Goal: Task Accomplishment & Management: Complete application form

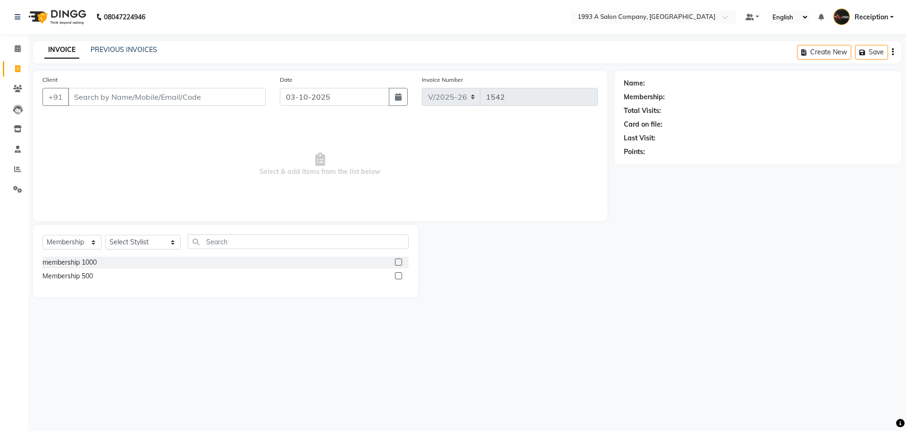
select select "688"
select select "membership"
click at [164, 92] on input "Client" at bounding box center [167, 97] width 198 height 18
click at [177, 102] on input "Client" at bounding box center [167, 97] width 198 height 18
type input "9960857460"
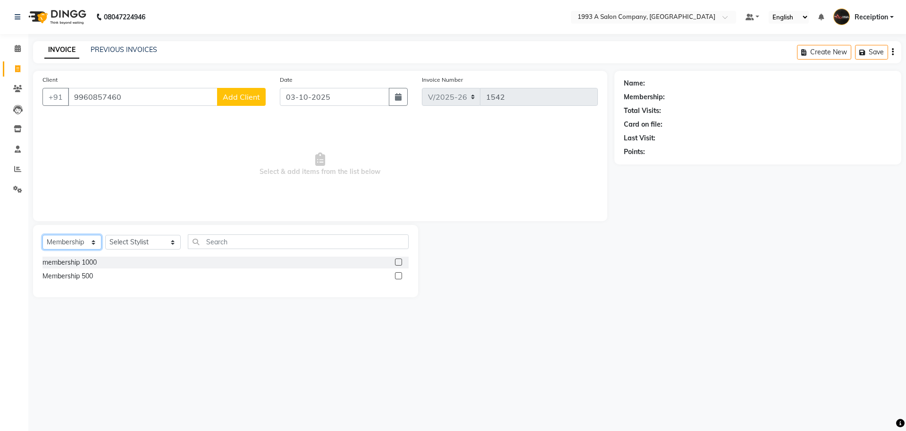
click at [51, 247] on select "Select Service Product Membership Package Voucher Prepaid Gift Card" at bounding box center [71, 242] width 59 height 15
select select "service"
click at [42, 235] on select "Select Service Product Membership Package Voucher Prepaid Gift Card" at bounding box center [71, 242] width 59 height 15
click at [141, 241] on select "Select Stylist [PERSON_NAME] [PERSON_NAME] [PERSON_NAME] [MEDICAL_DATA][PERSON_…" at bounding box center [143, 242] width 76 height 15
drag, startPoint x: 141, startPoint y: 235, endPoint x: 139, endPoint y: 244, distance: 8.6
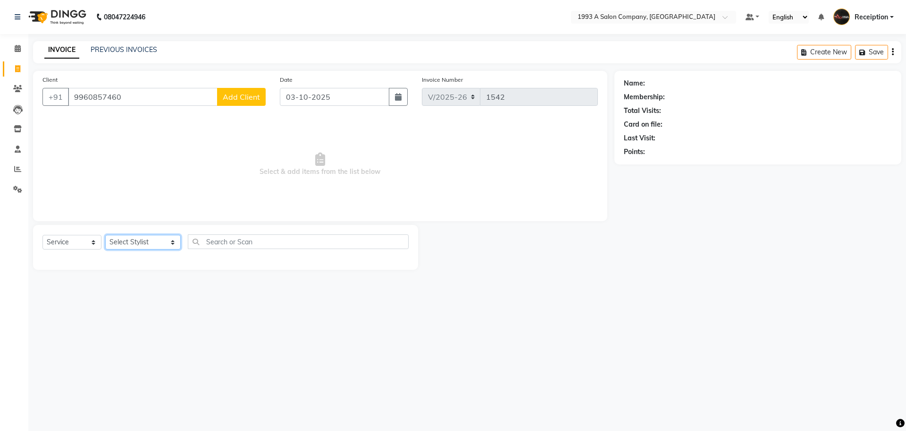
click at [141, 235] on select "Select Stylist [PERSON_NAME] [PERSON_NAME] [PERSON_NAME] [MEDICAL_DATA][PERSON_…" at bounding box center [143, 242] width 76 height 15
select select "93413"
click at [105, 235] on select "Select Stylist [PERSON_NAME] [PERSON_NAME] [PERSON_NAME] [MEDICAL_DATA][PERSON_…" at bounding box center [143, 242] width 76 height 15
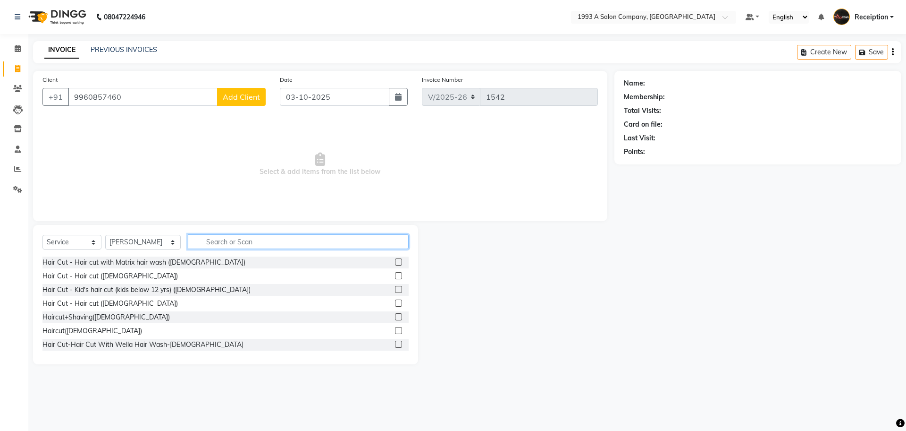
click at [242, 240] on input "text" at bounding box center [298, 241] width 221 height 15
click at [395, 328] on label at bounding box center [398, 330] width 7 height 7
click at [395, 328] on input "checkbox" at bounding box center [398, 331] width 6 height 6
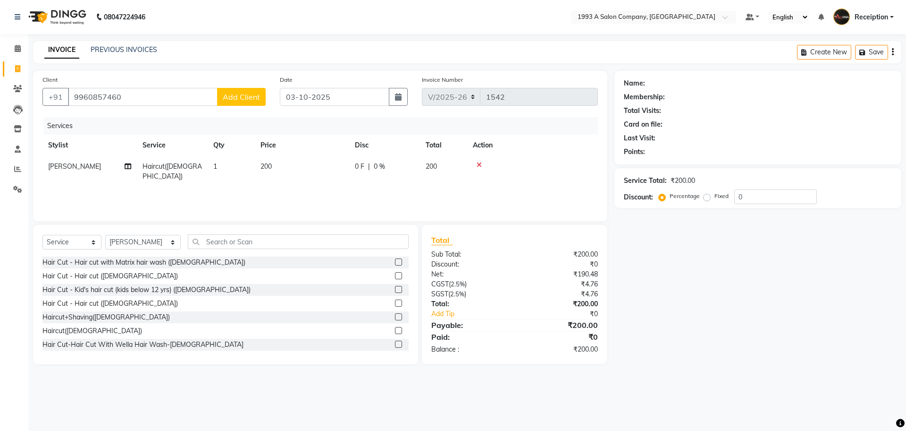
click at [395, 328] on label at bounding box center [398, 330] width 7 height 7
click at [395, 328] on input "checkbox" at bounding box center [398, 331] width 6 height 6
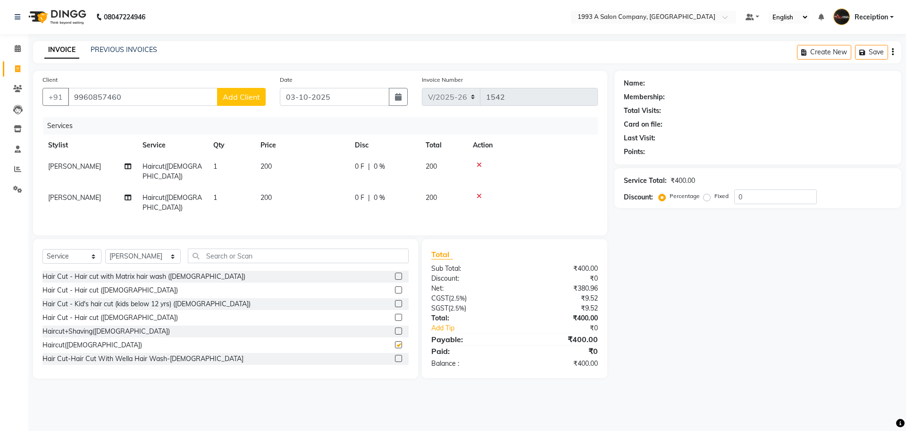
checkbox input "false"
click at [737, 196] on input "0" at bounding box center [776, 196] width 83 height 15
type input "10"
click at [241, 96] on span "Add Client" at bounding box center [241, 96] width 37 height 9
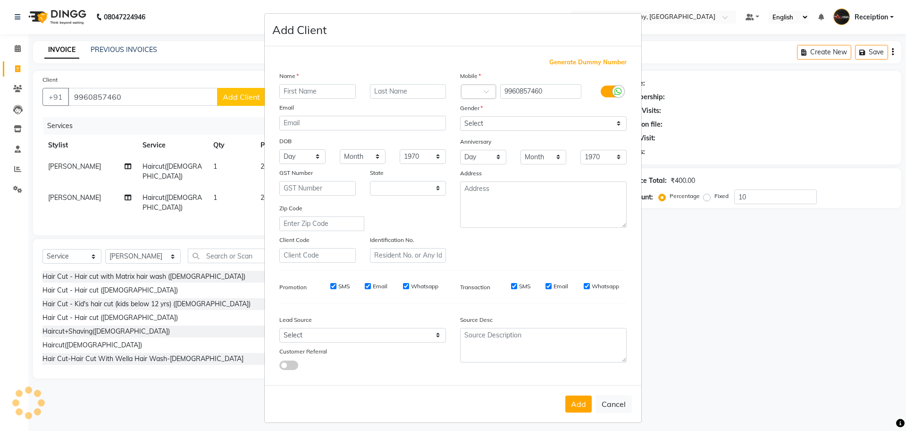
select select "22"
click at [616, 402] on button "Cancel" at bounding box center [614, 404] width 36 height 18
select select
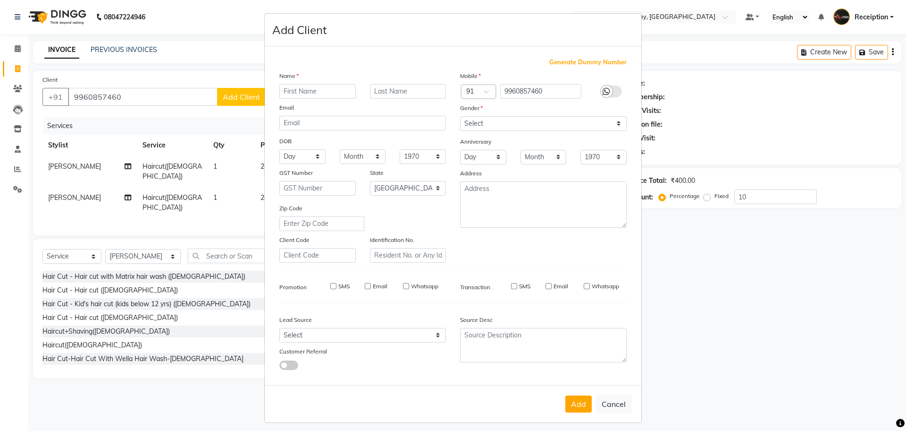
select select "null"
select select
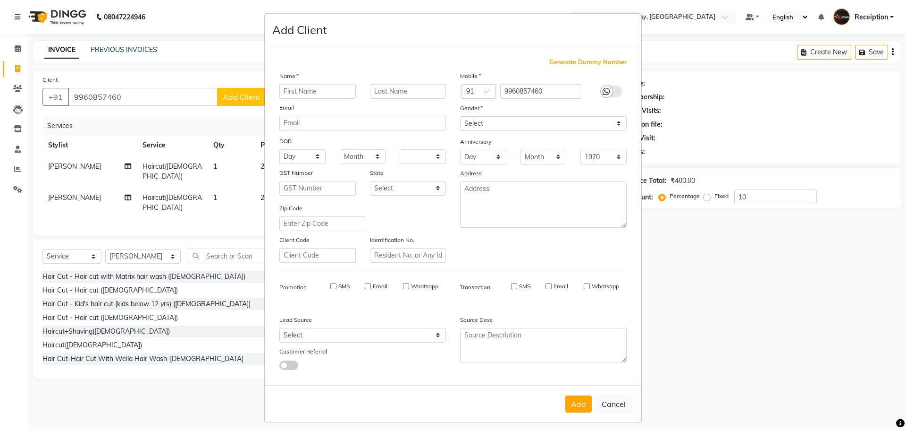
checkbox input "false"
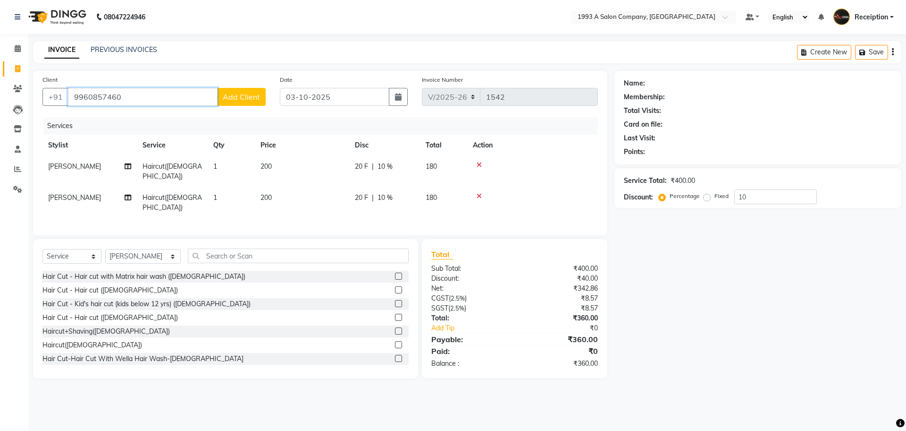
click at [84, 99] on input "9960857460" at bounding box center [143, 97] width 150 height 18
type input "960857460"
type input "0"
click at [133, 96] on input "960857460" at bounding box center [143, 97] width 150 height 18
type input "9607010115"
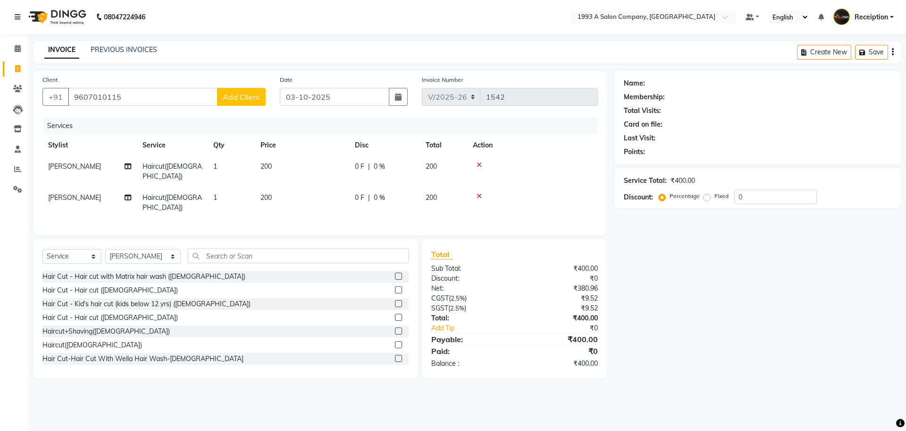
click at [247, 102] on button "Add Client" at bounding box center [241, 97] width 49 height 18
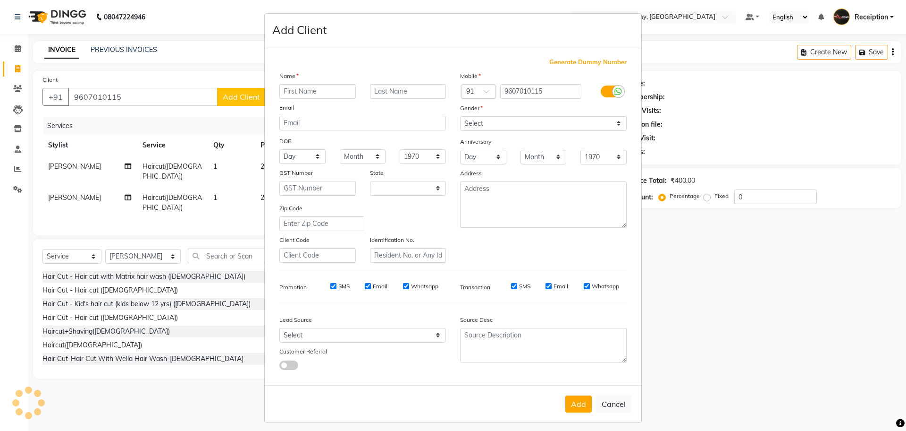
select select "22"
type input "[PERSON_NAME]"
type input "pATHAN"
click at [515, 118] on select "Select [DEMOGRAPHIC_DATA] [DEMOGRAPHIC_DATA] Other Prefer Not To Say" at bounding box center [543, 123] width 167 height 15
select select "[DEMOGRAPHIC_DATA]"
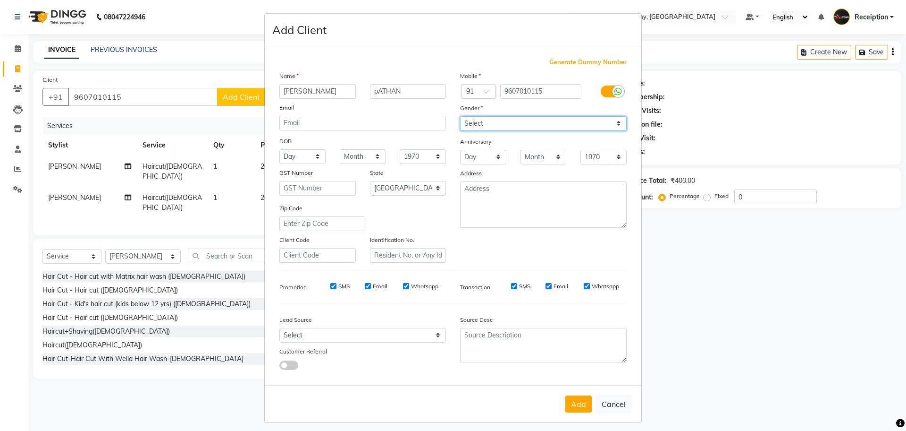
click at [460, 116] on select "Select [DEMOGRAPHIC_DATA] [DEMOGRAPHIC_DATA] Other Prefer Not To Say" at bounding box center [543, 123] width 167 height 15
click at [576, 407] on button "Add" at bounding box center [579, 403] width 26 height 17
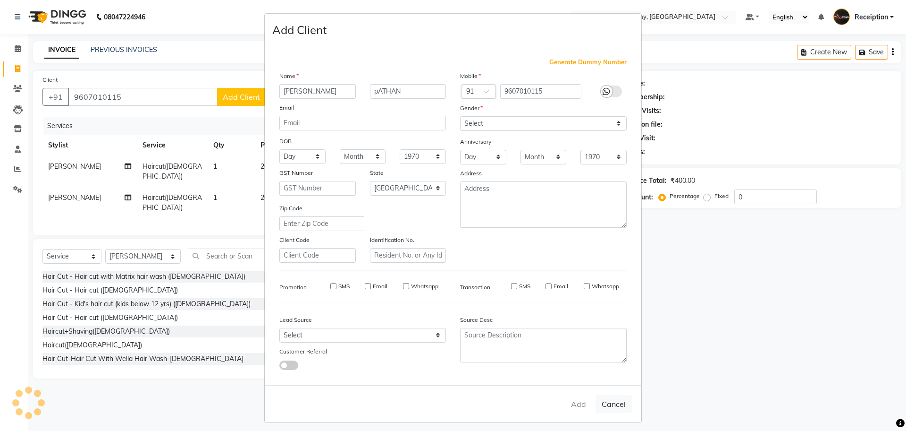
select select
select select "null"
select select
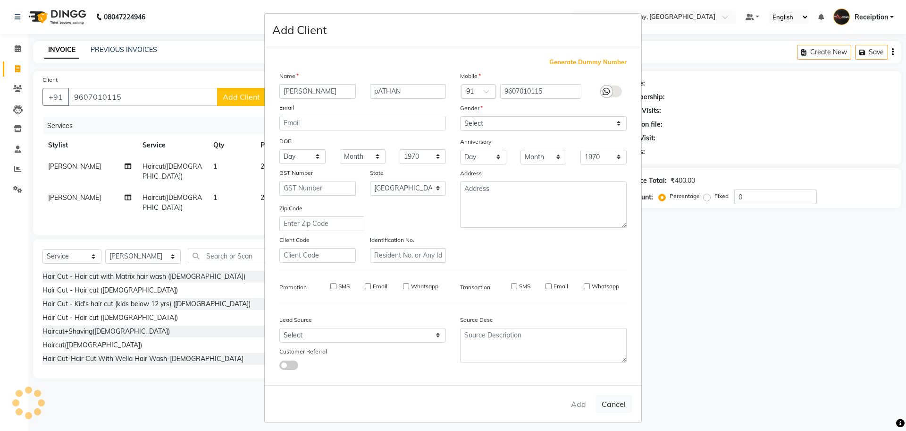
select select
checkbox input "false"
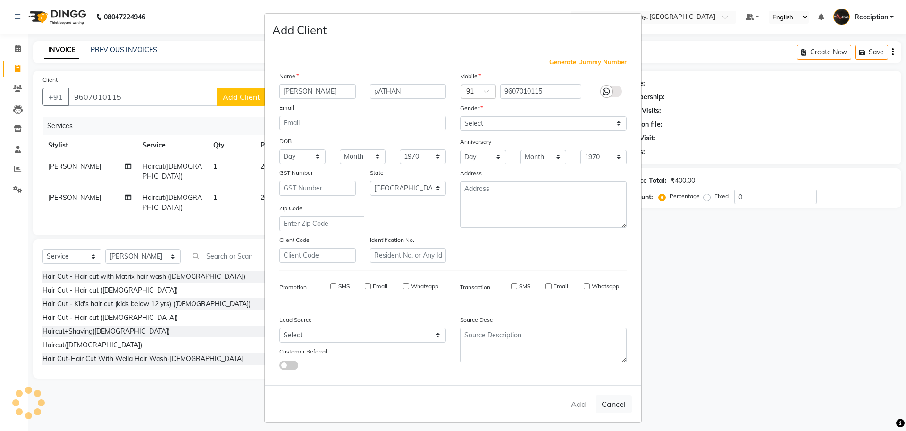
checkbox input "false"
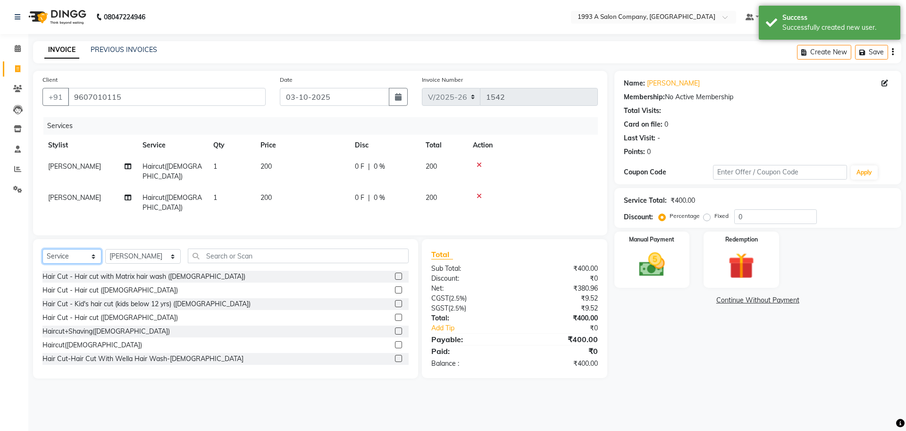
drag, startPoint x: 76, startPoint y: 239, endPoint x: 75, endPoint y: 249, distance: 10.5
click at [76, 249] on select "Select Service Product Membership Package Voucher Prepaid Gift Card" at bounding box center [71, 256] width 59 height 15
click at [42, 249] on select "Select Service Product Membership Package Voucher Prepaid Gift Card" at bounding box center [71, 256] width 59 height 15
click at [685, 264] on div "Manual Payment" at bounding box center [652, 259] width 78 height 58
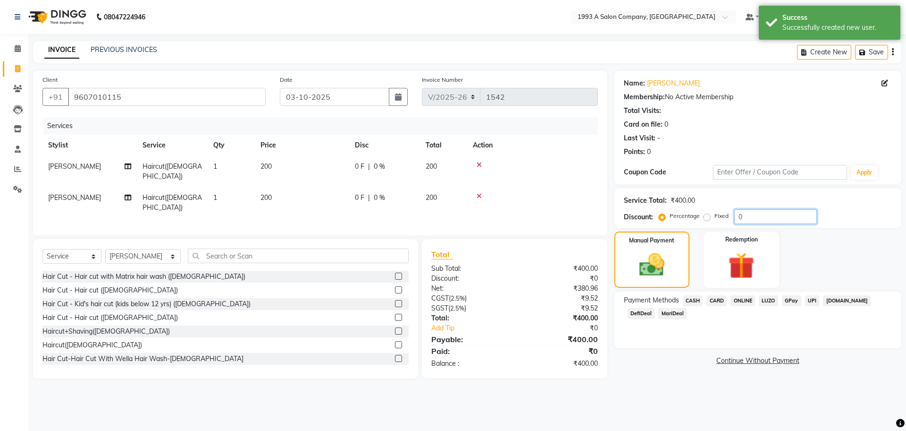
click at [735, 217] on input "0" at bounding box center [776, 216] width 83 height 15
type input "10"
click at [741, 302] on span "ONLINE" at bounding box center [743, 300] width 25 height 11
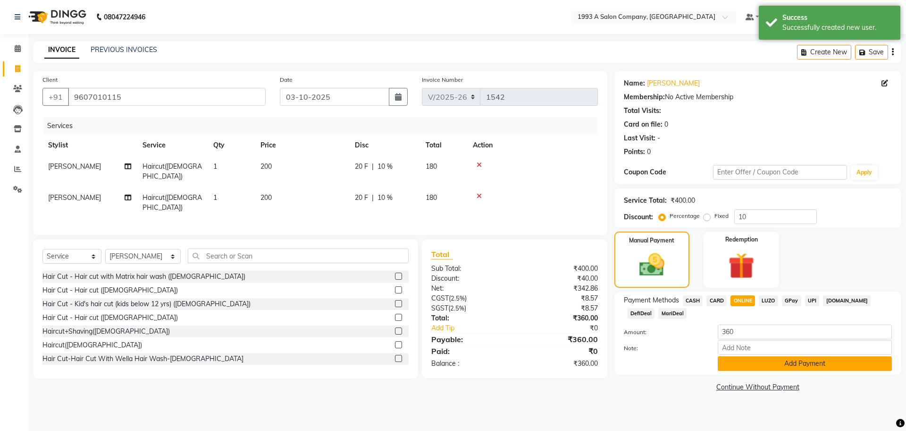
click at [738, 369] on button "Add Payment" at bounding box center [805, 363] width 174 height 15
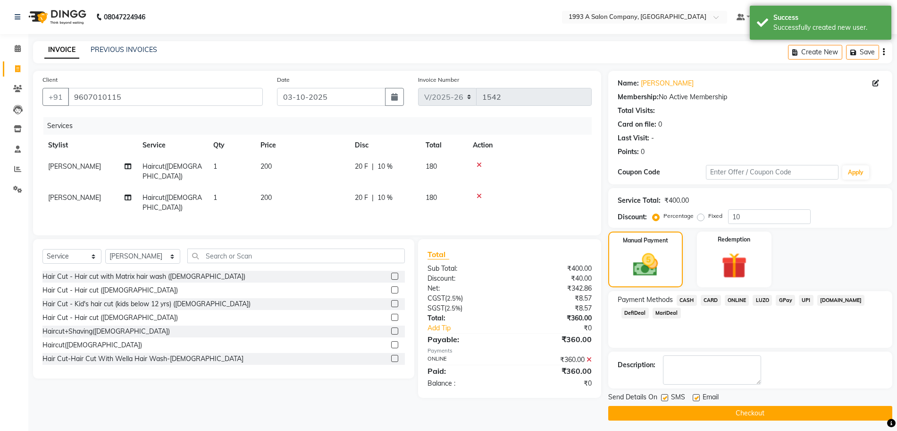
click at [667, 398] on label at bounding box center [664, 397] width 7 height 7
click at [667, 398] on input "checkbox" at bounding box center [664, 398] width 6 height 6
checkbox input "false"
click at [668, 411] on button "Checkout" at bounding box center [750, 412] width 284 height 15
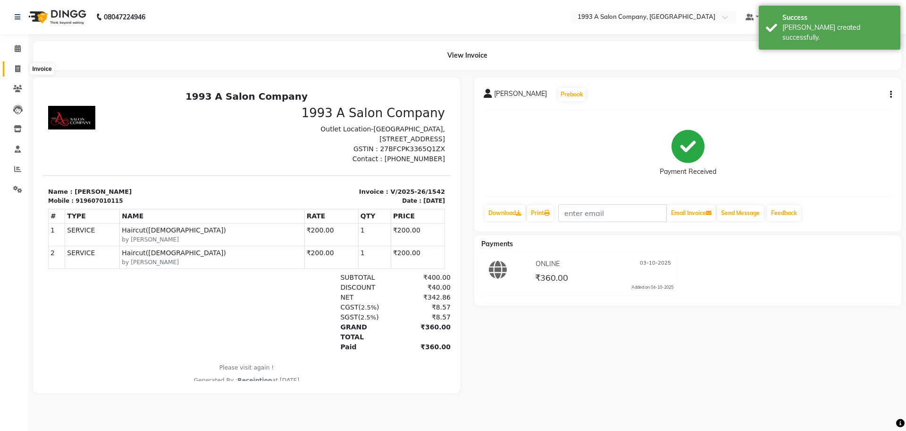
click at [17, 67] on icon at bounding box center [17, 68] width 5 height 7
select select "688"
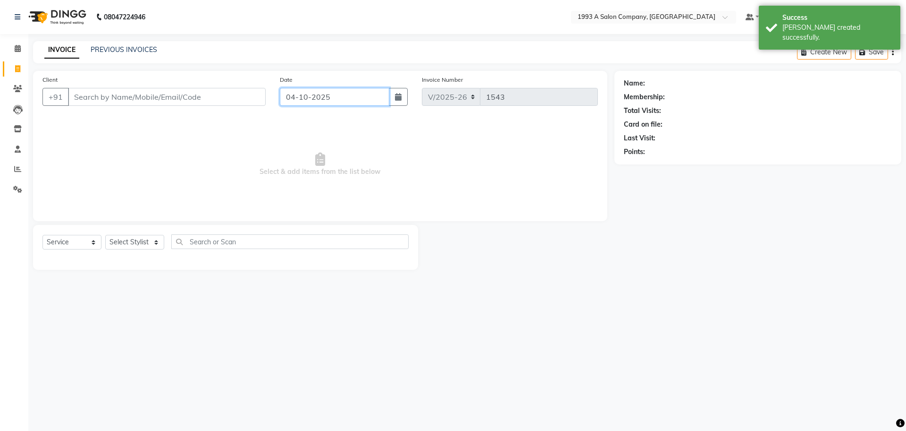
click at [316, 94] on input "04-10-2025" at bounding box center [335, 97] width 110 height 18
select select "membership"
select select "10"
select select "2025"
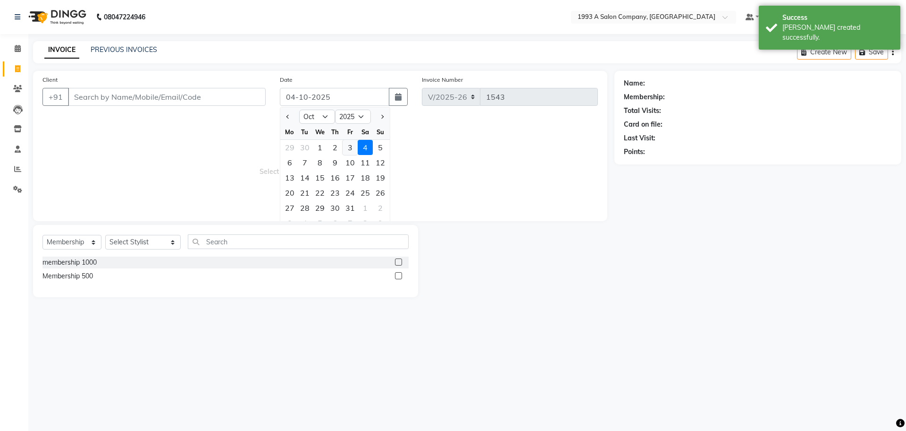
click at [345, 145] on div "3" at bounding box center [350, 147] width 15 height 15
type input "03-10-2025"
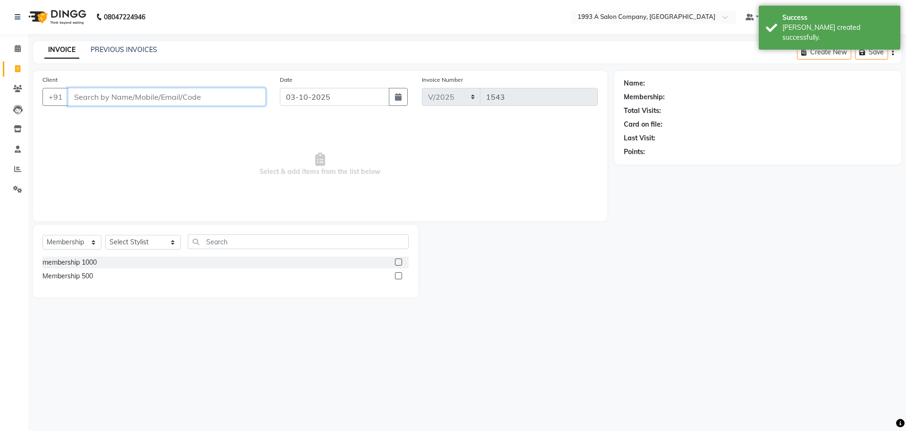
click at [191, 88] on input "Client" at bounding box center [167, 97] width 198 height 18
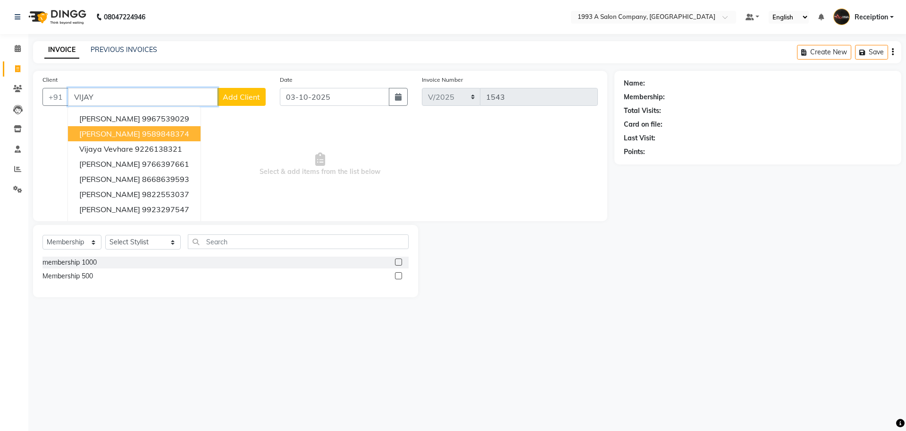
click at [176, 138] on button "[PERSON_NAME] 9589848374" at bounding box center [134, 133] width 133 height 15
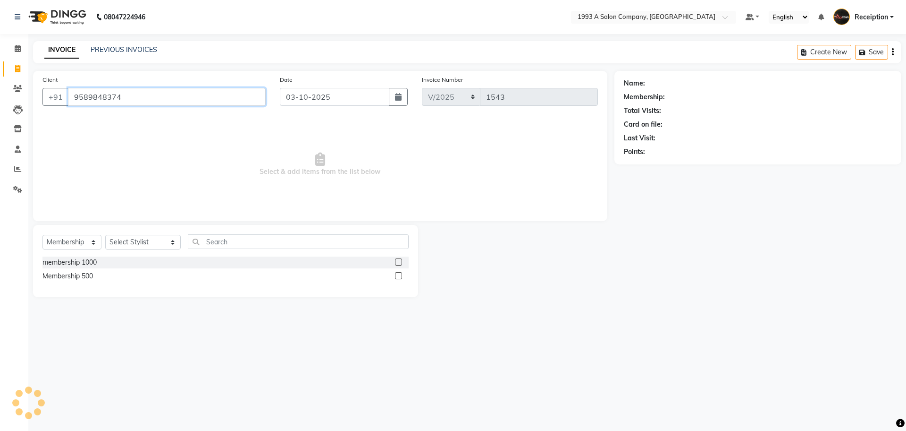
type input "9589848374"
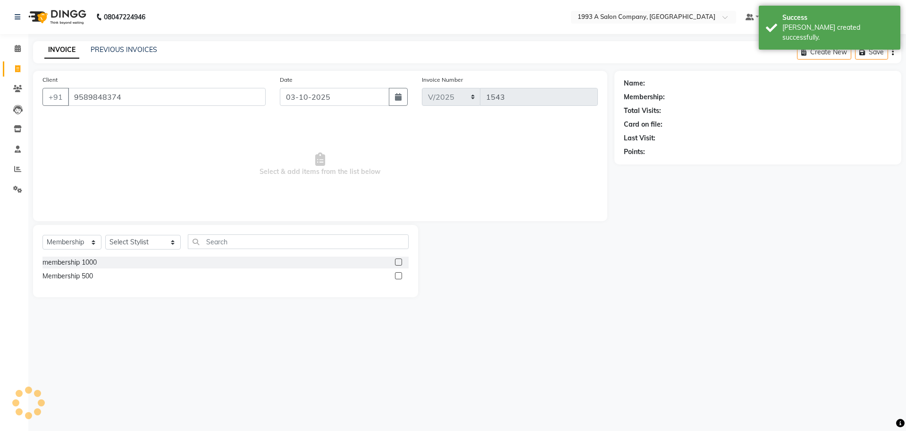
select select "1: Object"
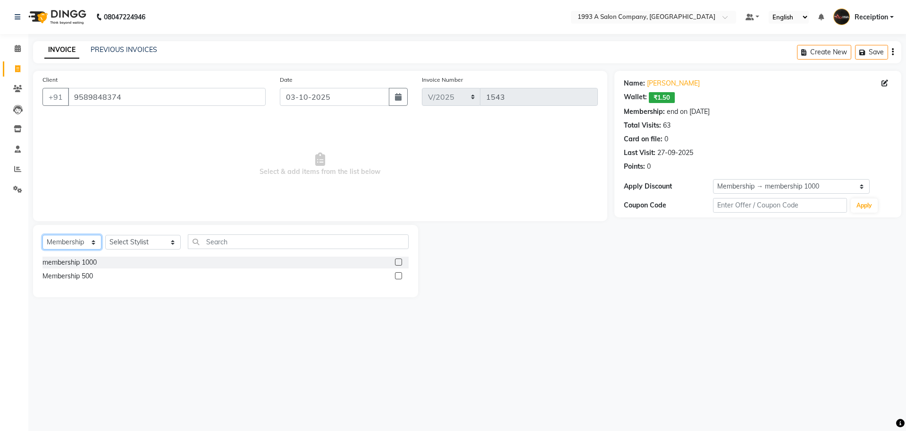
click at [53, 246] on select "Select Service Product Membership Package Voucher Prepaid Gift Card" at bounding box center [71, 242] width 59 height 15
select select "service"
click at [42, 235] on select "Select Service Product Membership Package Voucher Prepaid Gift Card" at bounding box center [71, 242] width 59 height 15
click at [131, 245] on select "Select Stylist [PERSON_NAME] [PERSON_NAME] [PERSON_NAME] [MEDICAL_DATA][PERSON_…" at bounding box center [143, 242] width 76 height 15
click at [135, 244] on select "Select Stylist [PERSON_NAME] [PERSON_NAME] [PERSON_NAME] [MEDICAL_DATA][PERSON_…" at bounding box center [143, 242] width 76 height 15
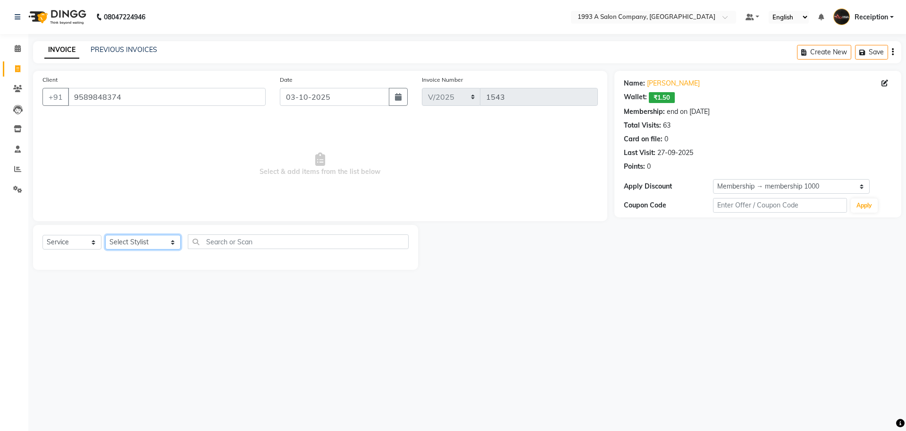
click at [127, 245] on select "Select Stylist [PERSON_NAME] [PERSON_NAME] [PERSON_NAME] [MEDICAL_DATA][PERSON_…" at bounding box center [143, 242] width 76 height 15
select select "70503"
click at [105, 235] on select "Select Stylist [PERSON_NAME] [PERSON_NAME] [PERSON_NAME] [MEDICAL_DATA][PERSON_…" at bounding box center [143, 242] width 76 height 15
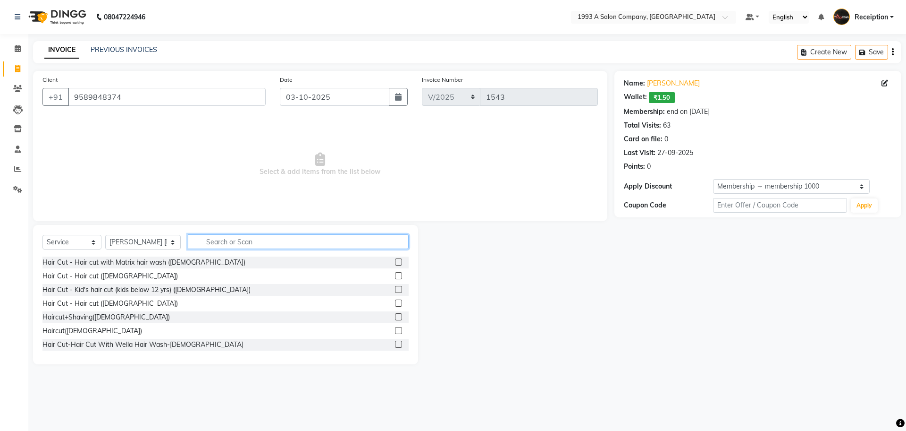
click at [270, 237] on input "text" at bounding box center [298, 241] width 221 height 15
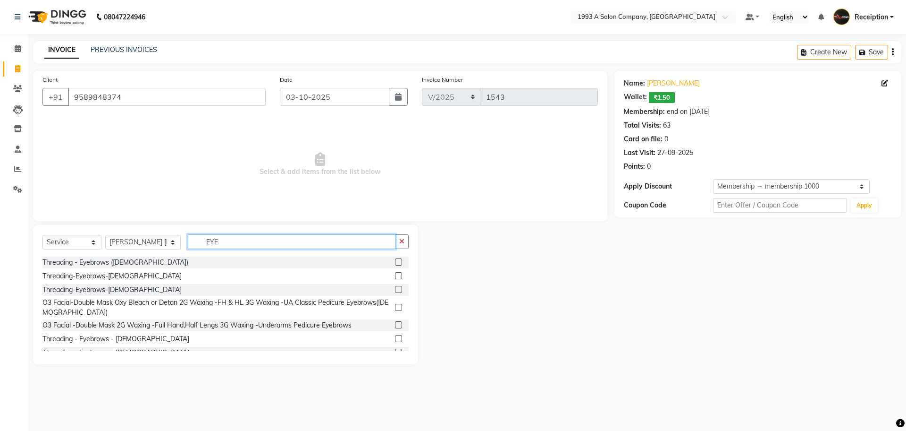
type input "EYE"
click at [395, 338] on label at bounding box center [398, 338] width 7 height 7
click at [395, 338] on input "checkbox" at bounding box center [398, 339] width 6 height 6
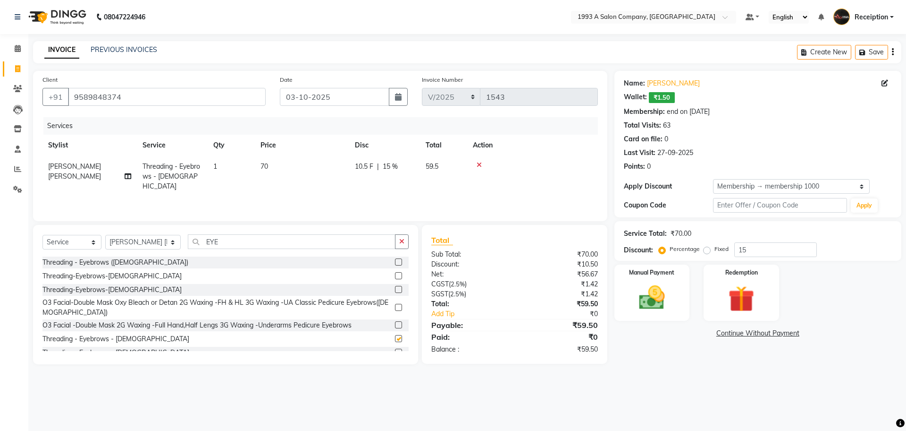
checkbox input "false"
drag, startPoint x: 222, startPoint y: 242, endPoint x: 73, endPoint y: 239, distance: 148.7
click at [73, 239] on div "Select Service Product Membership Package Voucher Prepaid Gift Card Select Styl…" at bounding box center [225, 245] width 366 height 22
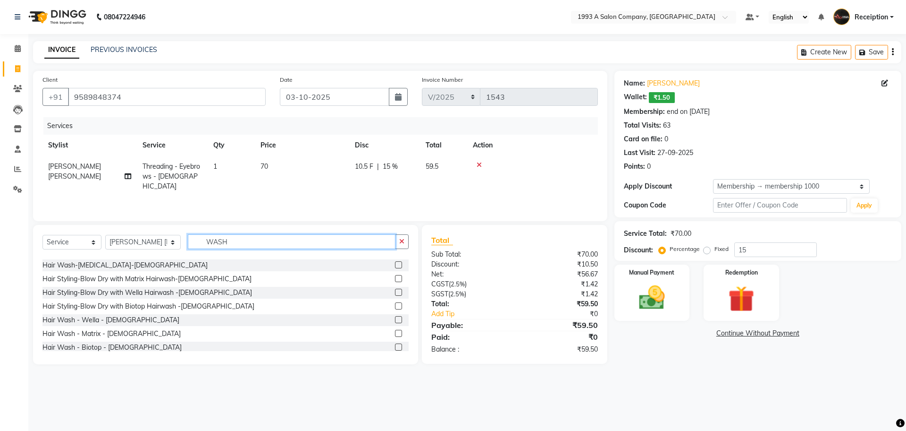
scroll to position [212, 0]
type input "WASH"
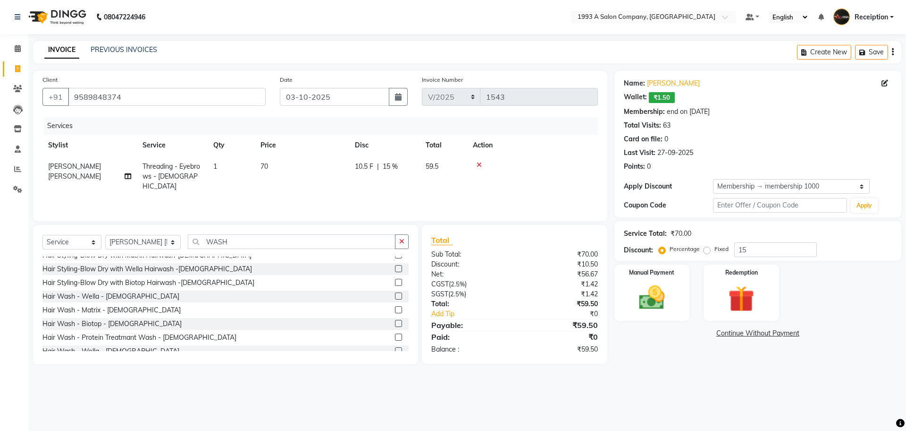
click at [395, 295] on label at bounding box center [398, 295] width 7 height 7
click at [395, 295] on input "checkbox" at bounding box center [398, 296] width 6 height 6
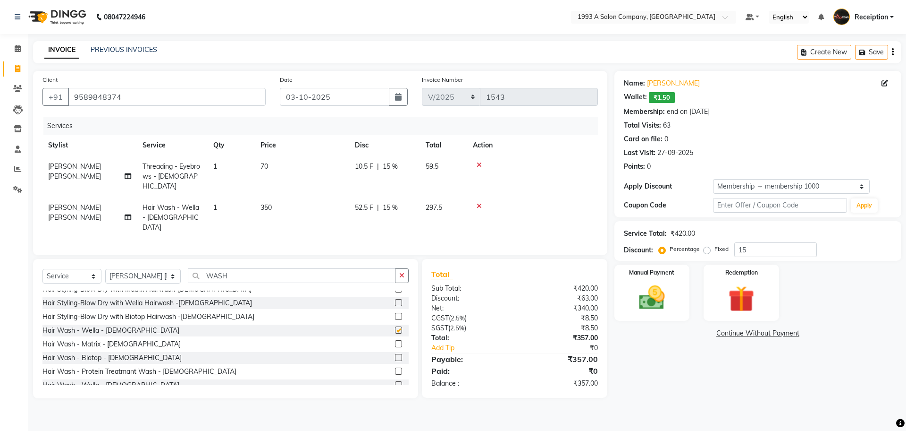
checkbox input "false"
drag, startPoint x: 240, startPoint y: 257, endPoint x: 38, endPoint y: 223, distance: 204.9
click at [38, 223] on div "Client [PHONE_NUMBER] Date [DATE] Invoice Number V/2025 V/[PHONE_NUMBER] Servic…" at bounding box center [320, 234] width 589 height 327
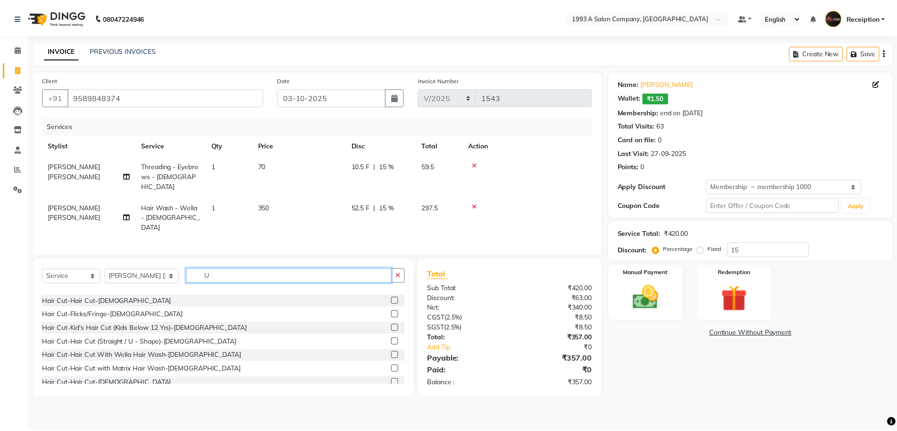
scroll to position [94, 0]
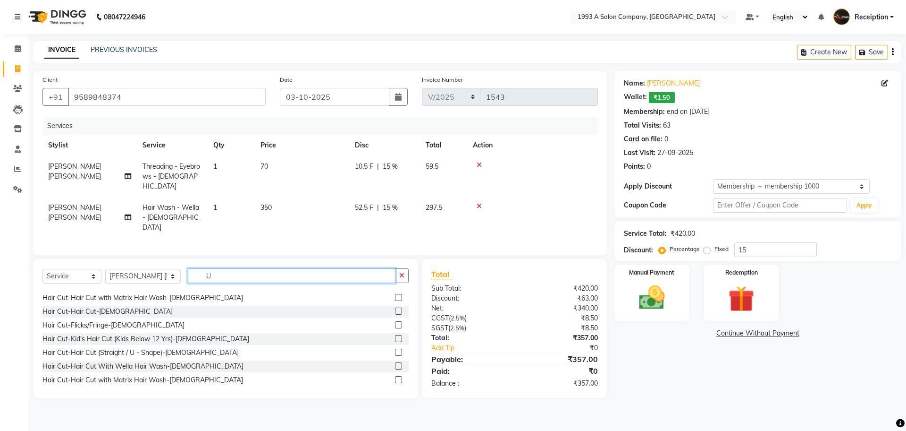
type input "U"
click at [395, 348] on label at bounding box center [398, 351] width 7 height 7
click at [395, 349] on input "checkbox" at bounding box center [398, 352] width 6 height 6
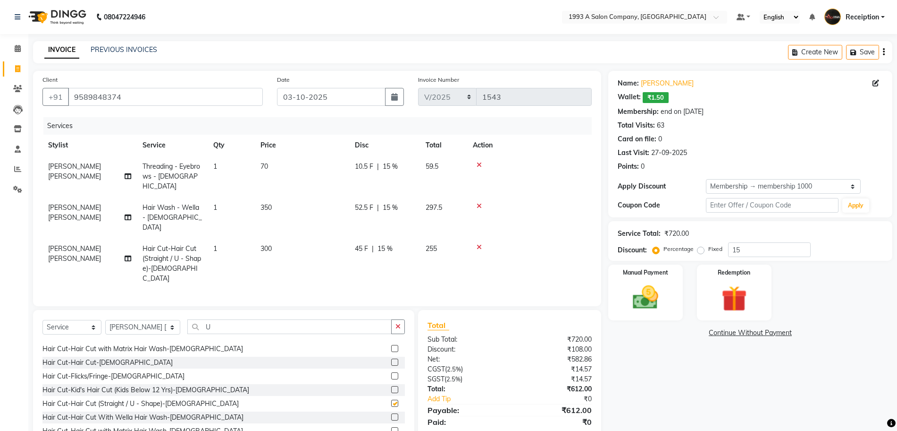
checkbox input "false"
click at [651, 290] on img at bounding box center [645, 297] width 43 height 31
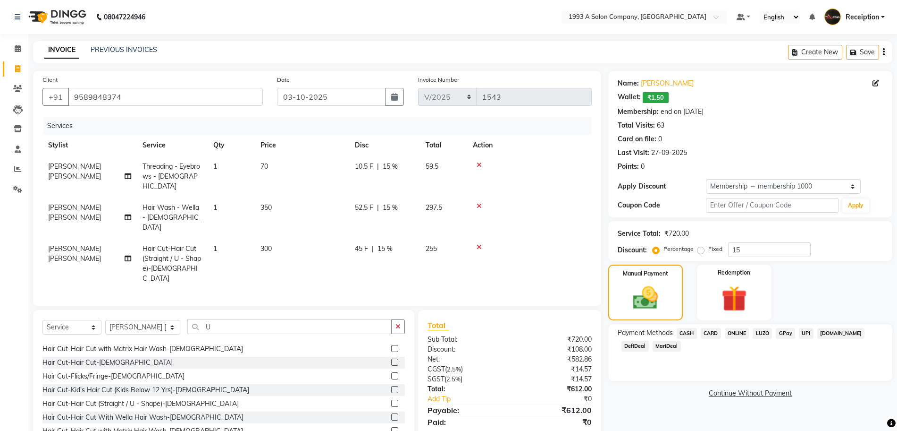
click at [734, 330] on span "ONLINE" at bounding box center [737, 333] width 25 height 11
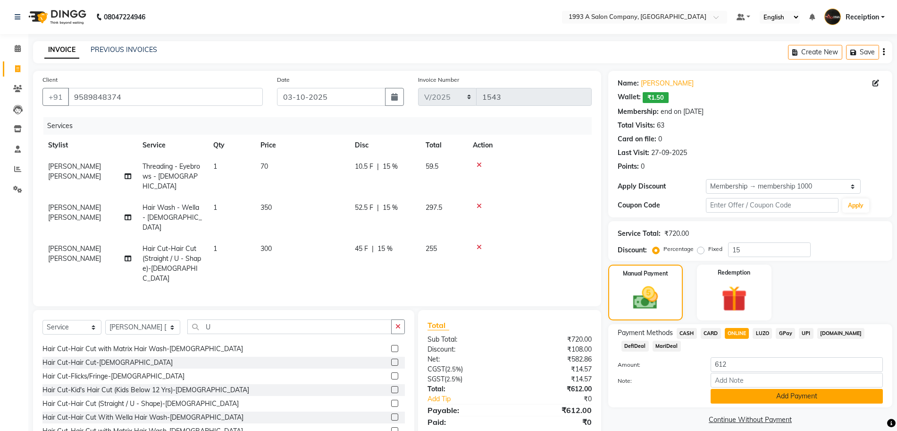
click at [733, 397] on button "Add Payment" at bounding box center [797, 396] width 172 height 15
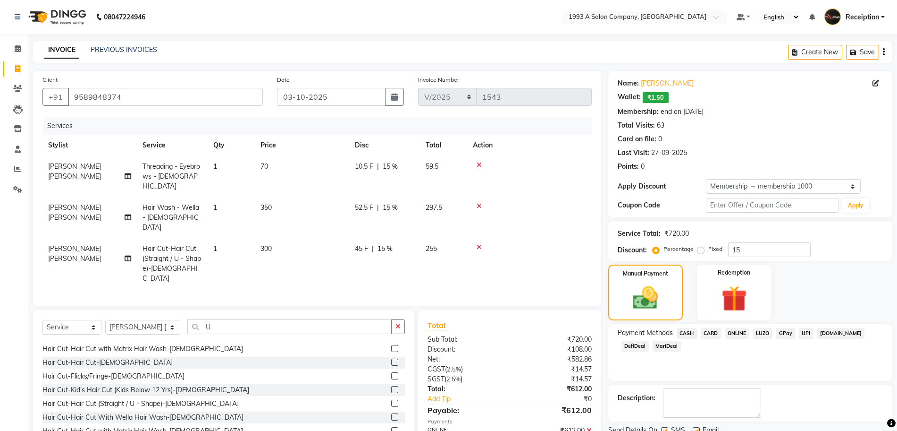
scroll to position [37, 0]
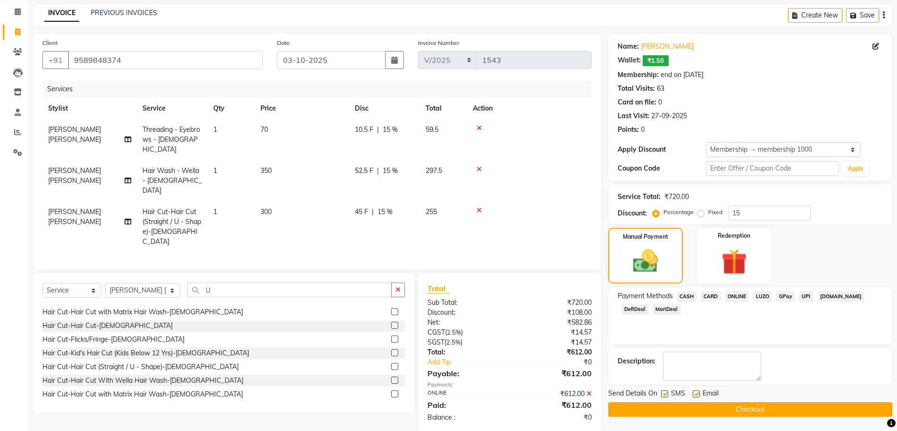
click at [666, 396] on label at bounding box center [664, 393] width 7 height 7
click at [666, 396] on input "checkbox" at bounding box center [664, 394] width 6 height 6
checkbox input "false"
click at [65, 166] on span "[PERSON_NAME] [PERSON_NAME]" at bounding box center [74, 175] width 53 height 18
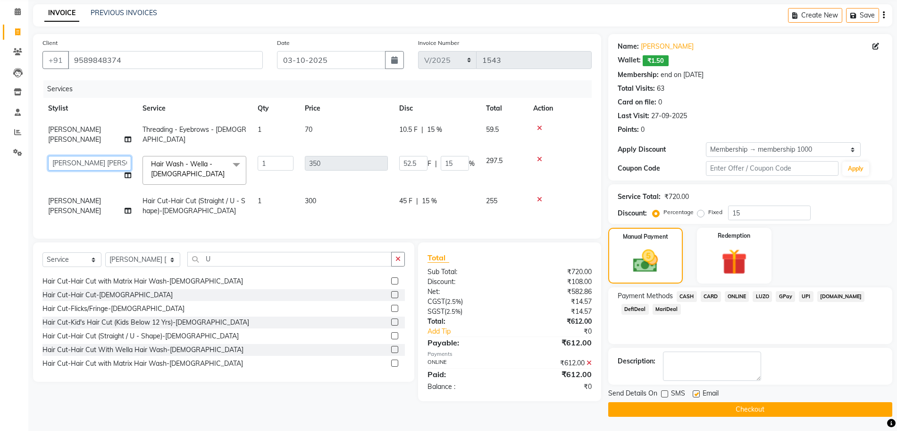
drag, startPoint x: 104, startPoint y: 150, endPoint x: 104, endPoint y: 155, distance: 5.7
click at [104, 156] on select "[PERSON_NAME] Maruti [PERSON_NAME] [PERSON_NAME] [MEDICAL_DATA][PERSON_NAME] Re…" at bounding box center [89, 163] width 83 height 15
select select "93413"
click at [99, 190] on td "[PERSON_NAME] [PERSON_NAME]" at bounding box center [89, 205] width 94 height 31
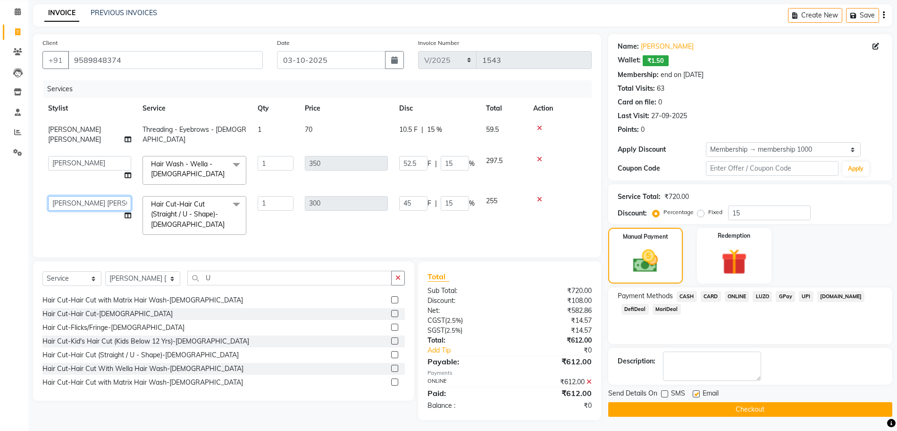
drag, startPoint x: 99, startPoint y: 185, endPoint x: 100, endPoint y: 194, distance: 9.0
click at [98, 196] on select "[PERSON_NAME] Maruti [PERSON_NAME] [PERSON_NAME] [MEDICAL_DATA][PERSON_NAME] Re…" at bounding box center [89, 203] width 83 height 15
select select "93413"
click at [683, 408] on button "Checkout" at bounding box center [750, 409] width 284 height 15
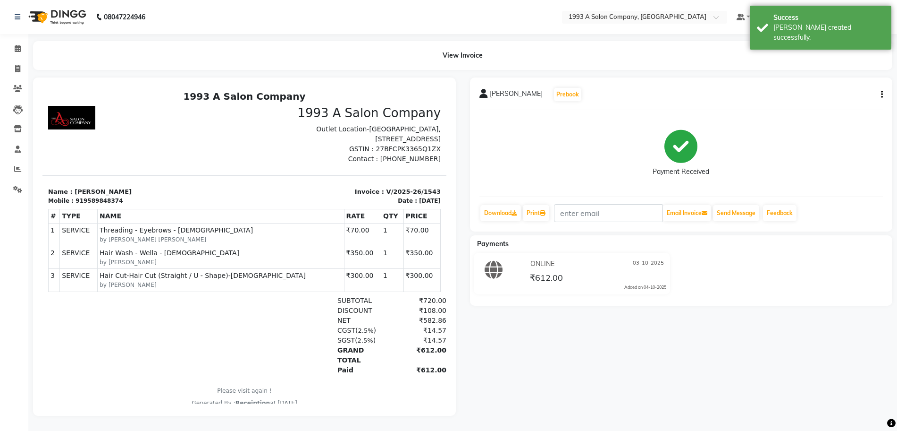
click at [26, 65] on div "View Invoice" at bounding box center [463, 55] width 874 height 29
click at [17, 63] on link "Invoice" at bounding box center [14, 69] width 23 height 16
select select "service"
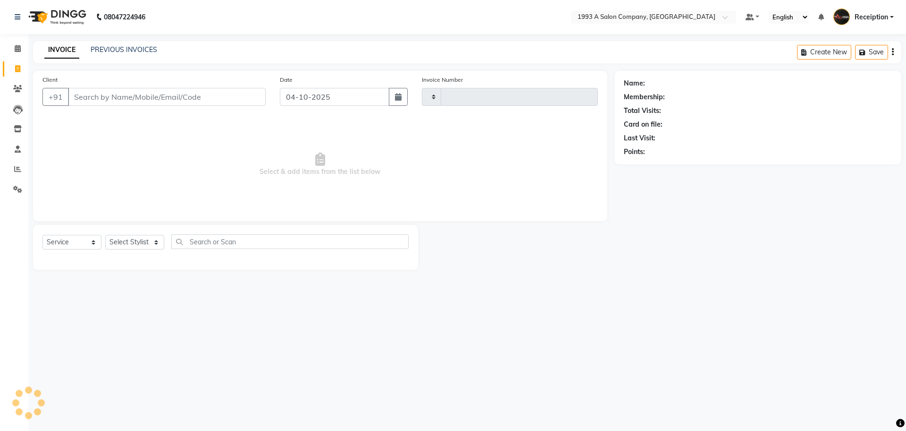
type input "1544"
select select "688"
select select "membership"
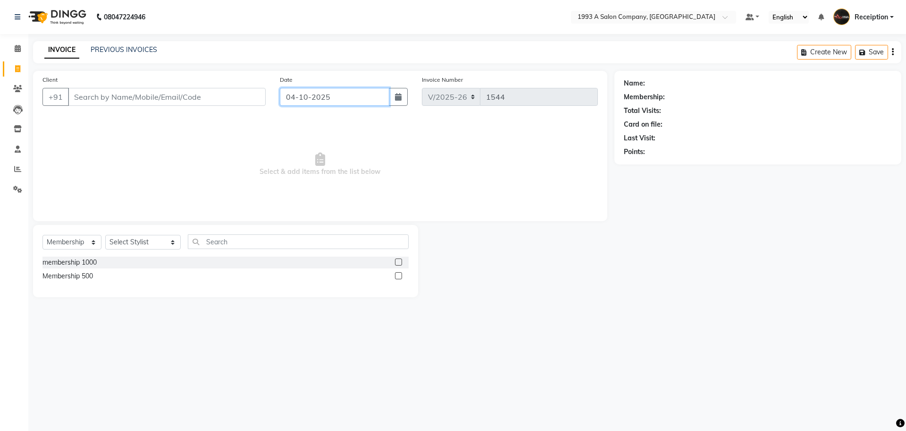
click at [331, 99] on input "04-10-2025" at bounding box center [335, 97] width 110 height 18
select select "10"
select select "2025"
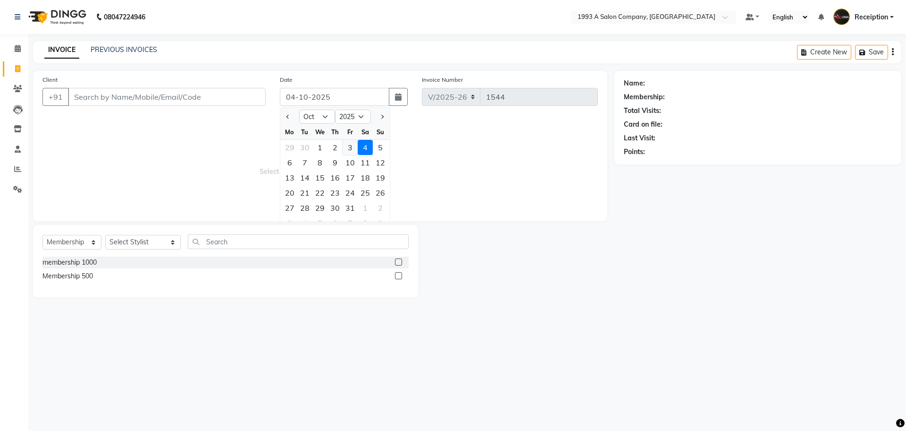
click at [353, 152] on div "3" at bounding box center [350, 147] width 15 height 15
type input "03-10-2025"
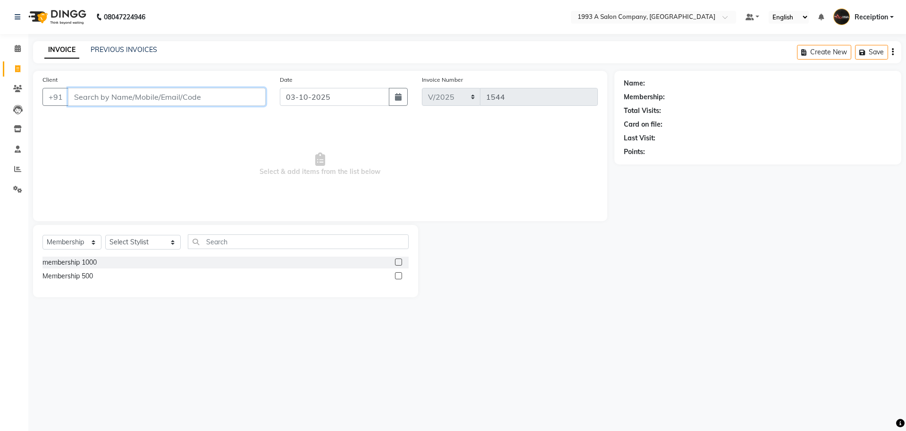
click at [229, 93] on input "Client" at bounding box center [167, 97] width 198 height 18
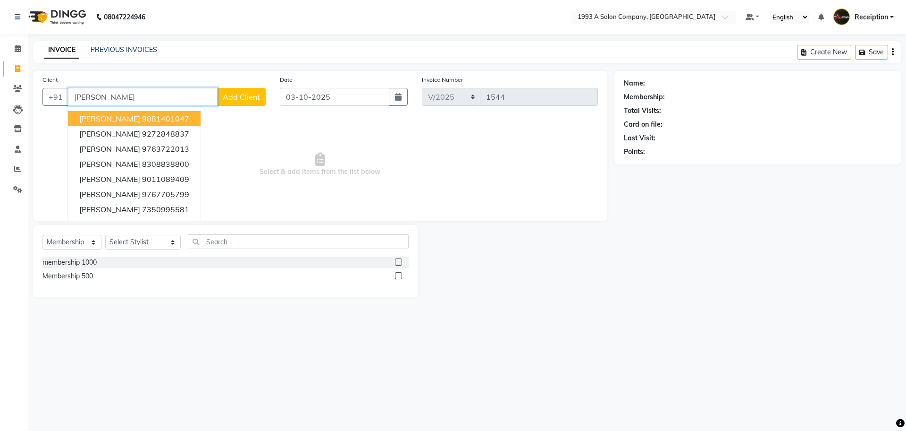
click at [95, 115] on span "[PERSON_NAME]" at bounding box center [109, 118] width 61 height 9
type input "9881401047"
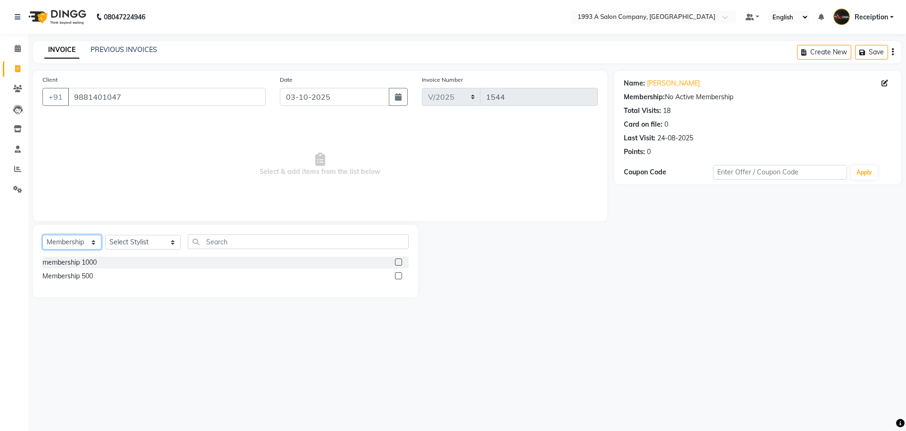
click at [69, 245] on select "Select Service Product Membership Package Voucher Prepaid Gift Card" at bounding box center [71, 242] width 59 height 15
select select "service"
click at [42, 235] on select "Select Service Product Membership Package Voucher Prepaid Gift Card" at bounding box center [71, 242] width 59 height 15
click at [122, 245] on select "Select Stylist [PERSON_NAME] [PERSON_NAME] [PERSON_NAME] [MEDICAL_DATA][PERSON_…" at bounding box center [143, 242] width 76 height 15
select select "85294"
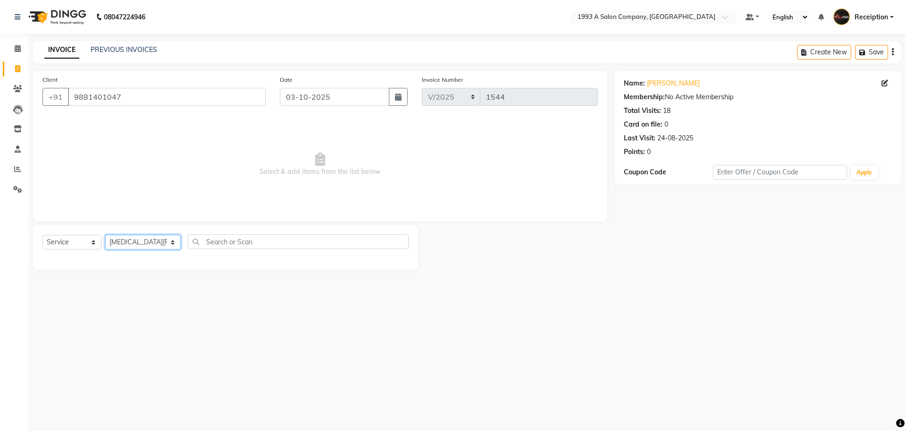
click at [105, 235] on select "Select Stylist [PERSON_NAME] [PERSON_NAME] [PERSON_NAME] [MEDICAL_DATA][PERSON_…" at bounding box center [143, 242] width 76 height 15
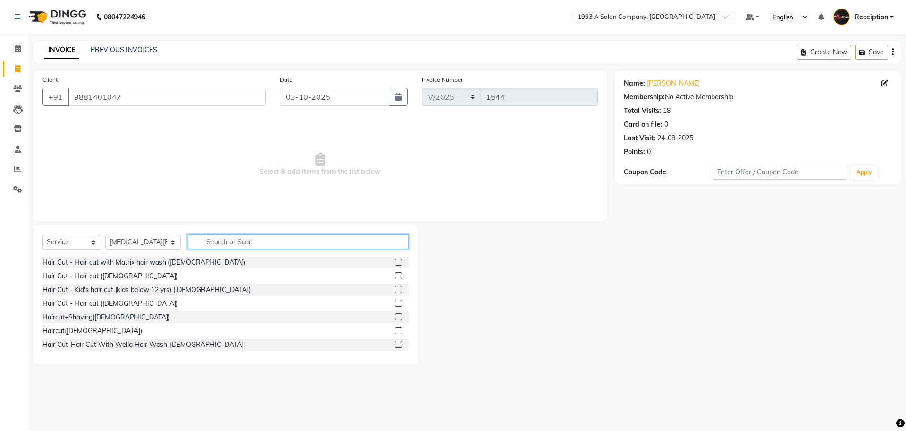
click at [225, 238] on input "text" at bounding box center [298, 241] width 221 height 15
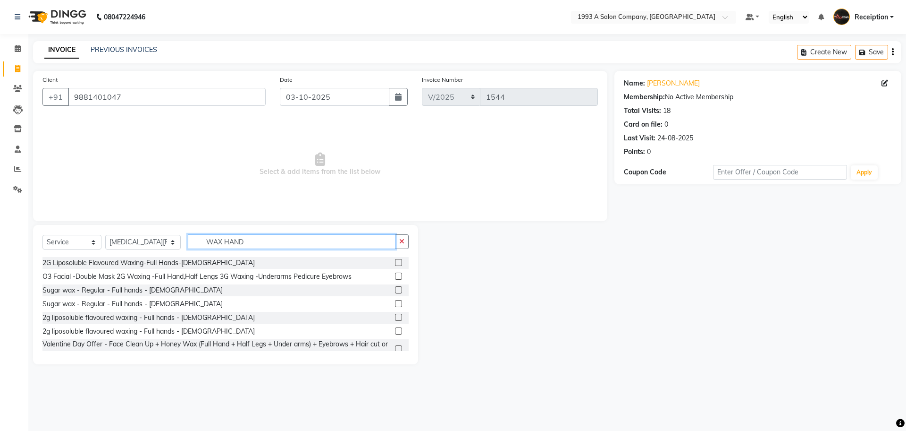
scroll to position [37, 0]
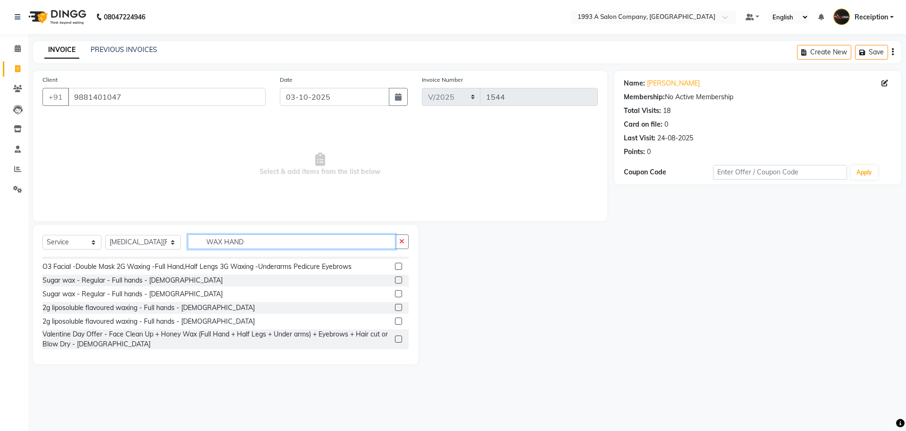
type input "WAX HAND"
click at [395, 308] on label at bounding box center [398, 307] width 7 height 7
click at [395, 308] on input "checkbox" at bounding box center [398, 307] width 6 height 6
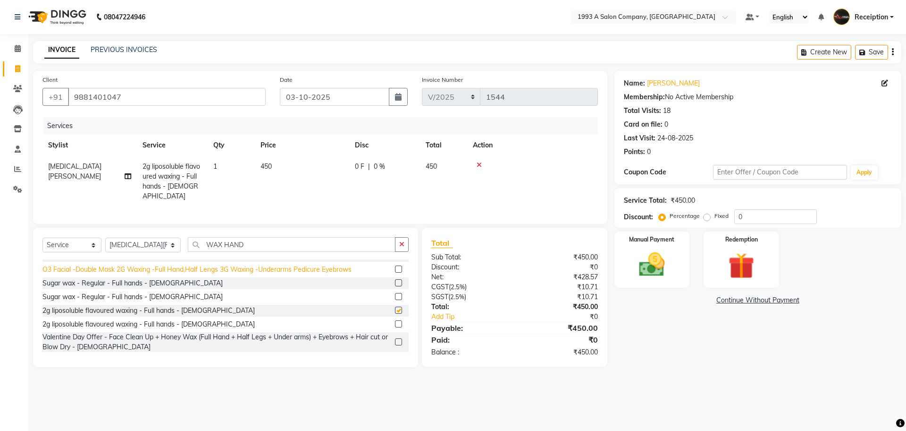
checkbox input "false"
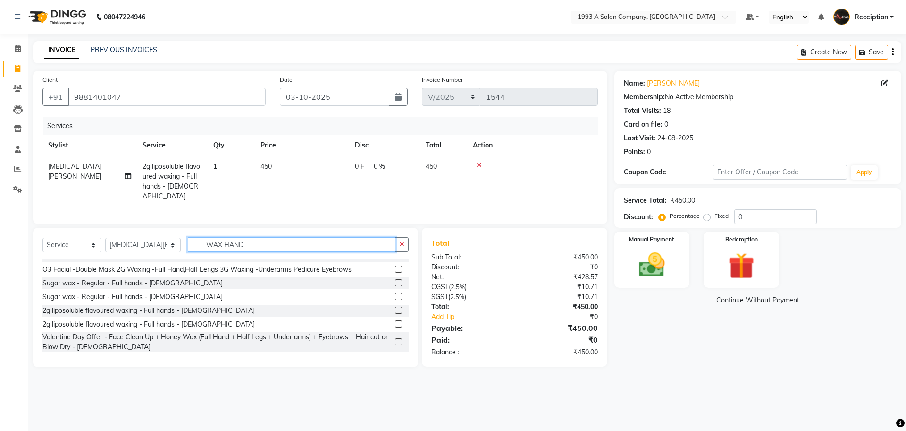
drag, startPoint x: 209, startPoint y: 244, endPoint x: 386, endPoint y: 250, distance: 176.6
click at [369, 249] on input "WAX HAND" at bounding box center [292, 244] width 208 height 15
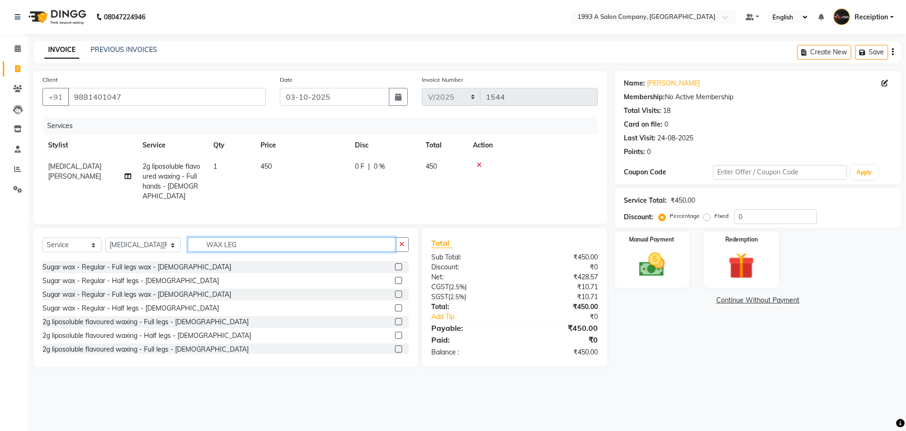
scroll to position [119, 0]
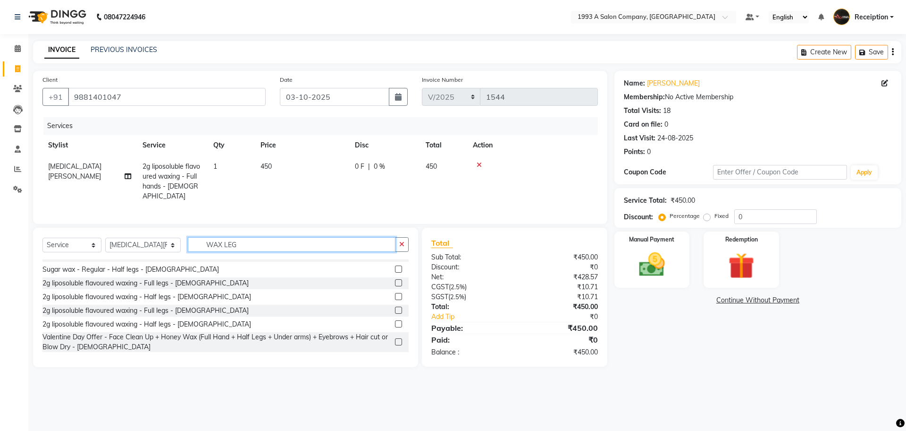
type input "WAX LEG"
click at [395, 295] on label at bounding box center [398, 296] width 7 height 7
click at [395, 295] on input "checkbox" at bounding box center [398, 297] width 6 height 6
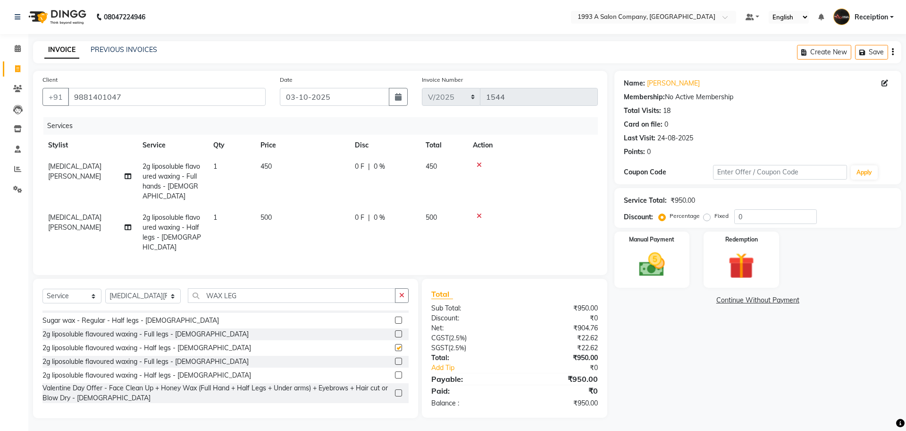
checkbox input "false"
drag, startPoint x: 752, startPoint y: 222, endPoint x: 690, endPoint y: 209, distance: 63.1
click at [690, 209] on div "Percentage Fixed 0" at bounding box center [739, 216] width 156 height 15
type input "15"
click at [663, 256] on img at bounding box center [652, 264] width 44 height 31
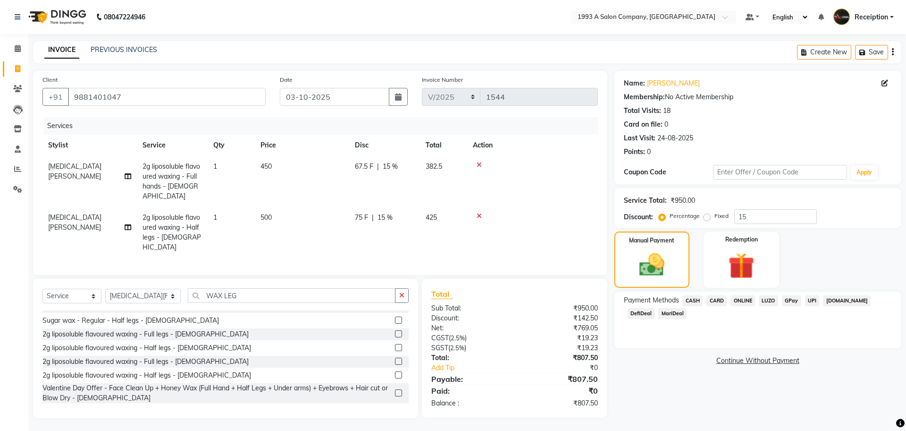
click at [746, 301] on span "ONLINE" at bounding box center [743, 300] width 25 height 11
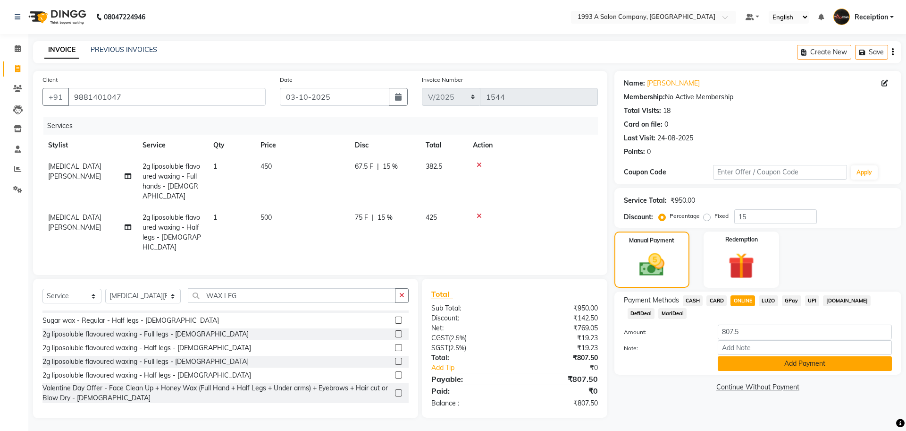
click at [752, 370] on button "Add Payment" at bounding box center [805, 363] width 174 height 15
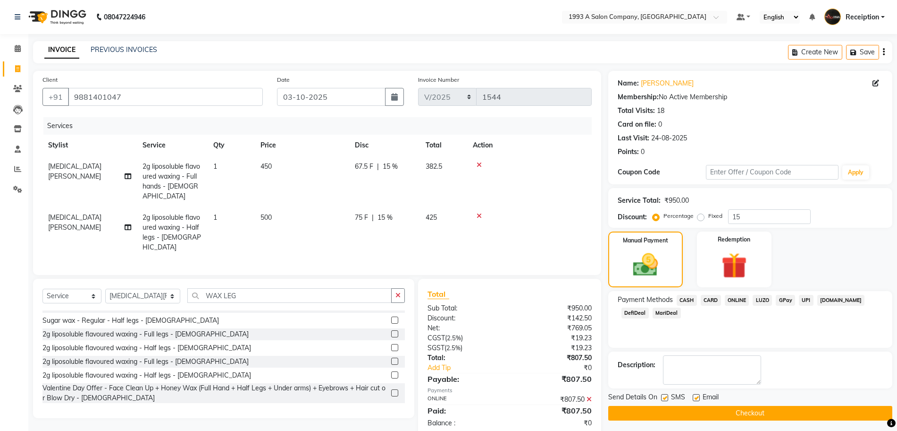
click at [660, 395] on div "Send Details On SMS Email" at bounding box center [750, 398] width 284 height 12
click at [664, 399] on label at bounding box center [664, 397] width 7 height 7
click at [664, 399] on input "checkbox" at bounding box center [664, 398] width 6 height 6
checkbox input "false"
click at [667, 409] on button "Checkout" at bounding box center [750, 412] width 284 height 15
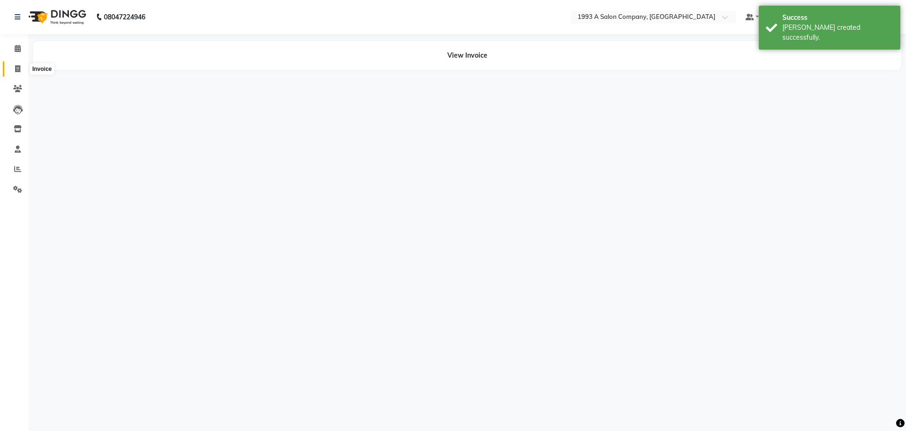
click at [17, 69] on icon at bounding box center [17, 68] width 5 height 7
select select "service"
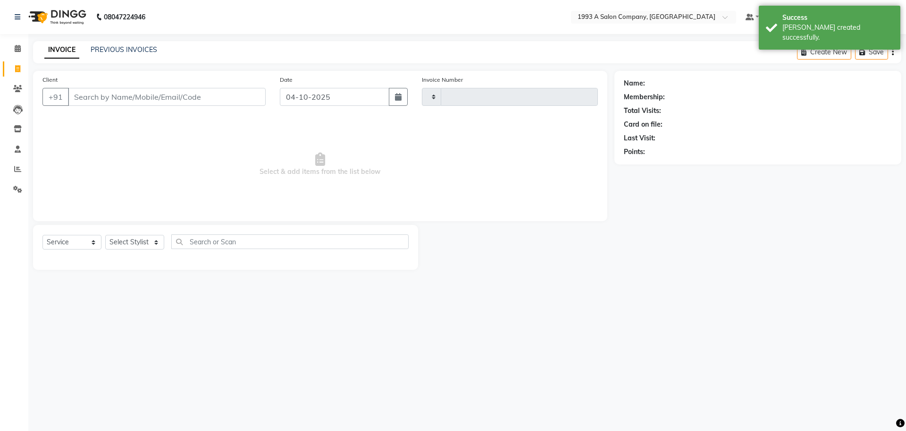
type input "1545"
select select "688"
select select "membership"
click at [323, 98] on input "04-10-2025" at bounding box center [335, 97] width 110 height 18
select select "10"
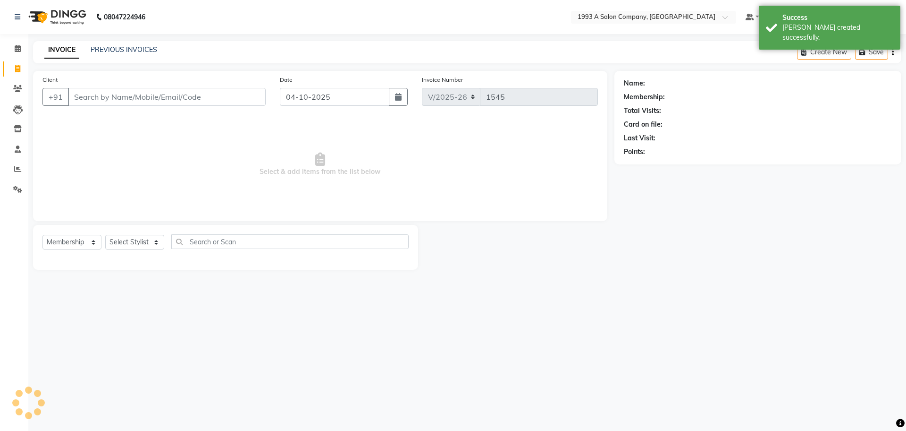
select select "2025"
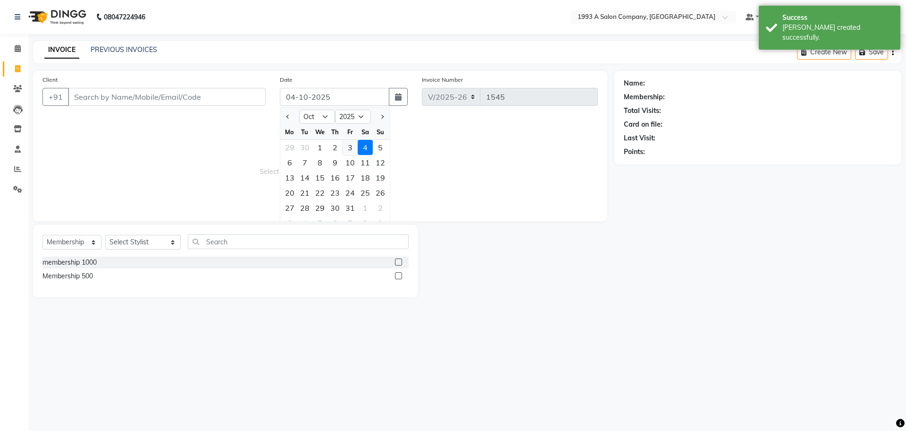
click at [346, 147] on div "3" at bounding box center [350, 147] width 15 height 15
type input "03-10-2025"
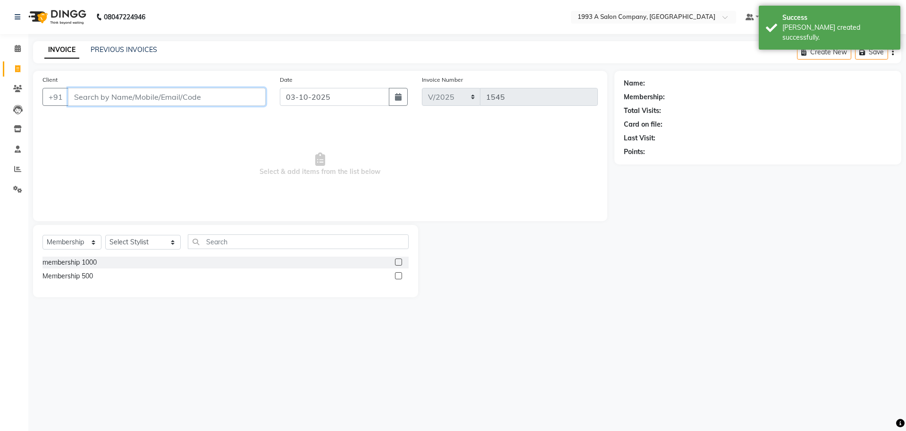
click at [234, 102] on input "Client" at bounding box center [167, 97] width 198 height 18
click at [218, 97] on input "Client" at bounding box center [167, 97] width 198 height 18
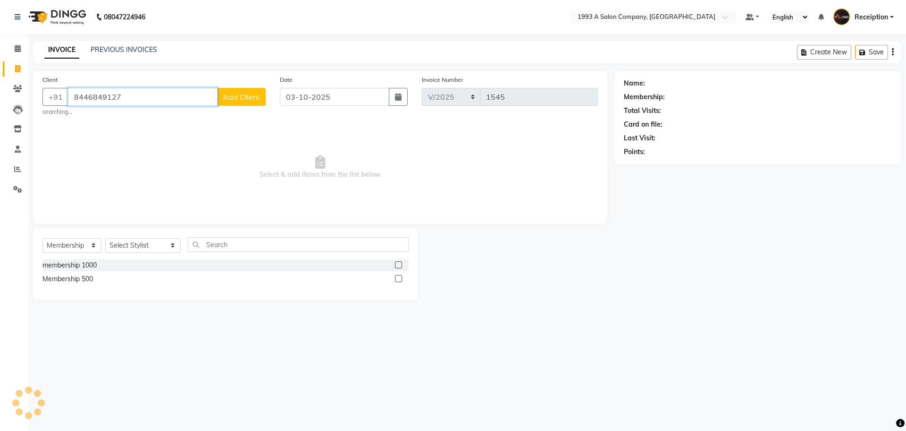
type input "8446849127"
click at [245, 91] on button "Add Client" at bounding box center [241, 97] width 49 height 18
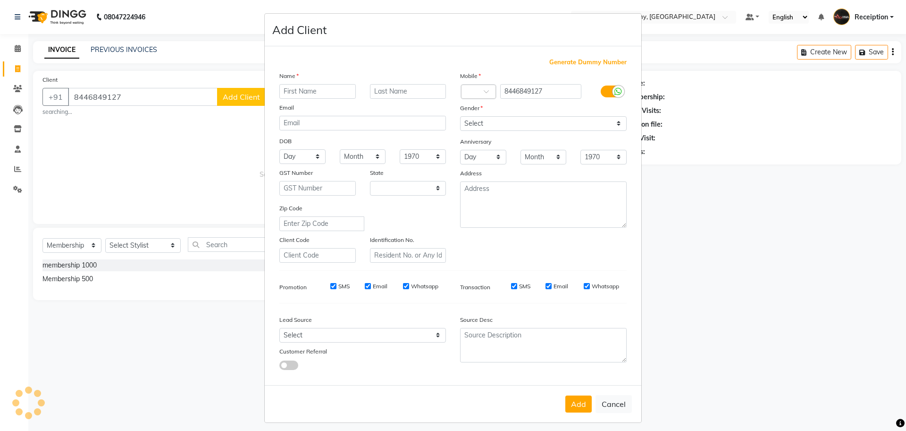
select select "22"
type input "SWATI"
drag, startPoint x: 553, startPoint y: 117, endPoint x: 543, endPoint y: 128, distance: 14.4
click at [552, 117] on select "Select [DEMOGRAPHIC_DATA] [DEMOGRAPHIC_DATA] Other Prefer Not To Say" at bounding box center [543, 123] width 167 height 15
select select "[DEMOGRAPHIC_DATA]"
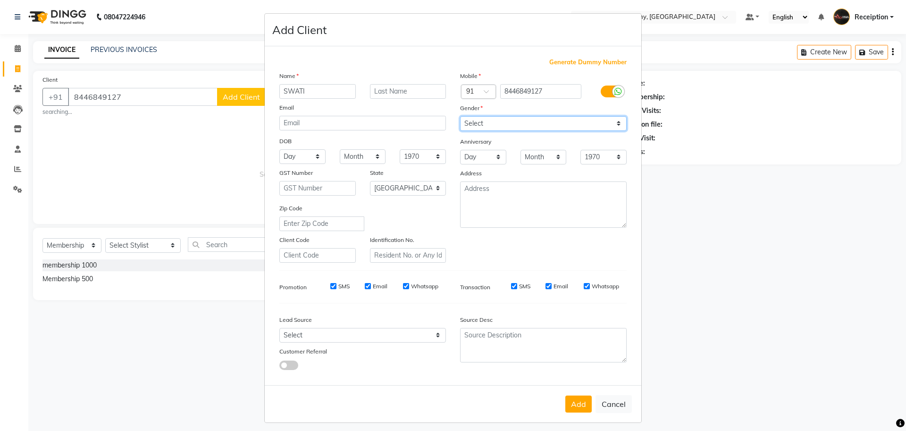
click at [460, 116] on select "Select [DEMOGRAPHIC_DATA] [DEMOGRAPHIC_DATA] Other Prefer Not To Say" at bounding box center [543, 123] width 167 height 15
click at [570, 404] on button "Add" at bounding box center [579, 403] width 26 height 17
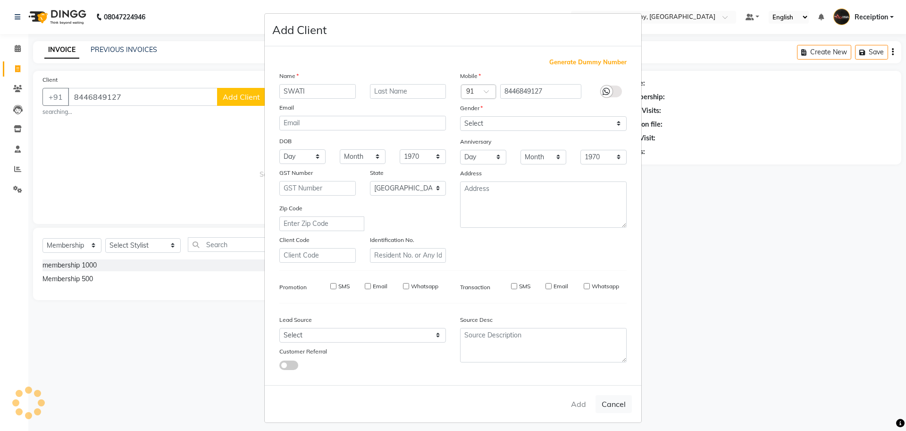
select select
select select "null"
select select
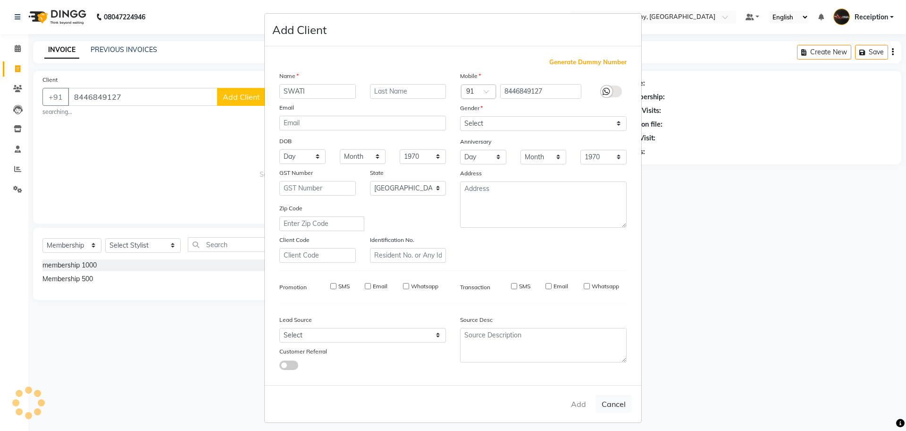
select select
checkbox input "false"
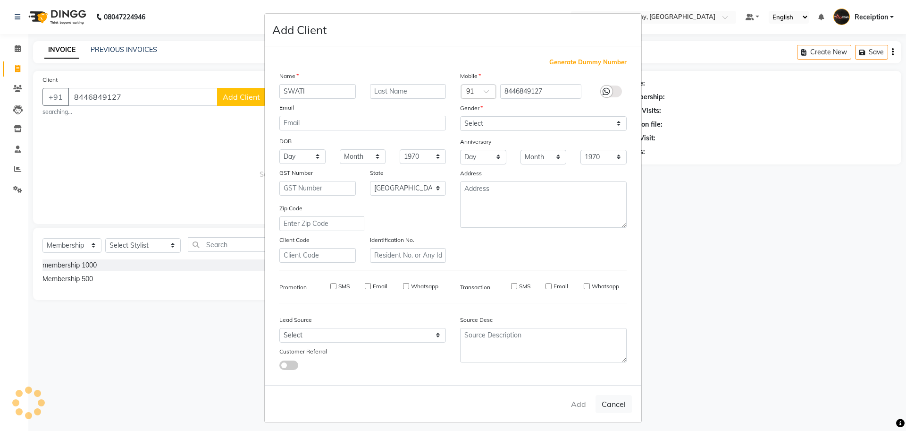
checkbox input "false"
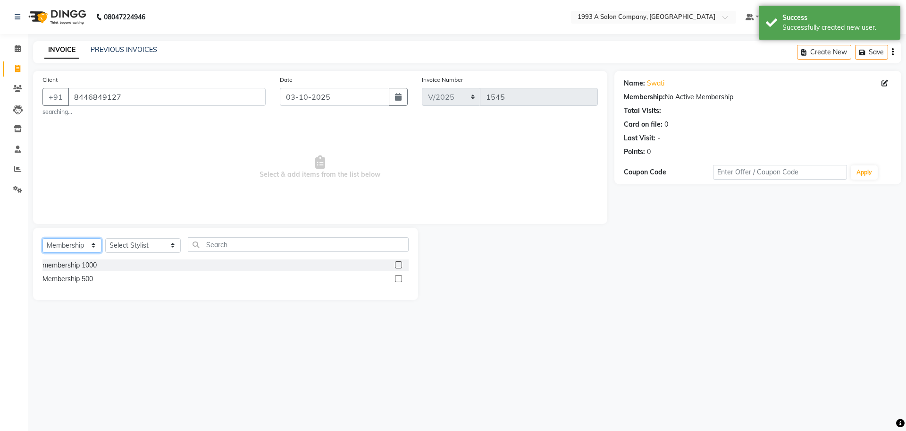
click at [62, 246] on select "Select Service Product Membership Package Voucher Prepaid Gift Card" at bounding box center [71, 245] width 59 height 15
select select "service"
click at [42, 238] on select "Select Service Product Membership Package Voucher Prepaid Gift Card" at bounding box center [71, 245] width 59 height 15
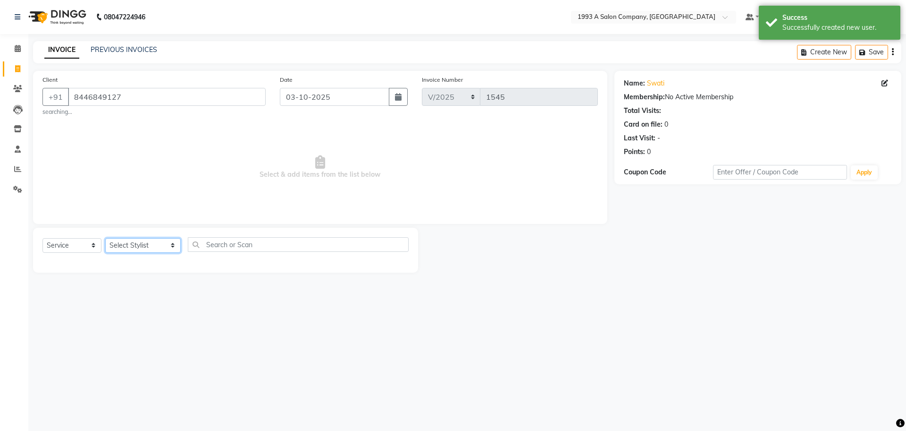
click at [144, 242] on select "Select Stylist [PERSON_NAME] [PERSON_NAME] [PERSON_NAME] [MEDICAL_DATA][PERSON_…" at bounding box center [143, 245] width 76 height 15
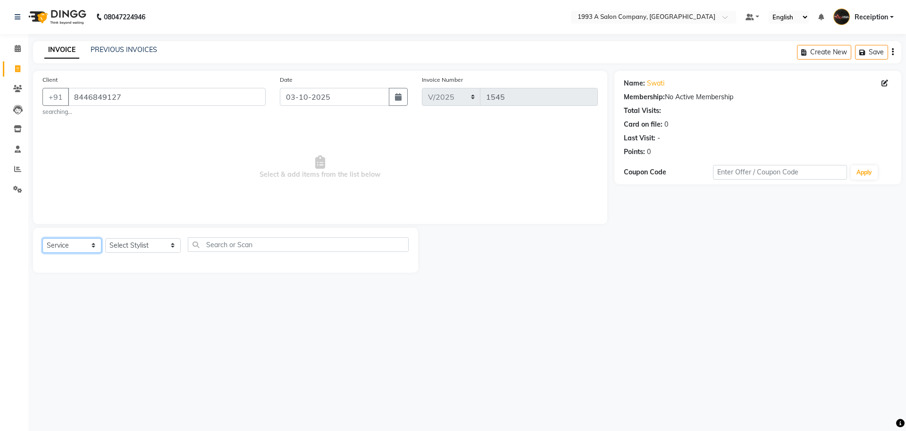
click at [63, 248] on select "Select Service Product Membership Package Voucher Prepaid Gift Card" at bounding box center [71, 245] width 59 height 15
click at [42, 238] on select "Select Service Product Membership Package Voucher Prepaid Gift Card" at bounding box center [71, 245] width 59 height 15
click at [136, 250] on select "Select Stylist [PERSON_NAME] [PERSON_NAME] [PERSON_NAME] [MEDICAL_DATA][PERSON_…" at bounding box center [143, 245] width 76 height 15
select select "70503"
click at [105, 238] on select "Select Stylist [PERSON_NAME] [PERSON_NAME] [PERSON_NAME] [MEDICAL_DATA][PERSON_…" at bounding box center [143, 245] width 76 height 15
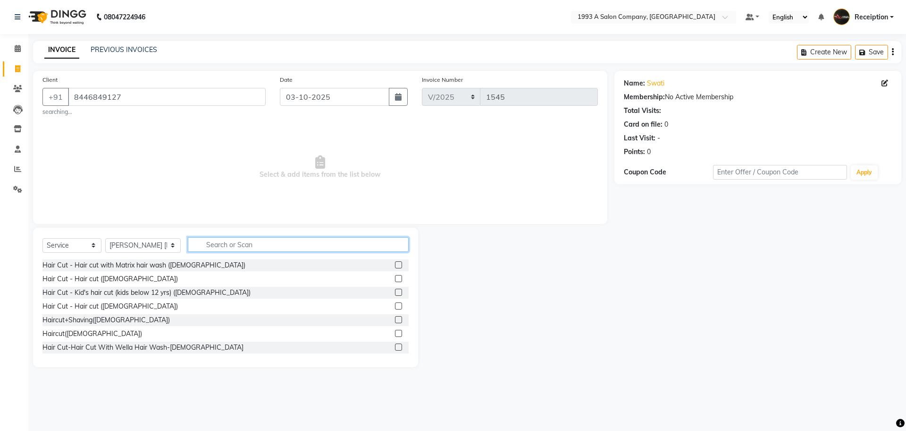
click at [224, 245] on input "text" at bounding box center [298, 244] width 221 height 15
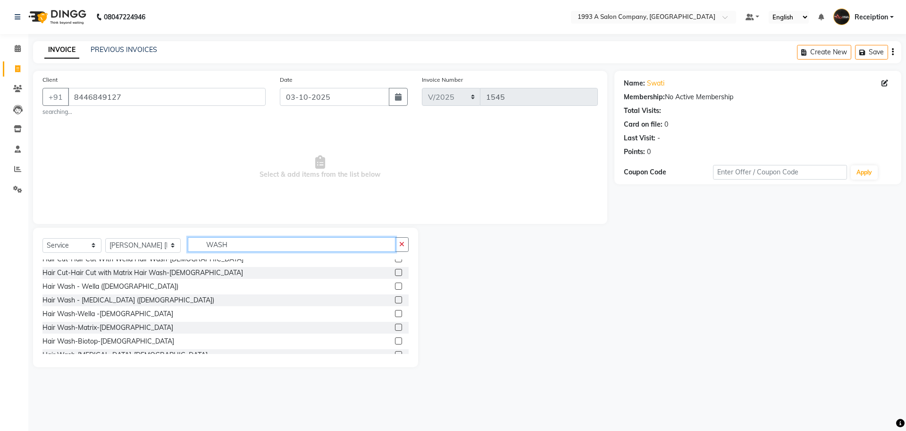
type input "WASH"
click at [395, 312] on label at bounding box center [398, 313] width 7 height 7
click at [395, 312] on input "checkbox" at bounding box center [398, 314] width 6 height 6
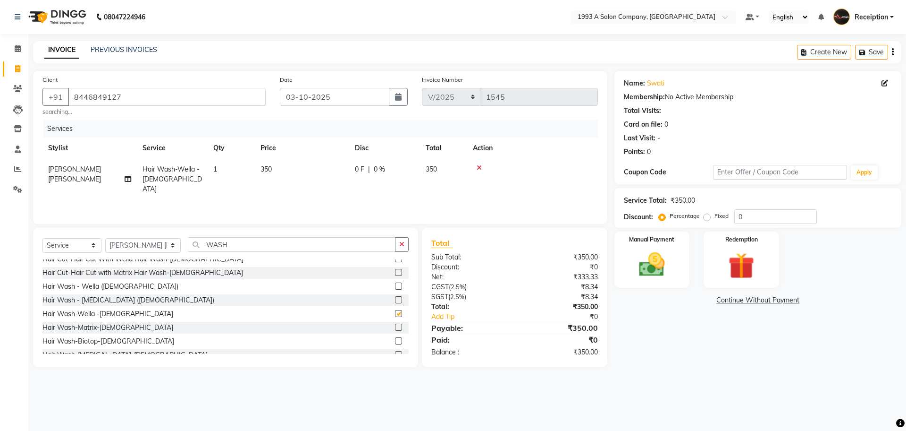
checkbox input "false"
click at [138, 240] on select "Select Stylist [PERSON_NAME] [PERSON_NAME] [PERSON_NAME] [MEDICAL_DATA][PERSON_…" at bounding box center [143, 245] width 76 height 15
select select "85294"
click at [105, 238] on select "Select Stylist [PERSON_NAME] [PERSON_NAME] [PERSON_NAME] [MEDICAL_DATA][PERSON_…" at bounding box center [143, 245] width 76 height 15
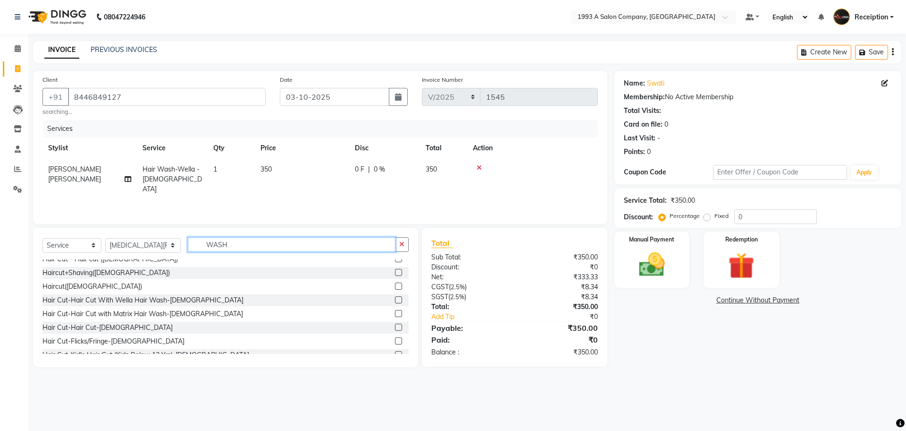
drag, startPoint x: 214, startPoint y: 244, endPoint x: 79, endPoint y: 224, distance: 136.9
click at [98, 234] on div "Select Service Product Membership Package Voucher Prepaid Gift Card Select Styl…" at bounding box center [225, 297] width 385 height 139
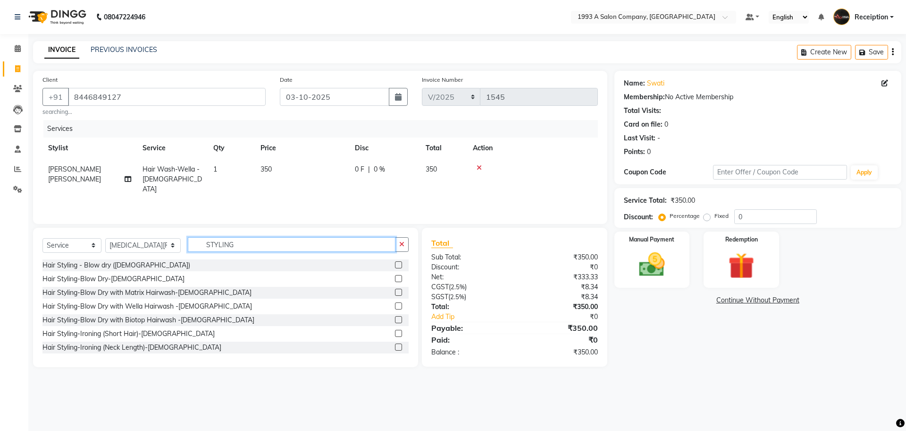
type input "STYLING"
click at [399, 348] on div at bounding box center [402, 347] width 14 height 12
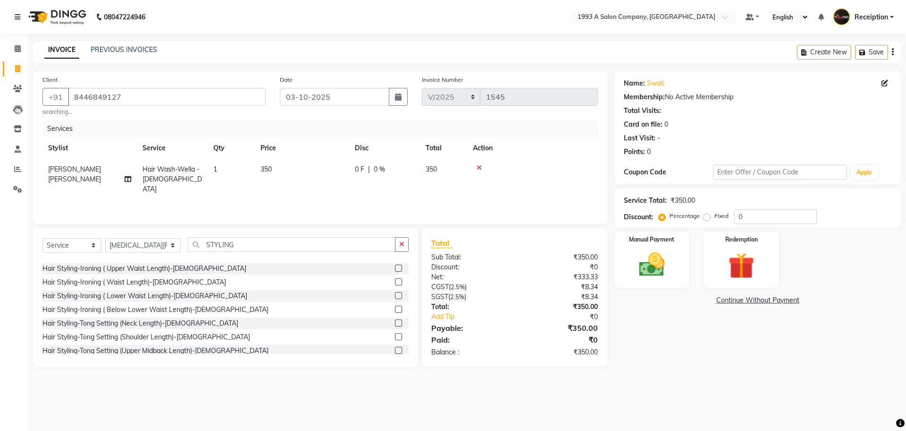
scroll to position [165, 0]
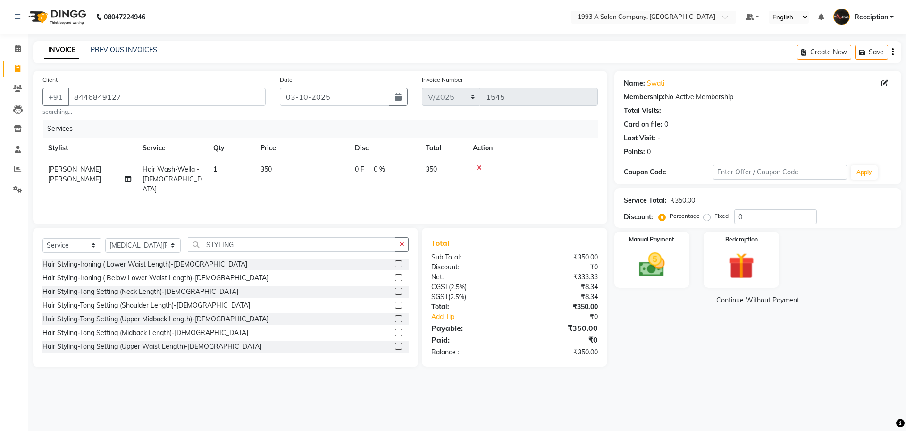
click at [395, 317] on label at bounding box center [398, 318] width 7 height 7
click at [395, 317] on input "checkbox" at bounding box center [398, 319] width 6 height 6
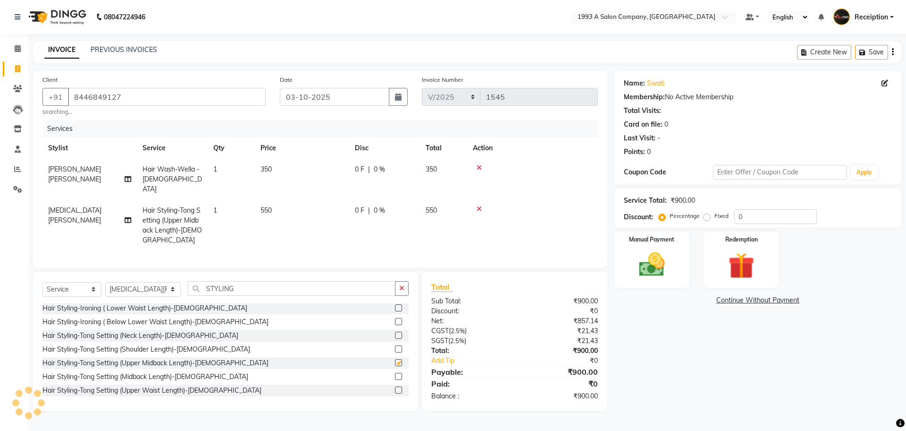
checkbox input "false"
click at [395, 375] on label at bounding box center [398, 375] width 7 height 7
click at [395, 375] on input "checkbox" at bounding box center [398, 376] width 6 height 6
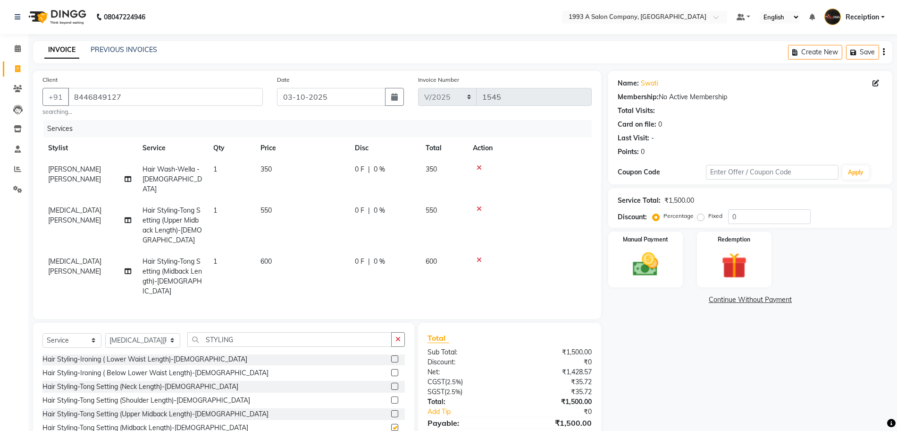
checkbox input "false"
click at [479, 205] on icon at bounding box center [479, 208] width 5 height 7
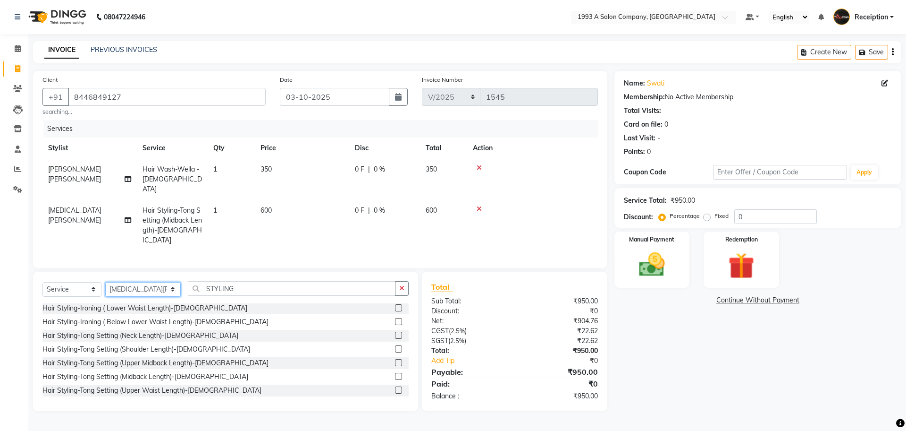
click at [138, 282] on select "Select Stylist [PERSON_NAME] [PERSON_NAME] [PERSON_NAME] [MEDICAL_DATA][PERSON_…" at bounding box center [143, 289] width 76 height 15
select select "85295"
click at [105, 282] on select "Select Stylist [PERSON_NAME] [PERSON_NAME] [PERSON_NAME] [MEDICAL_DATA][PERSON_…" at bounding box center [143, 289] width 76 height 15
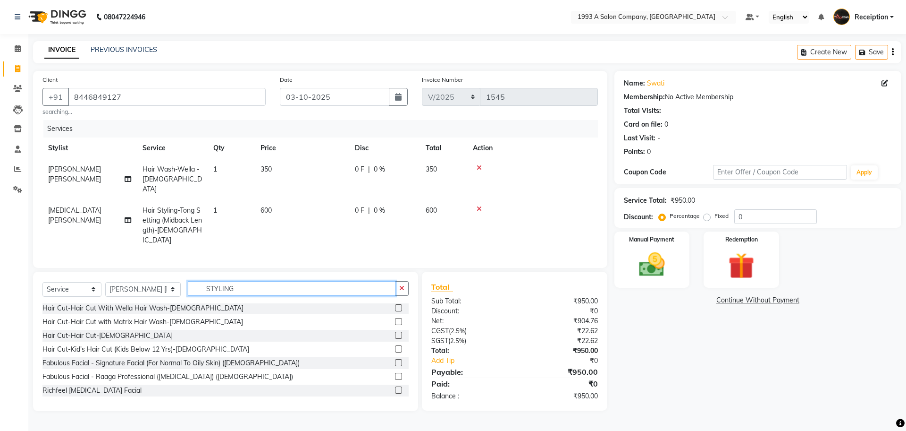
drag, startPoint x: 238, startPoint y: 274, endPoint x: 0, endPoint y: 218, distance: 244.3
click at [0, 219] on app-home "08047224946 Select Location × 1993 A Salon Company, Tathawade Default Panel My …" at bounding box center [453, 212] width 906 height 425
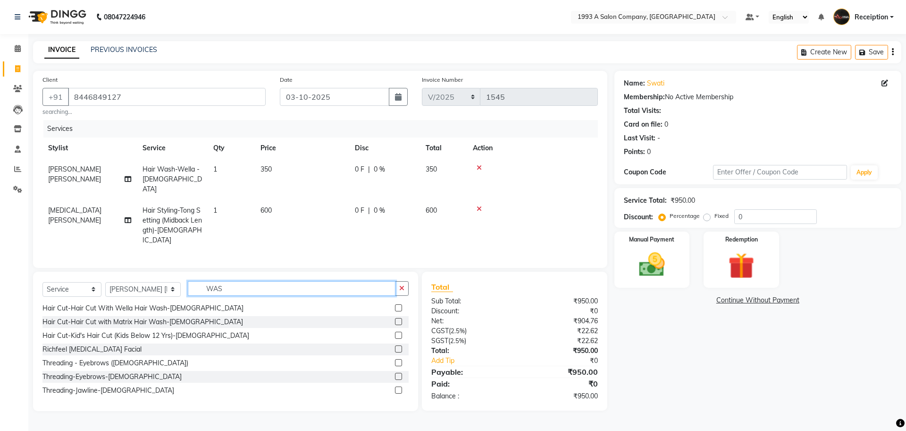
scroll to position [42, 0]
type input "WASH"
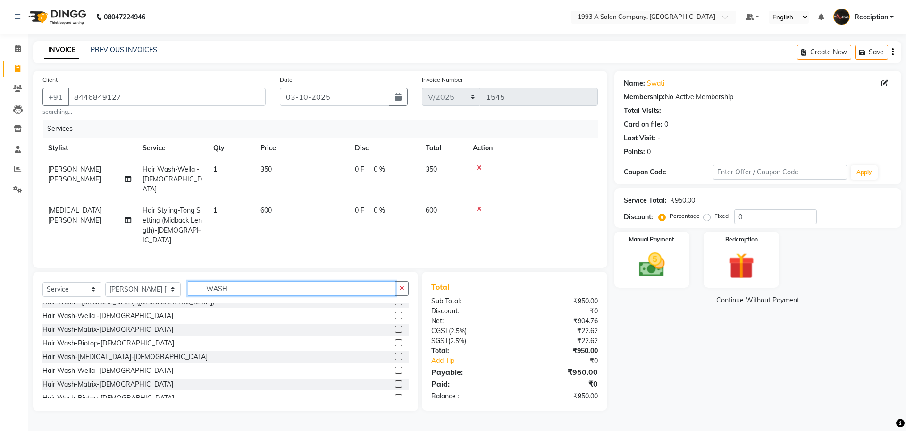
scroll to position [113, 0]
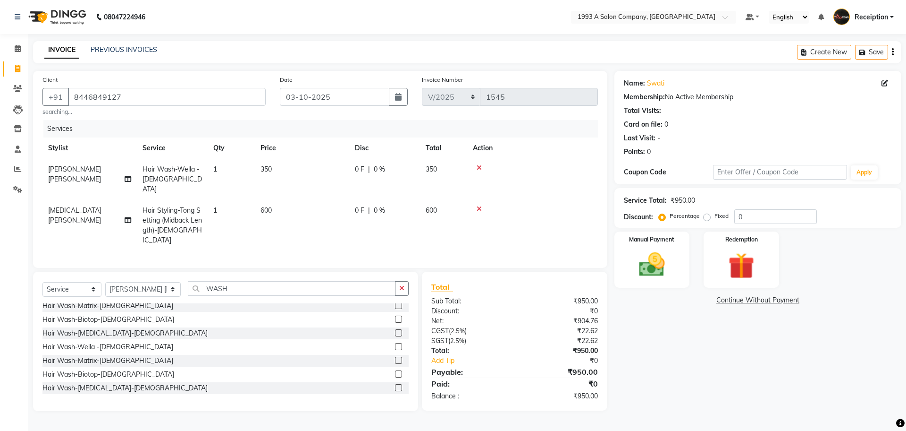
click at [395, 315] on label at bounding box center [398, 318] width 7 height 7
click at [395, 316] on input "checkbox" at bounding box center [398, 319] width 6 height 6
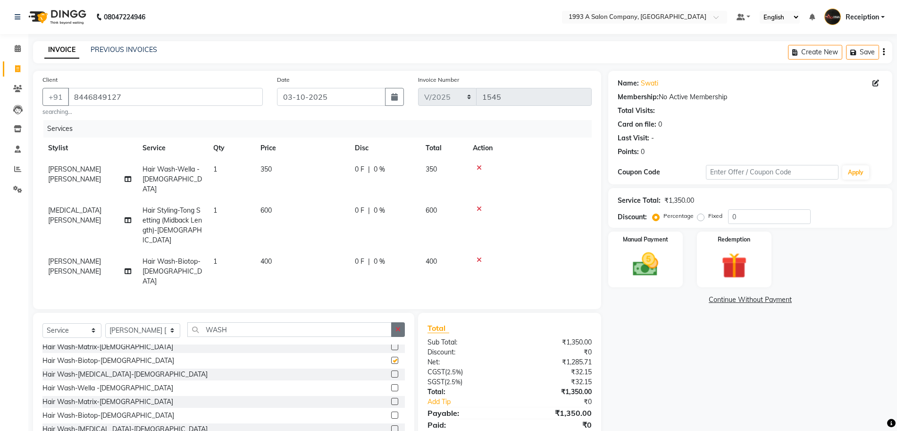
checkbox input "false"
click at [479, 256] on icon at bounding box center [479, 259] width 5 height 7
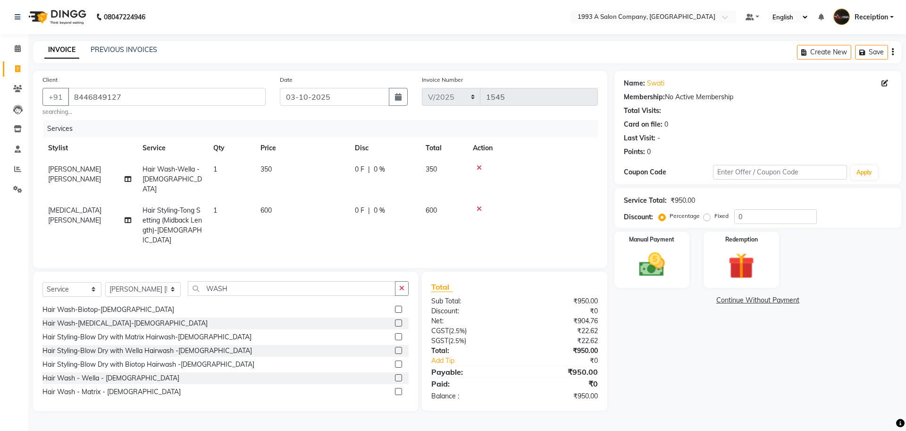
scroll to position [184, 0]
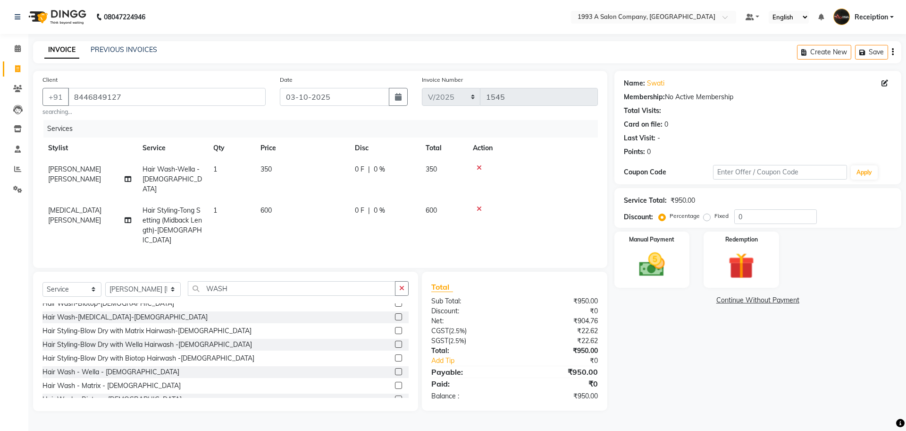
click at [395, 327] on label at bounding box center [398, 330] width 7 height 7
click at [395, 328] on input "checkbox" at bounding box center [398, 331] width 6 height 6
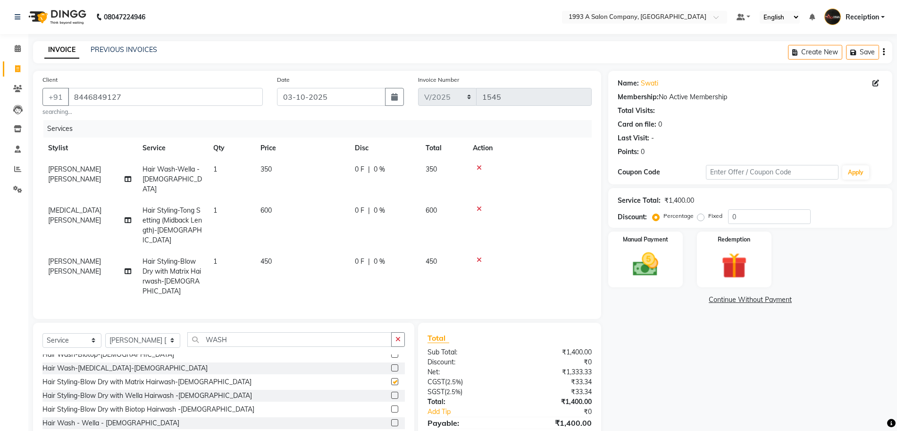
checkbox input "false"
click at [728, 215] on input "0" at bounding box center [769, 216] width 83 height 15
type input "10"
click at [647, 257] on img at bounding box center [645, 264] width 43 height 31
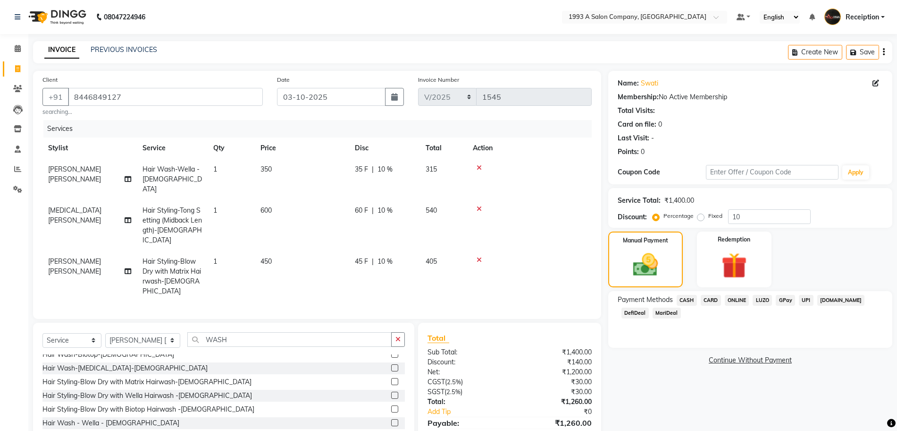
click at [735, 296] on span "ONLINE" at bounding box center [737, 300] width 25 height 11
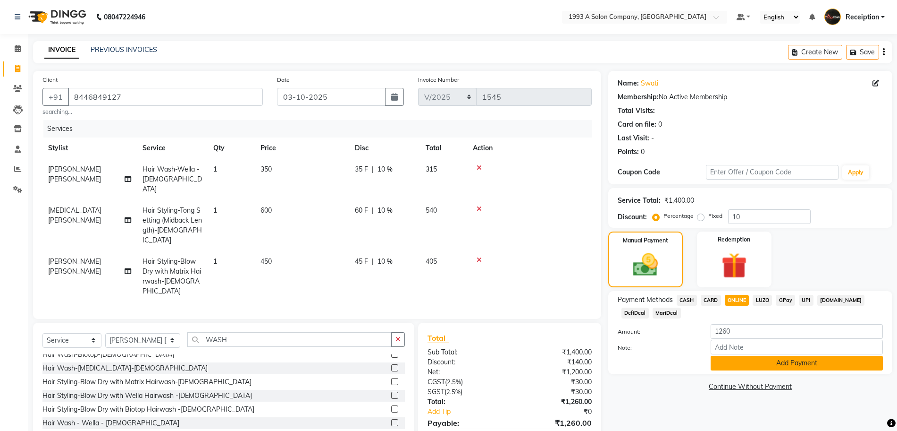
click at [726, 363] on button "Add Payment" at bounding box center [797, 362] width 172 height 15
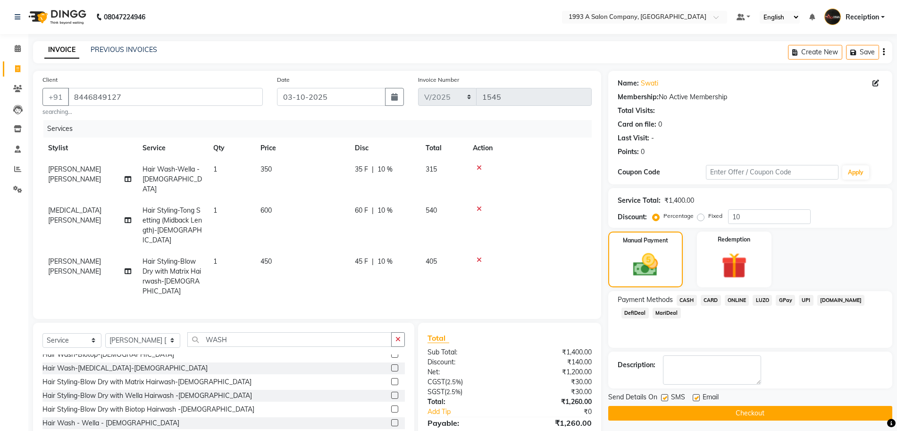
click at [665, 397] on label at bounding box center [664, 397] width 7 height 7
click at [665, 397] on input "checkbox" at bounding box center [664, 398] width 6 height 6
checkbox input "false"
click at [667, 410] on button "Checkout" at bounding box center [750, 412] width 284 height 15
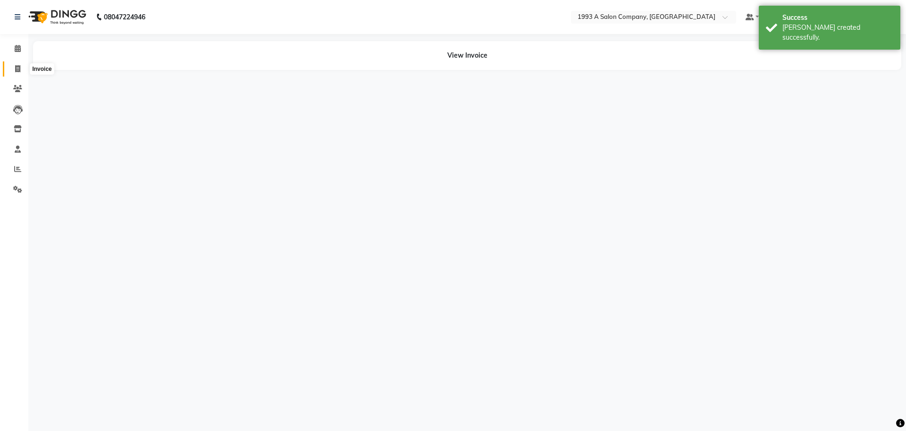
click at [17, 72] on icon at bounding box center [17, 68] width 5 height 7
select select "688"
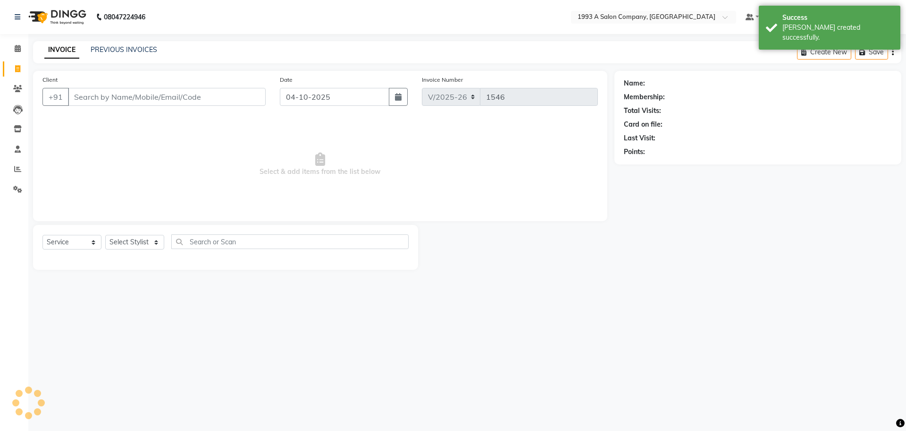
select select "membership"
click at [397, 96] on icon "button" at bounding box center [398, 97] width 7 height 8
select select "10"
select select "2025"
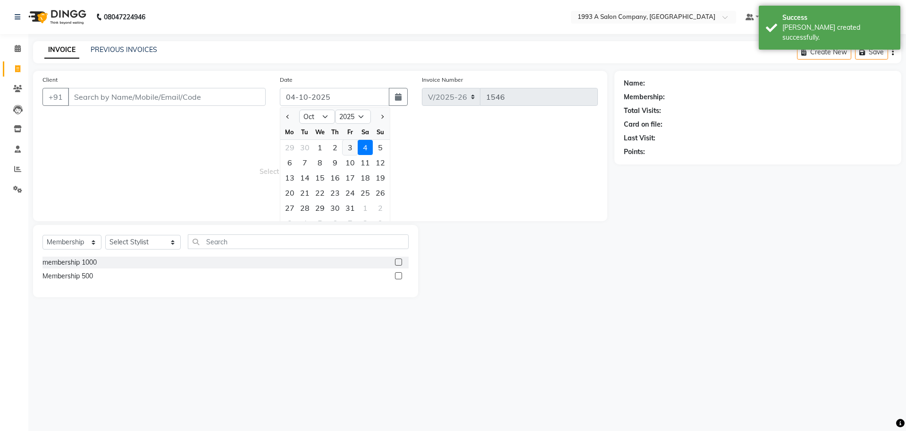
click at [350, 147] on div "3" at bounding box center [350, 147] width 15 height 15
type input "03-10-2025"
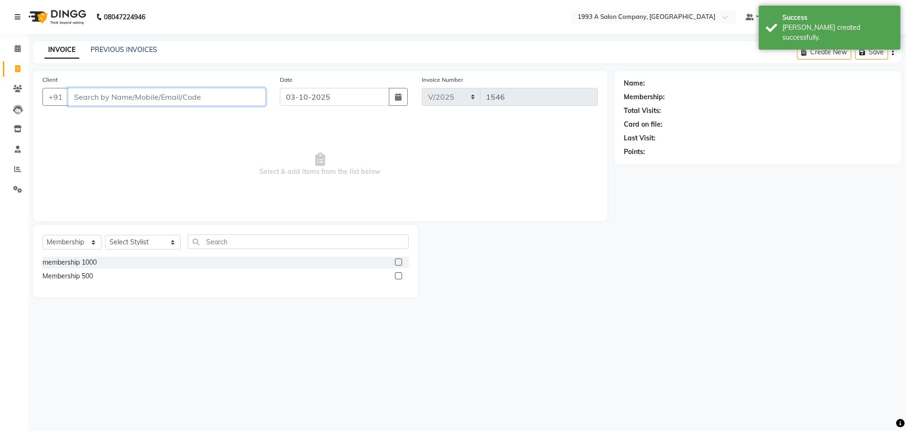
click at [160, 88] on input "Client" at bounding box center [167, 97] width 198 height 18
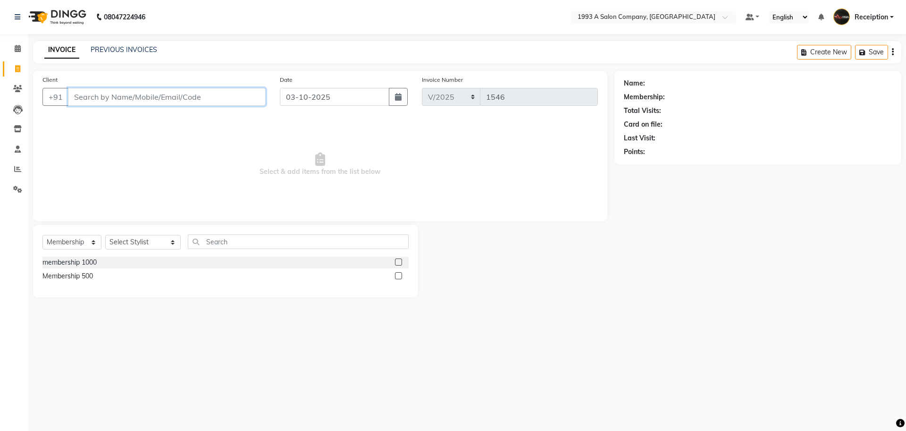
click at [166, 92] on input "Client" at bounding box center [167, 97] width 198 height 18
type input "9924354995"
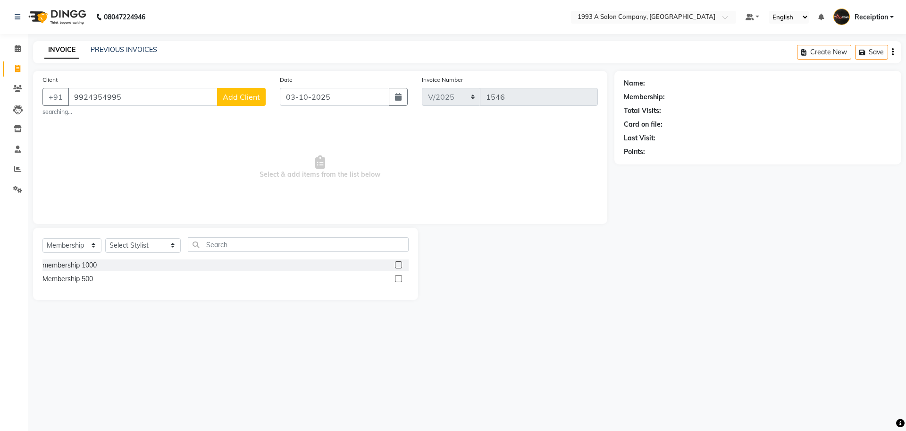
click at [245, 92] on span "Add Client" at bounding box center [241, 96] width 37 height 9
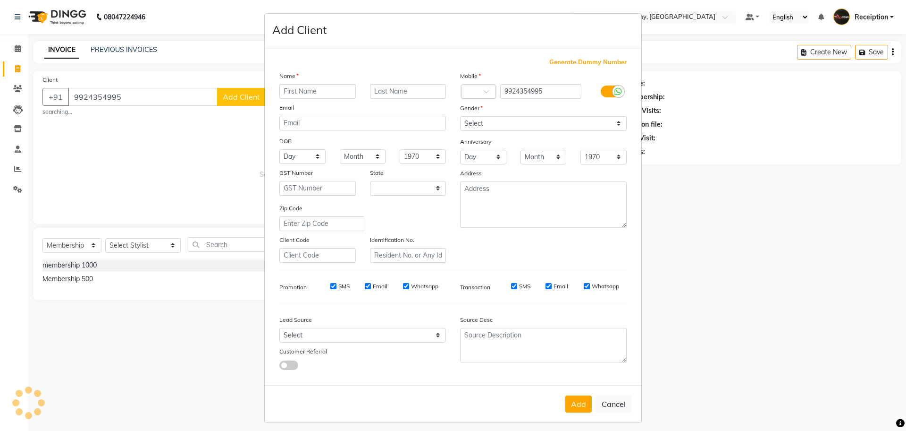
select select "22"
type input "SAKSHI"
click at [507, 126] on select "Select [DEMOGRAPHIC_DATA] [DEMOGRAPHIC_DATA] Other Prefer Not To Say" at bounding box center [543, 123] width 167 height 15
select select "[DEMOGRAPHIC_DATA]"
click at [460, 116] on select "Select [DEMOGRAPHIC_DATA] [DEMOGRAPHIC_DATA] Other Prefer Not To Say" at bounding box center [543, 123] width 167 height 15
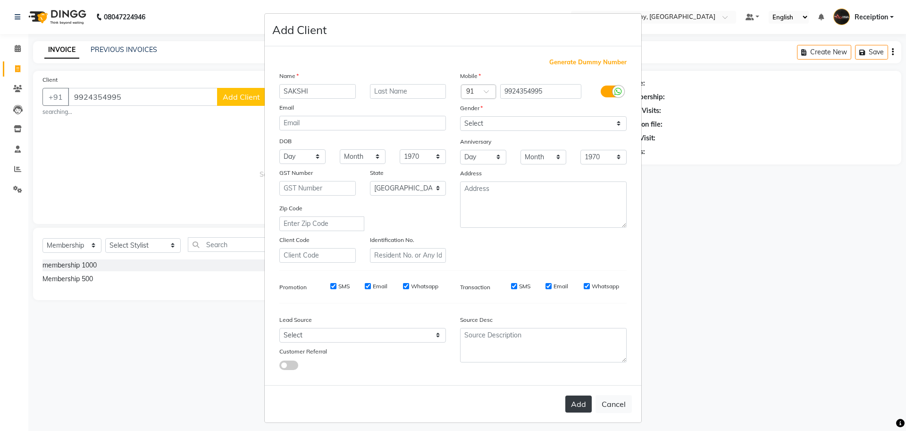
click at [583, 399] on button "Add" at bounding box center [579, 403] width 26 height 17
select select
select select "null"
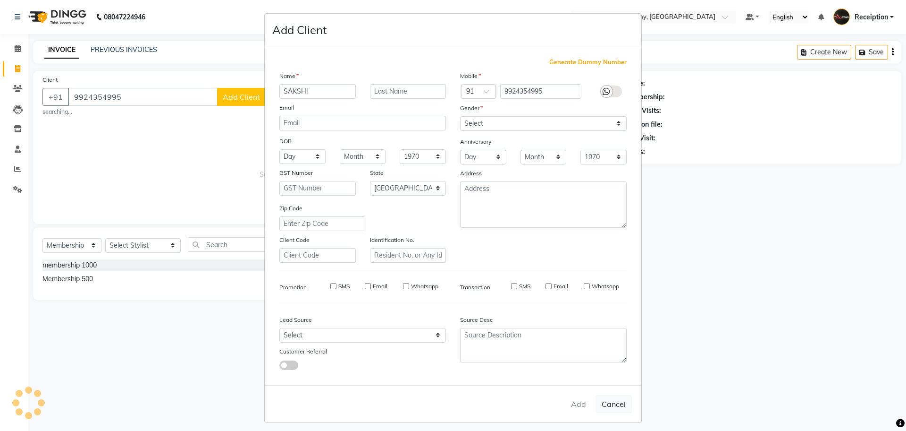
select select
checkbox input "false"
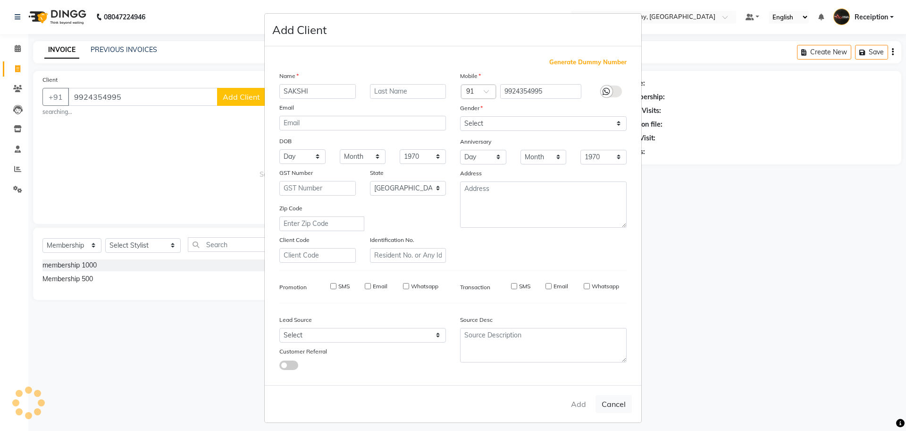
checkbox input "false"
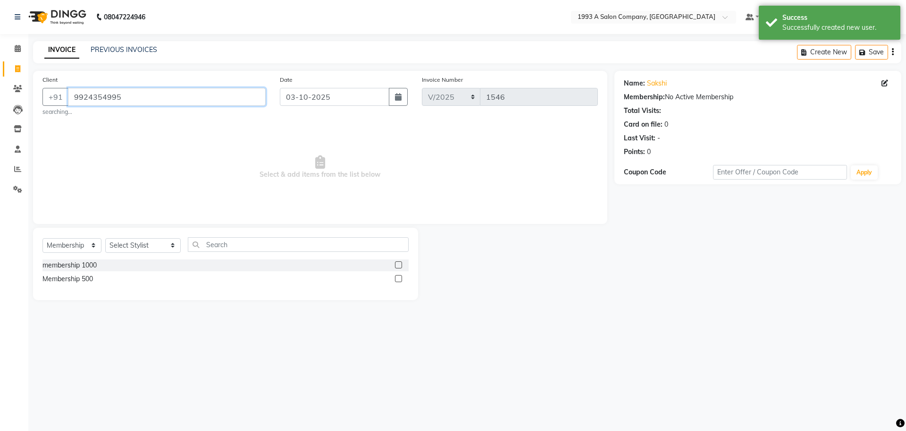
click at [134, 99] on input "9924354995" at bounding box center [167, 97] width 198 height 18
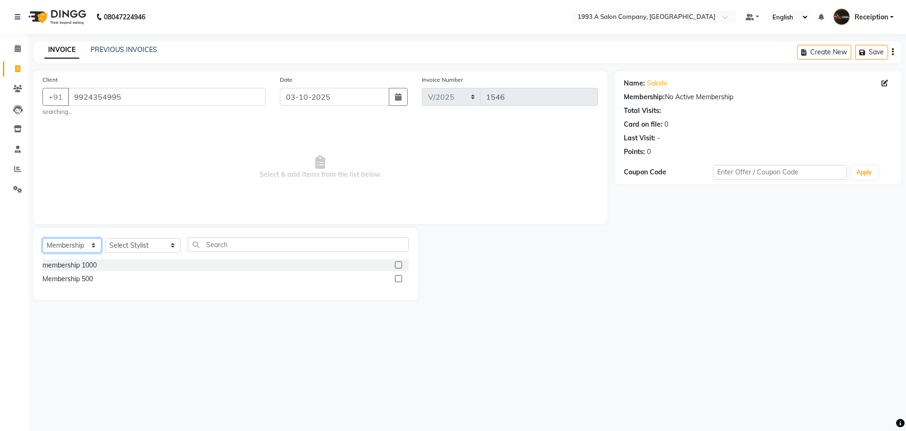
click at [66, 241] on select "Select Service Product Membership Package Voucher Prepaid Gift Card" at bounding box center [71, 245] width 59 height 15
select select "service"
click at [42, 238] on select "Select Service Product Membership Package Voucher Prepaid Gift Card" at bounding box center [71, 245] width 59 height 15
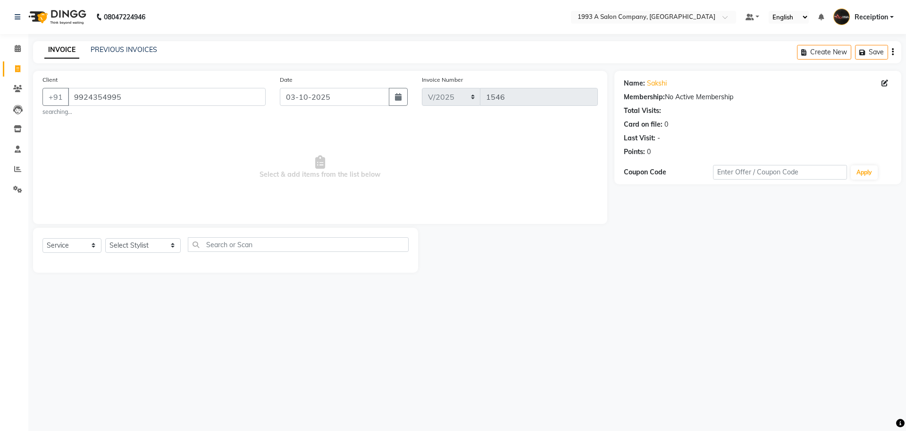
click at [134, 234] on div "Select Service Product Membership Package Voucher Prepaid Gift Card Select Styl…" at bounding box center [225, 250] width 385 height 45
click at [132, 243] on select "Select Stylist [PERSON_NAME] [PERSON_NAME] [PERSON_NAME] [MEDICAL_DATA][PERSON_…" at bounding box center [143, 245] width 76 height 15
click at [105, 238] on select "Select Stylist [PERSON_NAME] [PERSON_NAME] [PERSON_NAME] [MEDICAL_DATA][PERSON_…" at bounding box center [143, 245] width 76 height 15
click at [136, 248] on select "Select Stylist [PERSON_NAME] [PERSON_NAME] [PERSON_NAME] [MEDICAL_DATA][PERSON_…" at bounding box center [143, 245] width 76 height 15
select select "70503"
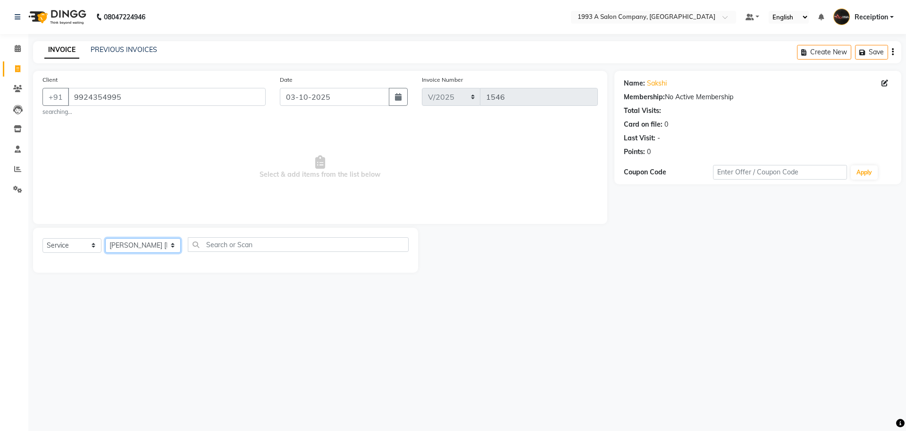
click at [105, 238] on select "Select Stylist [PERSON_NAME] [PERSON_NAME] [PERSON_NAME] [MEDICAL_DATA][PERSON_…" at bounding box center [143, 245] width 76 height 15
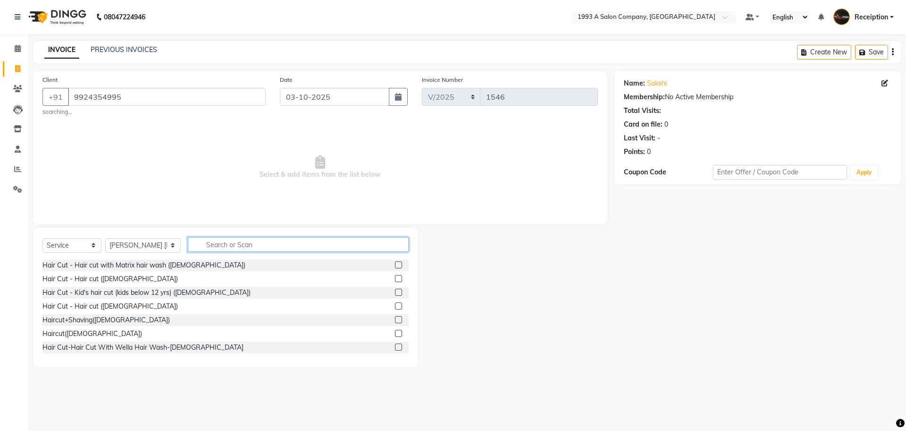
click at [221, 242] on input "text" at bounding box center [298, 244] width 221 height 15
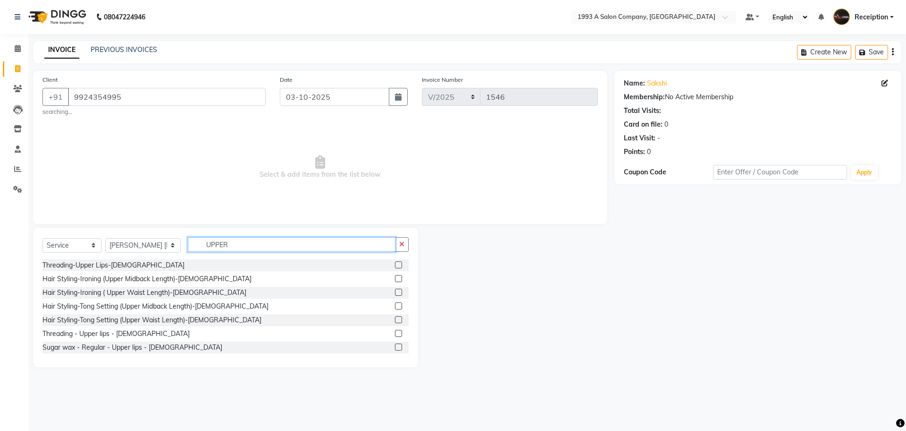
type input "UPPER"
click at [395, 335] on label at bounding box center [398, 332] width 7 height 7
click at [395, 335] on input "checkbox" at bounding box center [398, 333] width 6 height 6
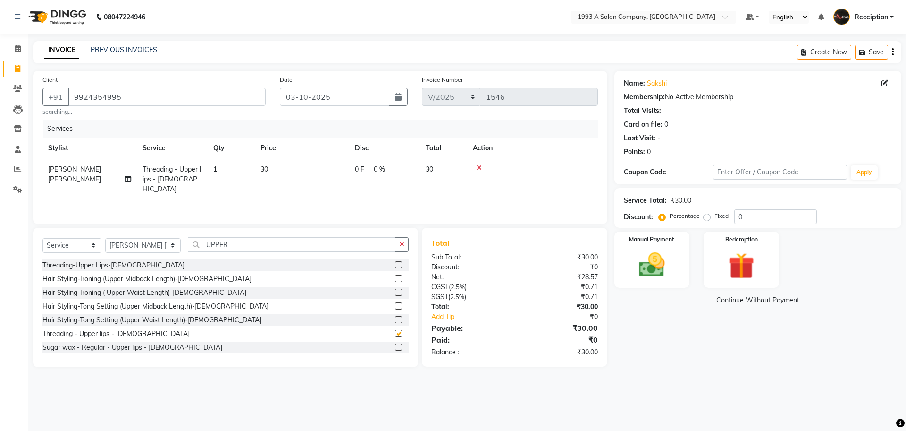
checkbox input "false"
click at [651, 264] on img at bounding box center [652, 264] width 44 height 31
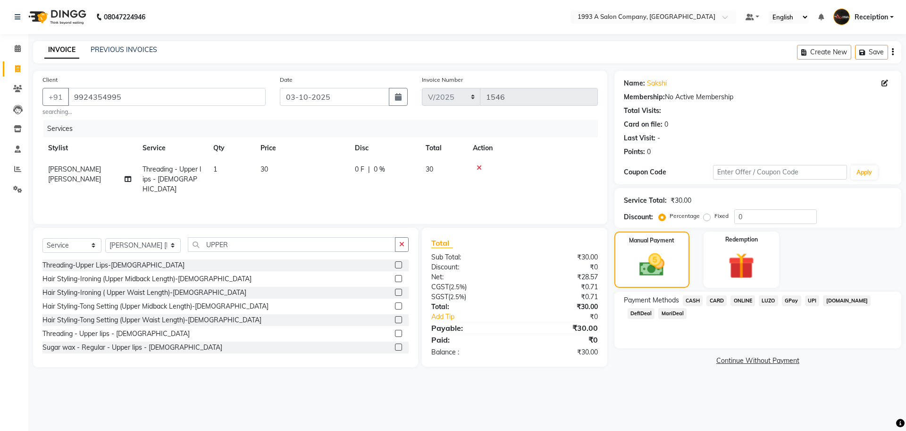
click at [743, 297] on span "ONLINE" at bounding box center [743, 300] width 25 height 11
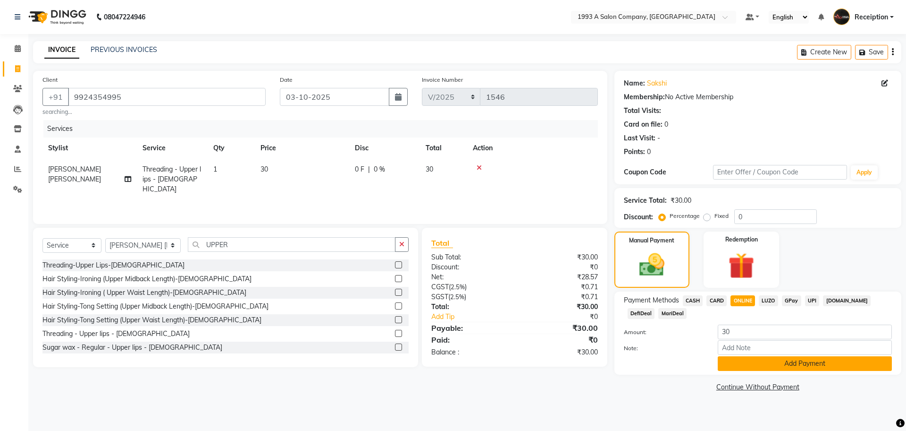
click at [740, 363] on button "Add Payment" at bounding box center [805, 363] width 174 height 15
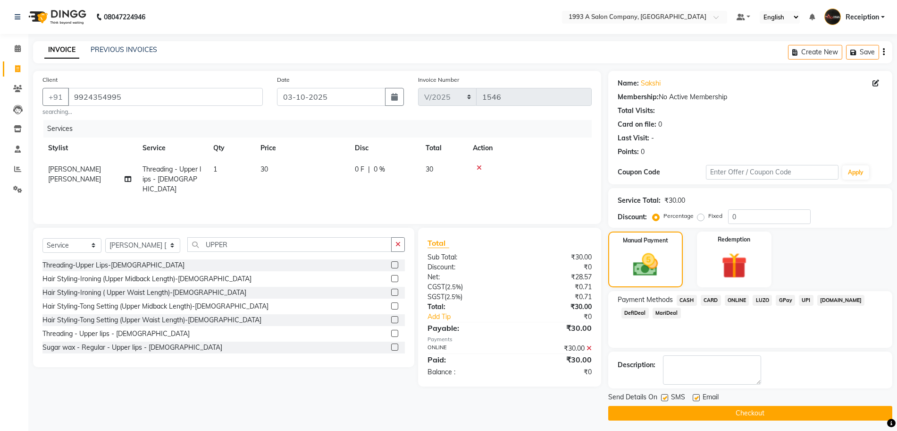
click at [660, 398] on div "Send Details On SMS Email" at bounding box center [750, 398] width 284 height 12
click at [666, 397] on label at bounding box center [664, 397] width 7 height 7
click at [666, 397] on input "checkbox" at bounding box center [664, 398] width 6 height 6
checkbox input "false"
click at [668, 409] on button "Checkout" at bounding box center [750, 412] width 284 height 15
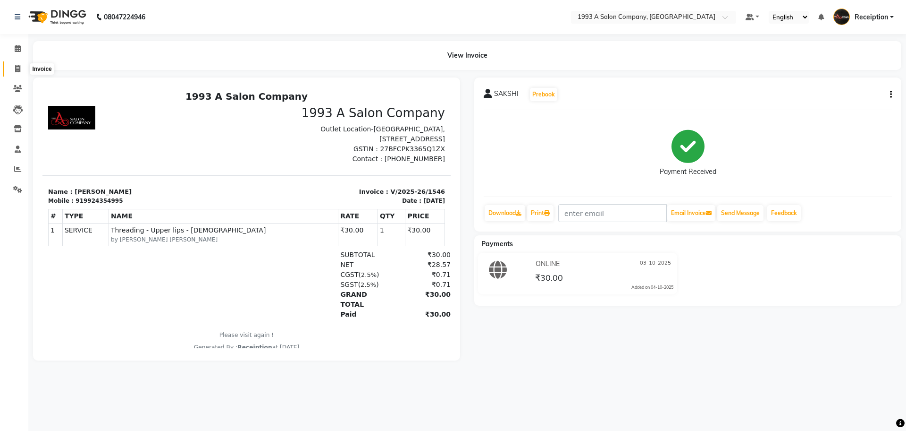
click at [16, 69] on icon at bounding box center [17, 68] width 5 height 7
select select "688"
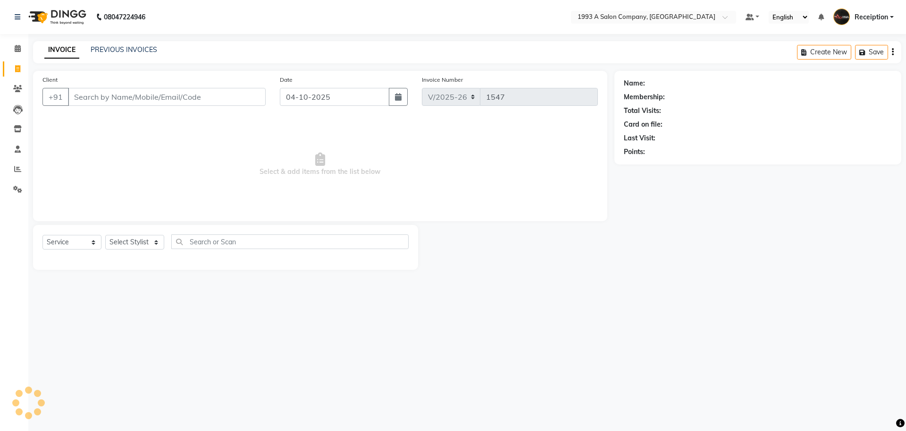
select select "membership"
click at [126, 48] on link "PREVIOUS INVOICES" at bounding box center [124, 49] width 67 height 8
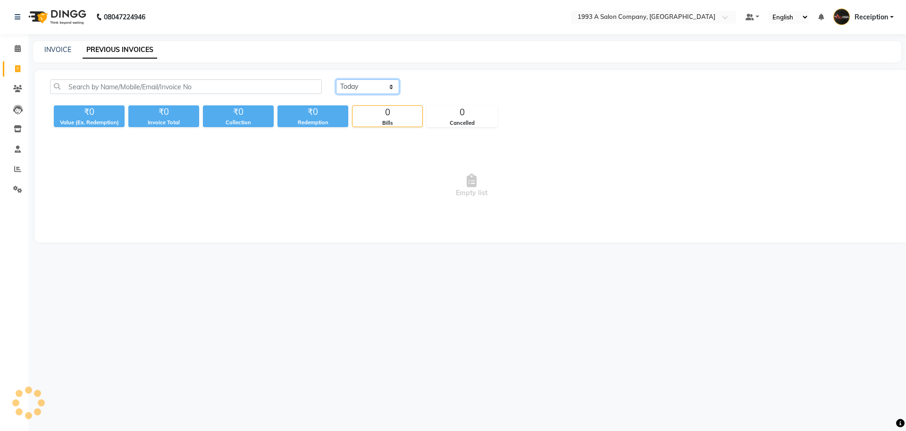
click at [359, 89] on select "[DATE] [DATE] Custom Range" at bounding box center [367, 86] width 63 height 15
select select "yesterday"
click at [336, 79] on select "[DATE] [DATE] Custom Range" at bounding box center [367, 86] width 63 height 15
click at [381, 83] on select "[DATE] [DATE] Custom Range" at bounding box center [367, 86] width 63 height 15
click at [336, 79] on select "[DATE] [DATE] Custom Range" at bounding box center [367, 86] width 63 height 15
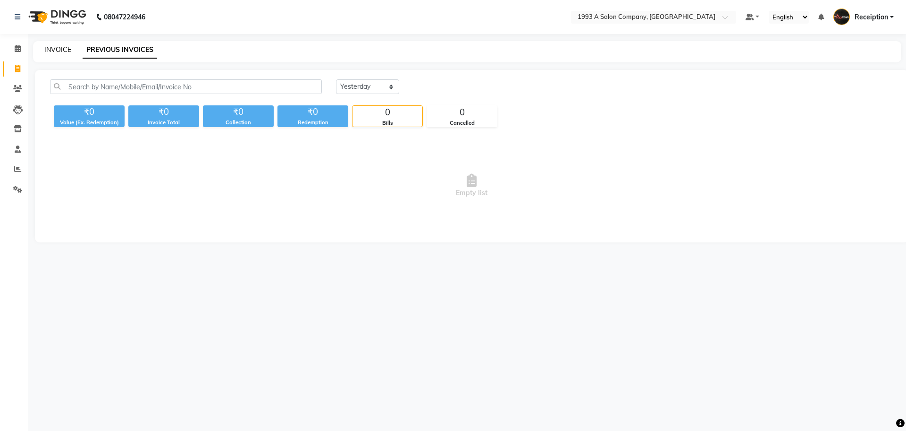
click at [57, 50] on link "INVOICE" at bounding box center [57, 49] width 27 height 8
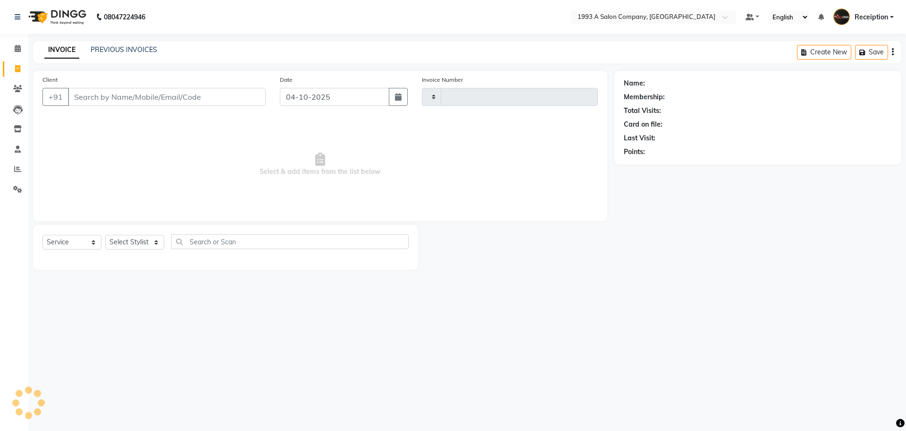
select select "membership"
type input "1547"
select select "688"
click at [135, 49] on link "PREVIOUS INVOICES" at bounding box center [124, 49] width 67 height 8
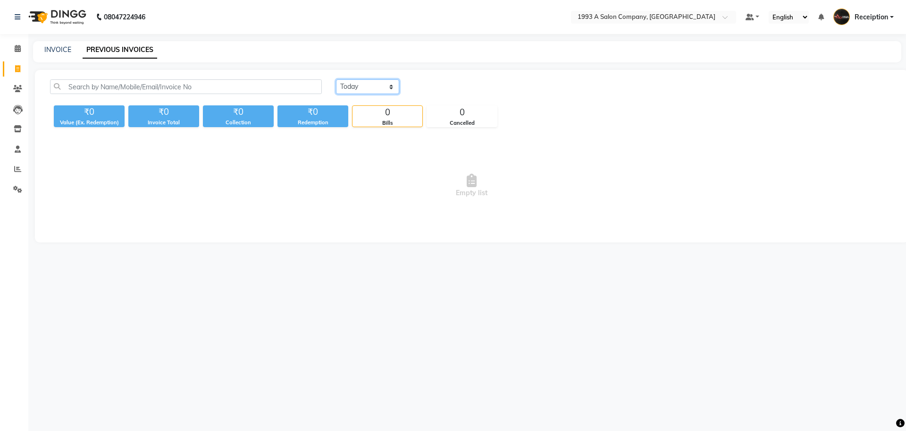
click at [371, 88] on select "[DATE] [DATE] Custom Range" at bounding box center [367, 86] width 63 height 15
select select "yesterday"
click at [336, 79] on select "[DATE] [DATE] Custom Range" at bounding box center [367, 86] width 63 height 15
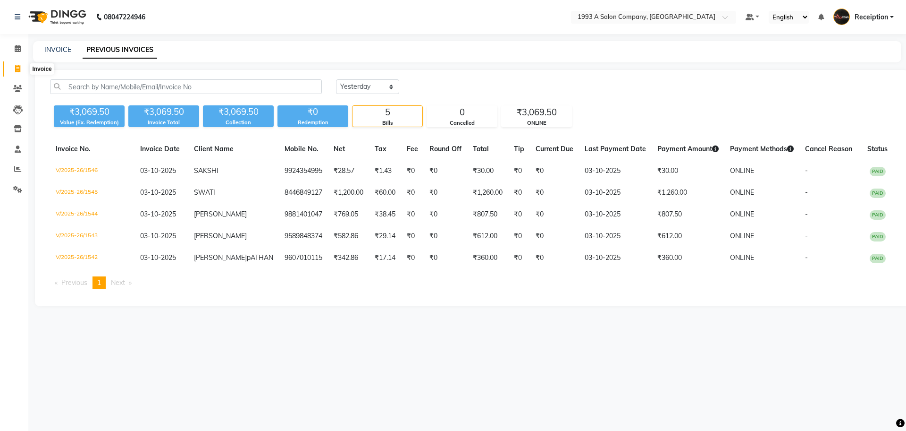
click at [14, 65] on span at bounding box center [17, 69] width 17 height 11
select select "service"
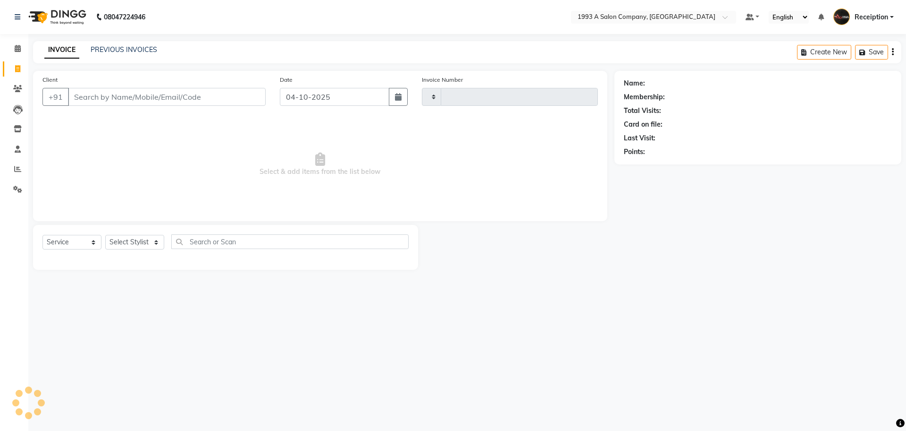
type input "1547"
select select "688"
select select "membership"
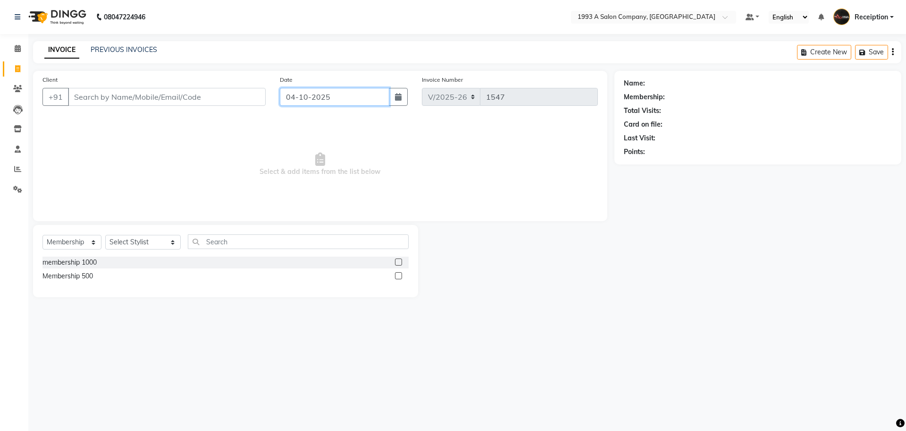
click at [328, 93] on input "04-10-2025" at bounding box center [335, 97] width 110 height 18
select select "10"
select select "2025"
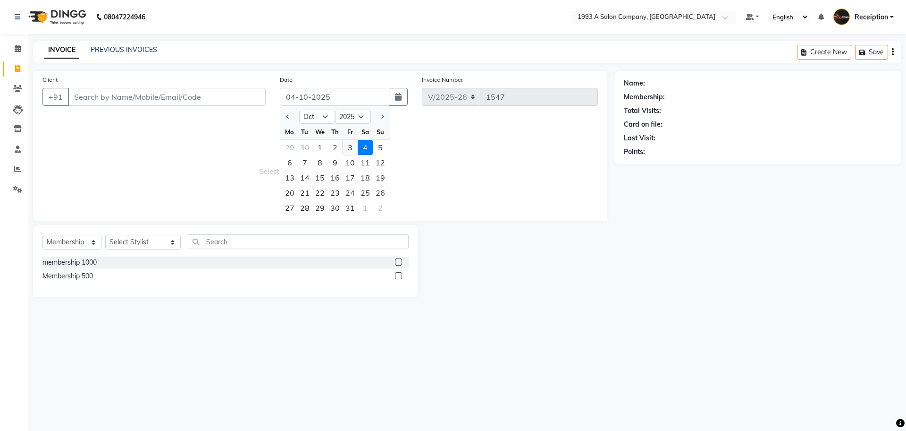
click at [348, 146] on div "3" at bounding box center [350, 147] width 15 height 15
type input "03-10-2025"
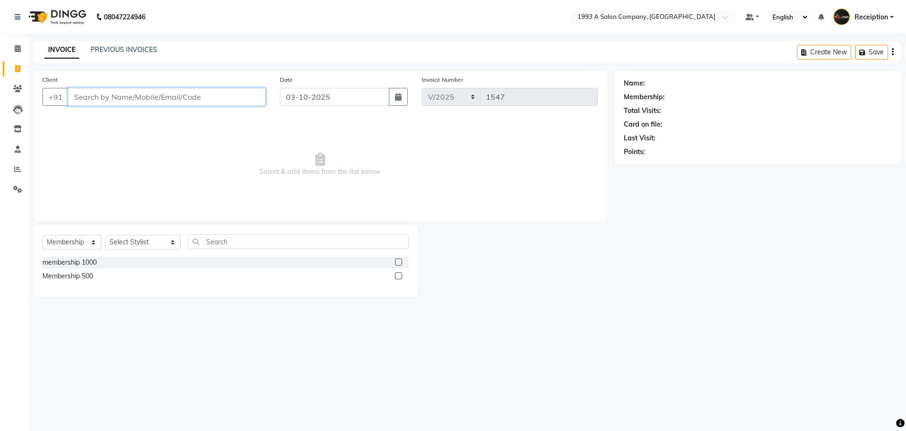
click at [215, 99] on input "Client" at bounding box center [167, 97] width 198 height 18
type input "8724093470"
click at [241, 103] on button "Add Client" at bounding box center [241, 97] width 49 height 18
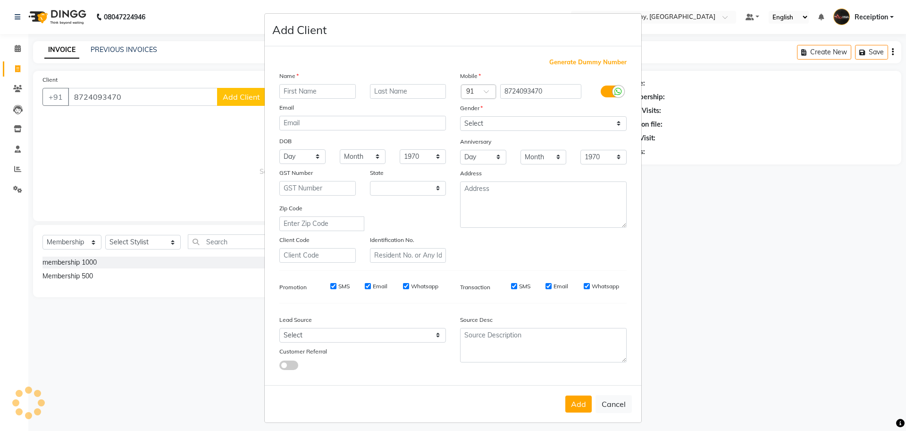
select select "22"
type input "SALON"
drag, startPoint x: 489, startPoint y: 118, endPoint x: 489, endPoint y: 128, distance: 9.9
click at [489, 118] on select "Select [DEMOGRAPHIC_DATA] [DEMOGRAPHIC_DATA] Other Prefer Not To Say" at bounding box center [543, 123] width 167 height 15
select select "[DEMOGRAPHIC_DATA]"
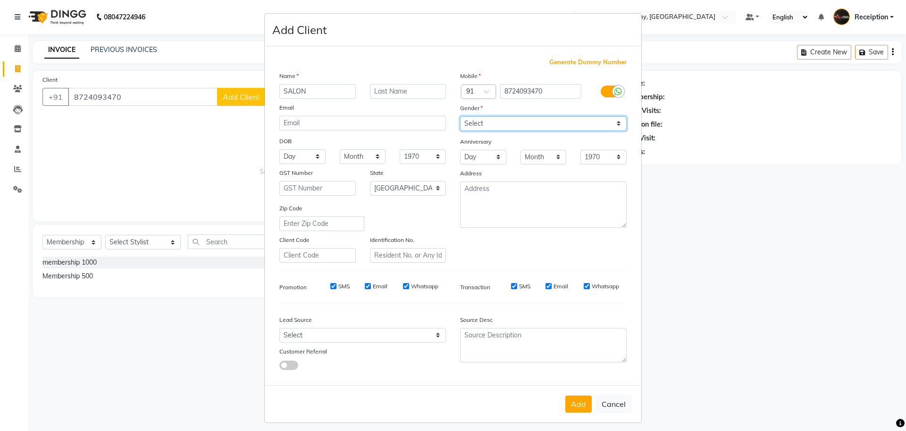
click at [460, 116] on select "Select [DEMOGRAPHIC_DATA] [DEMOGRAPHIC_DATA] Other Prefer Not To Say" at bounding box center [543, 123] width 167 height 15
click at [315, 92] on input "SALON" at bounding box center [317, 91] width 76 height 15
drag, startPoint x: 300, startPoint y: 93, endPoint x: 120, endPoint y: 94, distance: 179.9
click at [120, 94] on ngb-modal-window "Add Client Generate Dummy Number Name SALON Email DOB Day 01 02 03 04 05 06 07 …" at bounding box center [453, 215] width 906 height 431
type input "LOHIT"
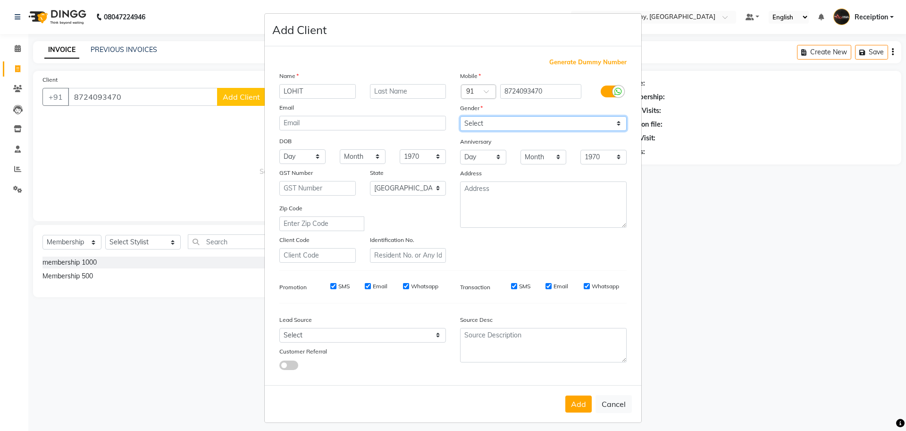
click at [530, 118] on select "Select [DEMOGRAPHIC_DATA] [DEMOGRAPHIC_DATA] Other Prefer Not To Say" at bounding box center [543, 123] width 167 height 15
select select "[DEMOGRAPHIC_DATA]"
click at [460, 116] on select "Select [DEMOGRAPHIC_DATA] [DEMOGRAPHIC_DATA] Other Prefer Not To Say" at bounding box center [543, 123] width 167 height 15
click at [566, 406] on button "Add" at bounding box center [579, 403] width 26 height 17
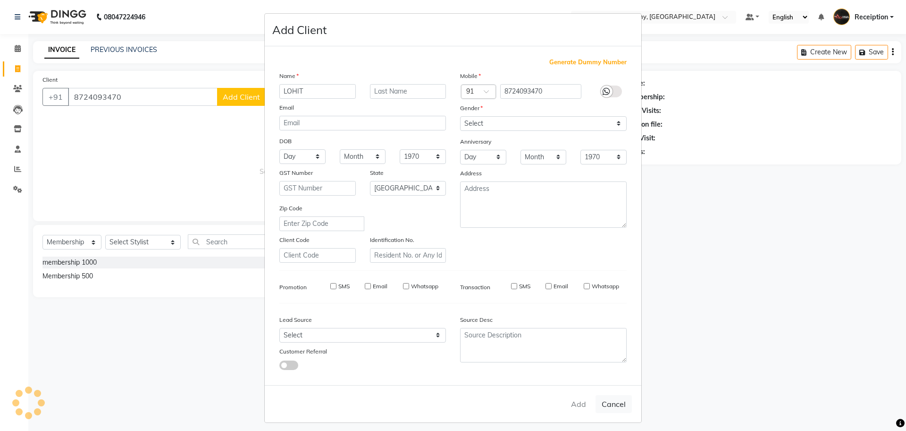
select select
select select "null"
select select
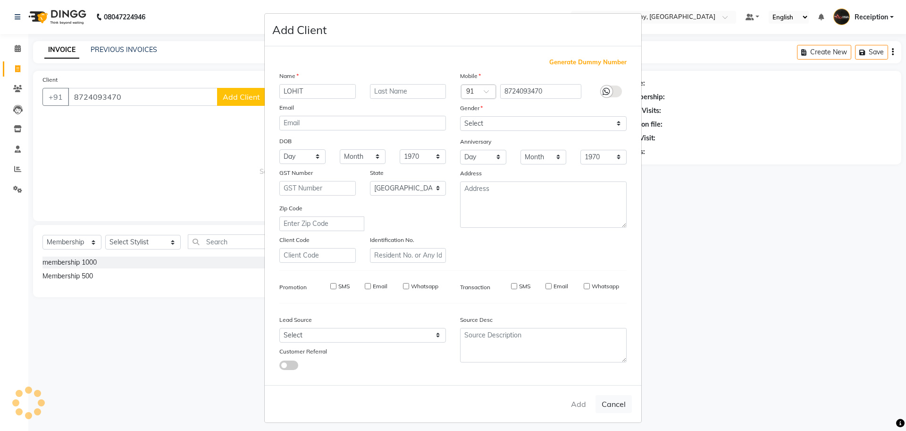
select select
checkbox input "false"
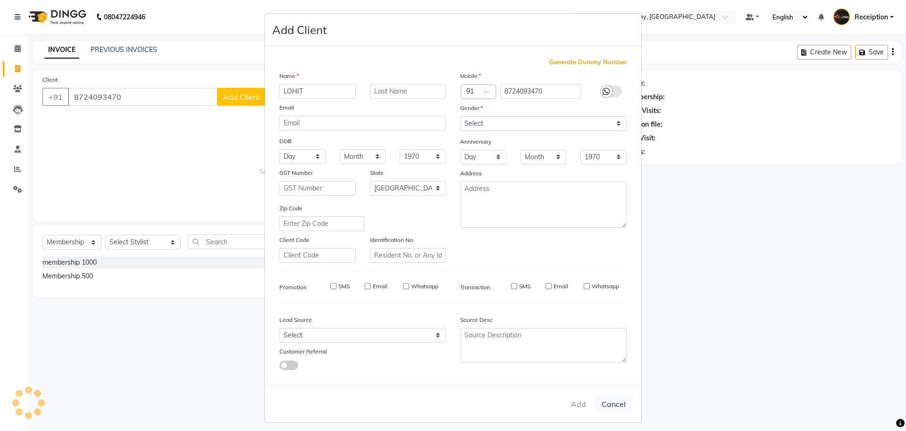
checkbox input "false"
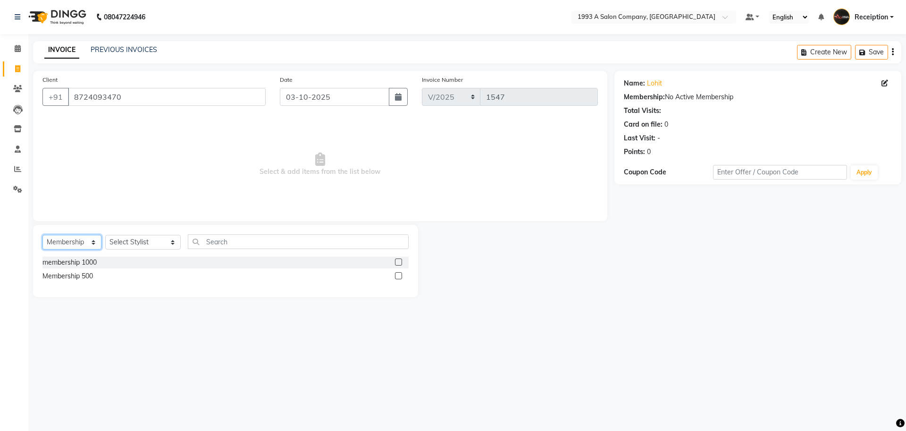
drag, startPoint x: 78, startPoint y: 238, endPoint x: 74, endPoint y: 242, distance: 6.0
click at [78, 238] on select "Select Service Product Membership Package Voucher Prepaid Gift Card" at bounding box center [71, 242] width 59 height 15
select select "service"
click at [42, 235] on select "Select Service Product Membership Package Voucher Prepaid Gift Card" at bounding box center [71, 242] width 59 height 15
click at [77, 240] on select "Select Service Product Membership Package Voucher Prepaid Gift Card" at bounding box center [71, 242] width 59 height 15
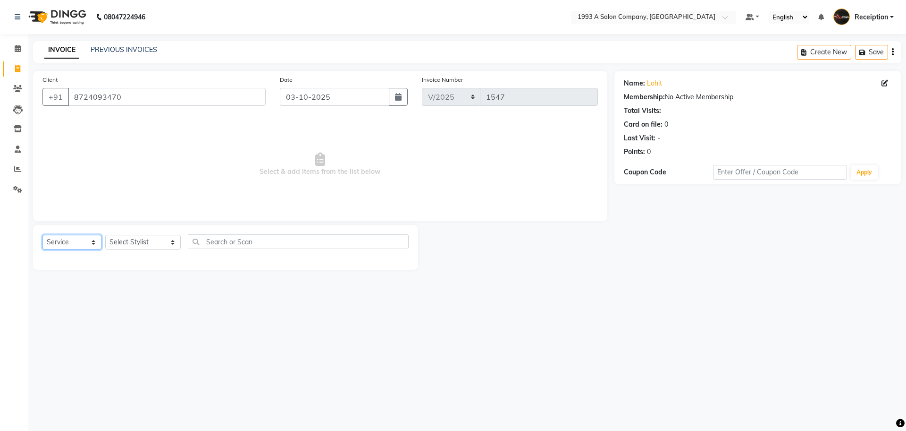
click at [42, 235] on select "Select Service Product Membership Package Voucher Prepaid Gift Card" at bounding box center [71, 242] width 59 height 15
click at [120, 236] on select "Select Stylist [PERSON_NAME] [PERSON_NAME] [PERSON_NAME] [MEDICAL_DATA][PERSON_…" at bounding box center [143, 242] width 76 height 15
select select "93413"
click at [105, 235] on select "Select Stylist [PERSON_NAME] [PERSON_NAME] [PERSON_NAME] [MEDICAL_DATA][PERSON_…" at bounding box center [143, 242] width 76 height 15
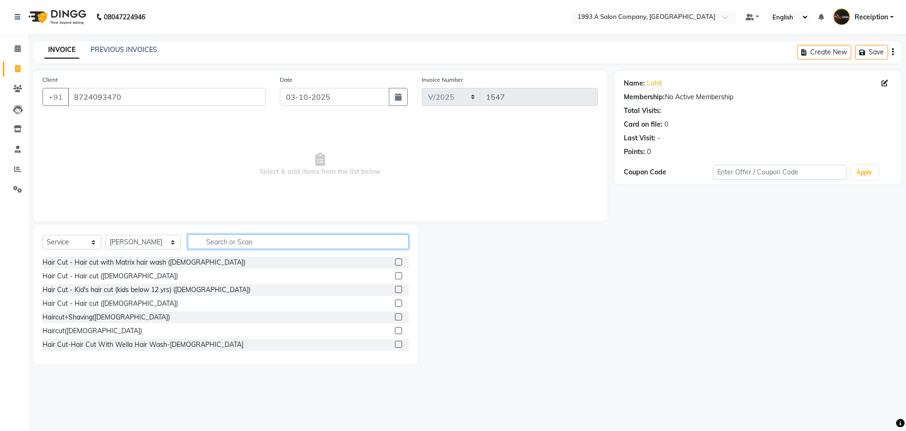
click at [229, 238] on input "text" at bounding box center [298, 241] width 221 height 15
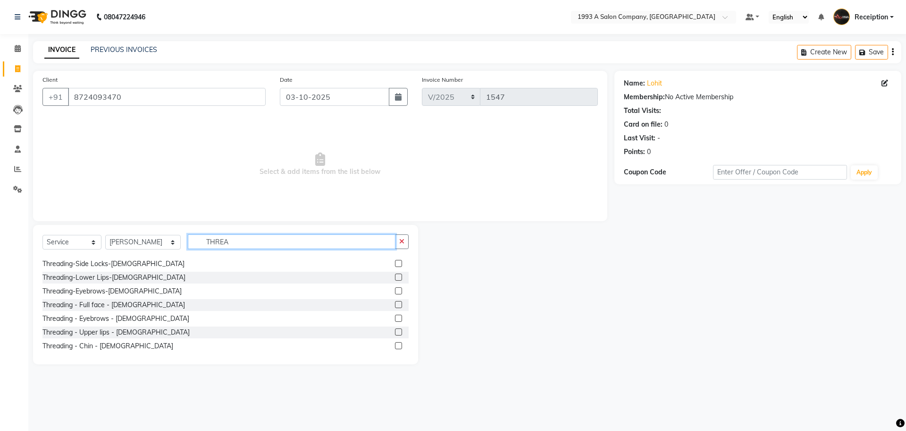
scroll to position [118, 0]
type input "THREA"
click at [395, 269] on label at bounding box center [398, 266] width 7 height 7
click at [395, 269] on input "checkbox" at bounding box center [398, 267] width 6 height 6
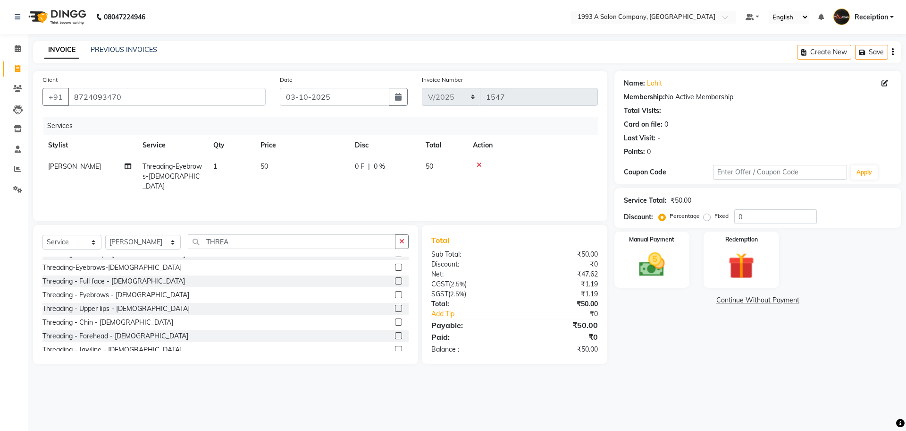
click at [395, 268] on label at bounding box center [398, 266] width 7 height 7
click at [395, 268] on input "checkbox" at bounding box center [398, 267] width 6 height 6
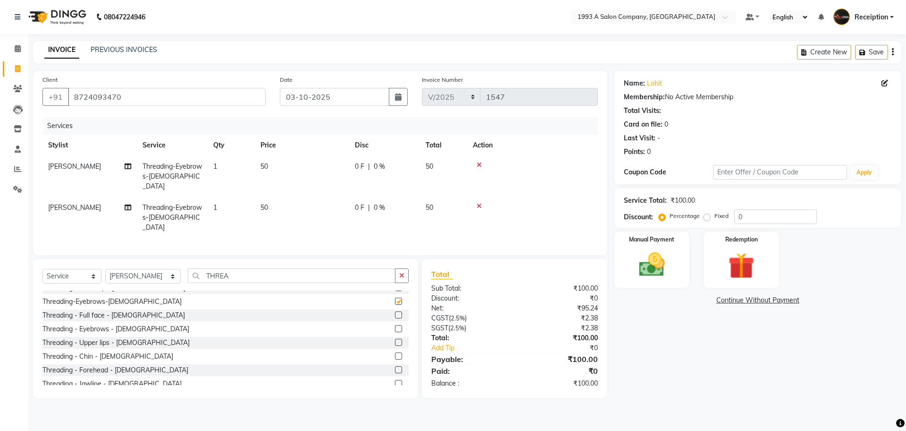
checkbox input "false"
click at [657, 259] on img at bounding box center [652, 264] width 44 height 31
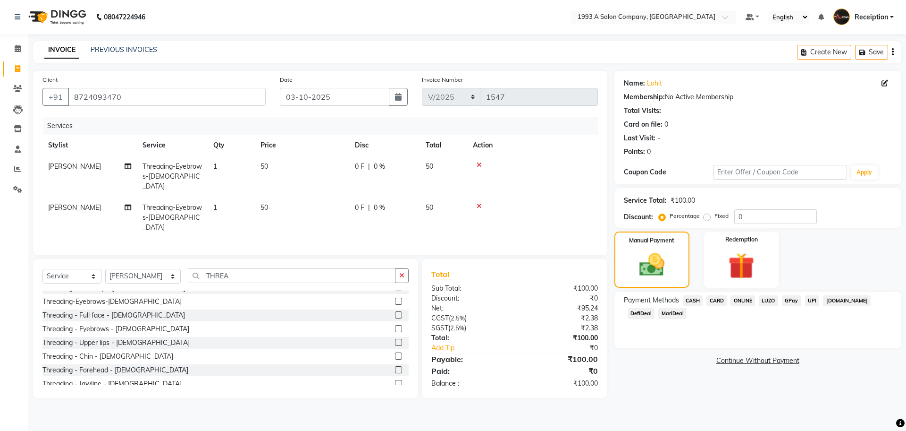
click at [693, 300] on span "CASH" at bounding box center [693, 300] width 20 height 11
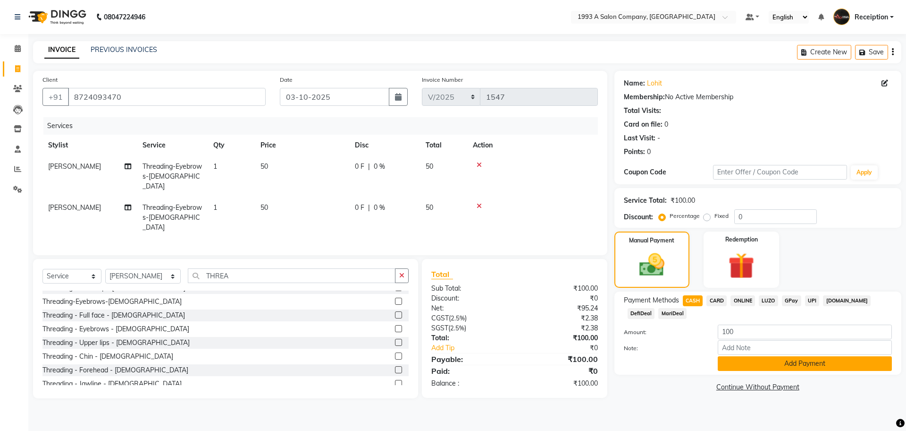
click at [753, 364] on button "Add Payment" at bounding box center [805, 363] width 174 height 15
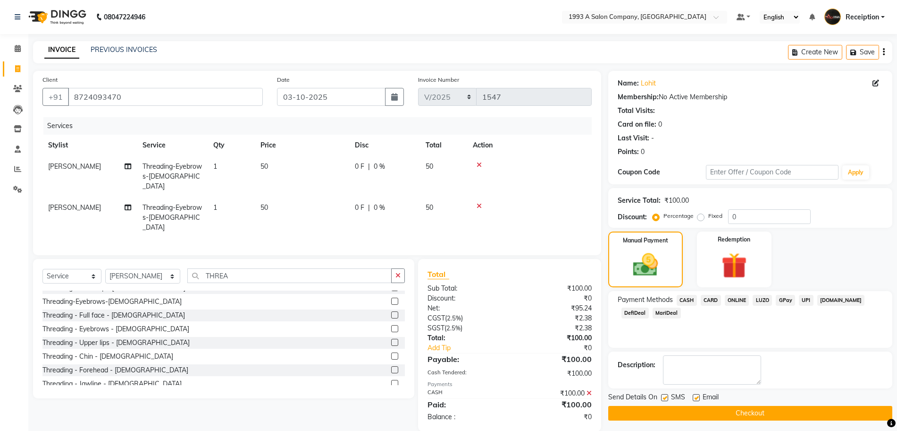
click at [664, 396] on label at bounding box center [664, 397] width 7 height 7
click at [664, 396] on input "checkbox" at bounding box center [664, 398] width 6 height 6
checkbox input "false"
click at [685, 414] on button "Checkout" at bounding box center [750, 412] width 284 height 15
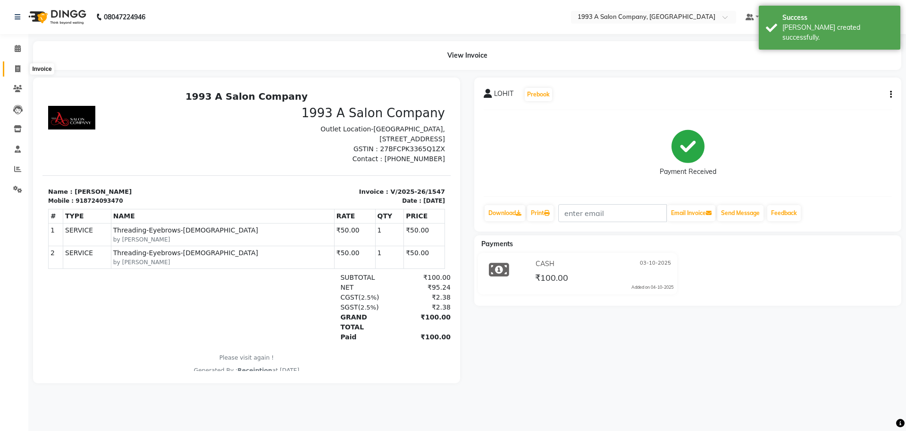
click at [11, 65] on span at bounding box center [17, 69] width 17 height 11
select select "688"
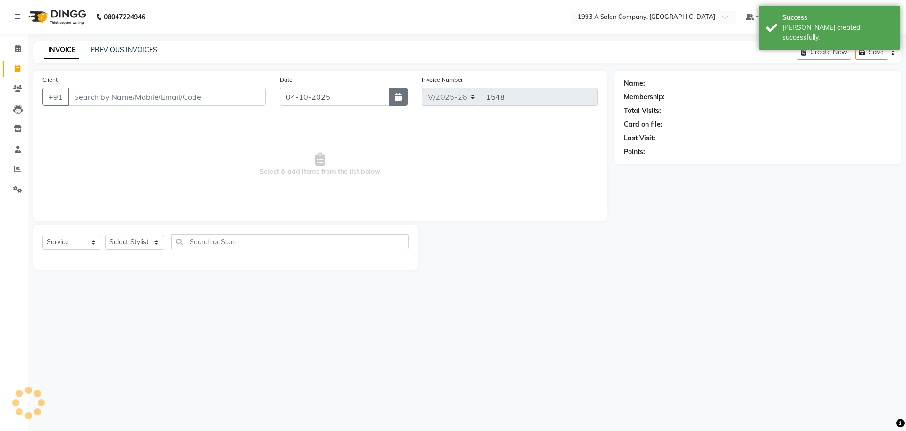
select select "membership"
click at [388, 99] on input "04-10-2025" at bounding box center [335, 97] width 110 height 18
select select "10"
select select "2025"
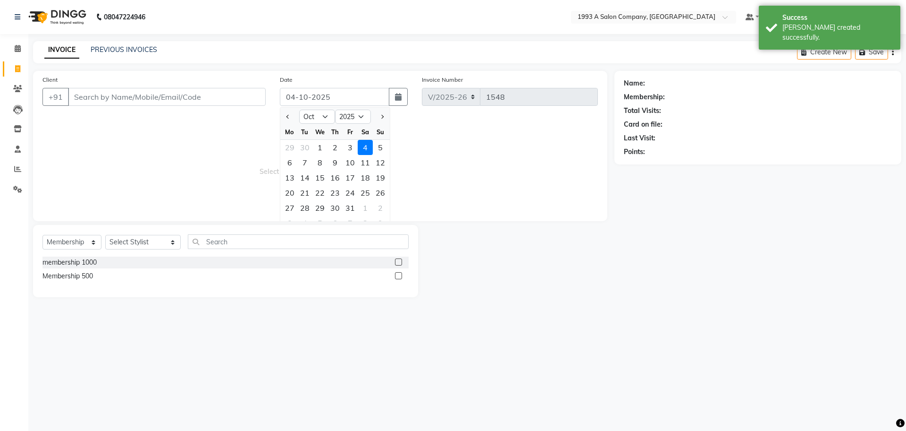
drag, startPoint x: 347, startPoint y: 146, endPoint x: 335, endPoint y: 138, distance: 14.3
click at [347, 145] on div "3" at bounding box center [350, 147] width 15 height 15
type input "03-10-2025"
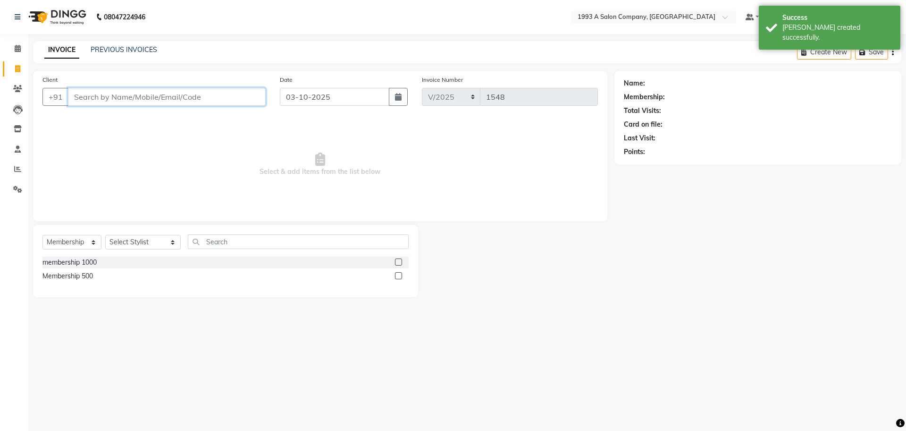
click at [247, 104] on input "Client" at bounding box center [167, 97] width 198 height 18
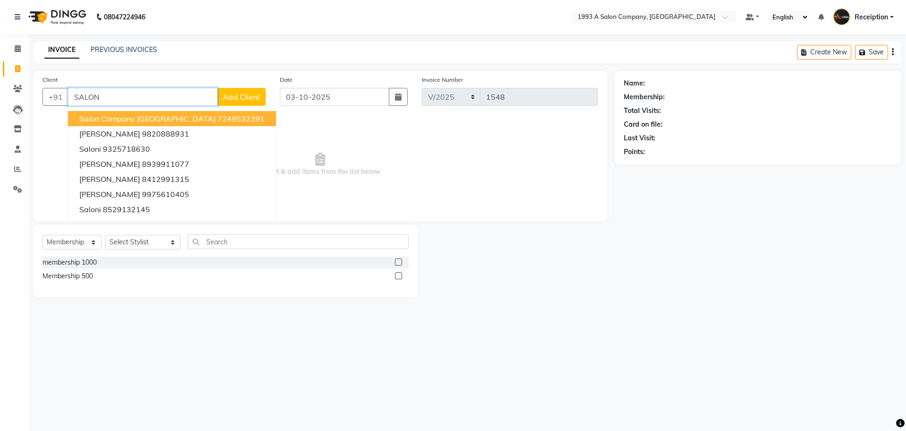
click at [218, 119] on ngb-highlight "7249532391" at bounding box center [241, 118] width 47 height 9
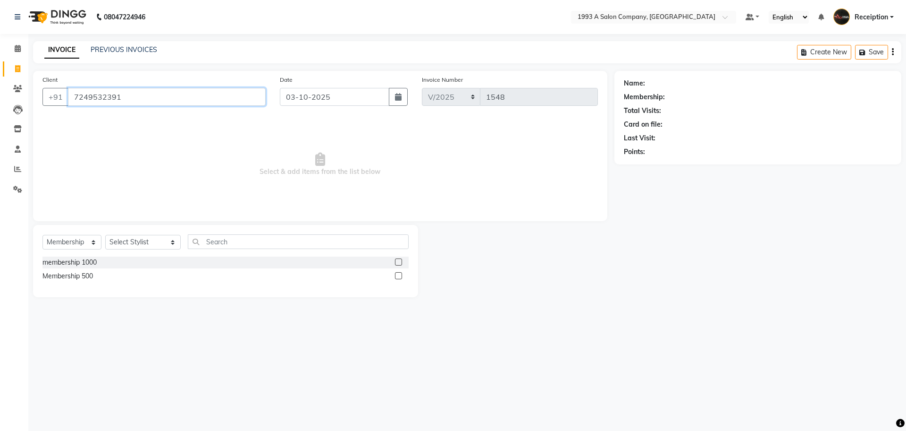
type input "7249532391"
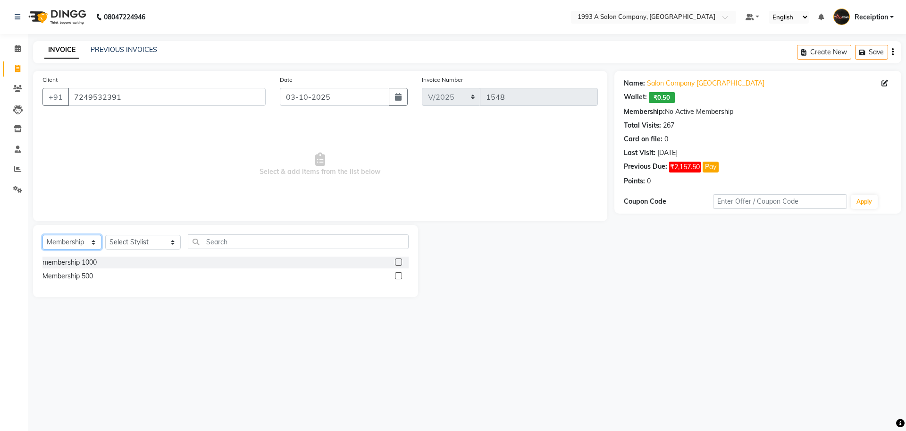
click at [72, 243] on select "Select Service Product Membership Package Voucher Prepaid Gift Card" at bounding box center [71, 242] width 59 height 15
select select "service"
click at [42, 235] on select "Select Service Product Membership Package Voucher Prepaid Gift Card" at bounding box center [71, 242] width 59 height 15
click at [137, 245] on select "Select Stylist [PERSON_NAME] [PERSON_NAME] [PERSON_NAME] [MEDICAL_DATA][PERSON_…" at bounding box center [143, 242] width 76 height 15
click at [123, 242] on select "Select Stylist [PERSON_NAME] [PERSON_NAME] [PERSON_NAME] [MEDICAL_DATA][PERSON_…" at bounding box center [143, 242] width 76 height 15
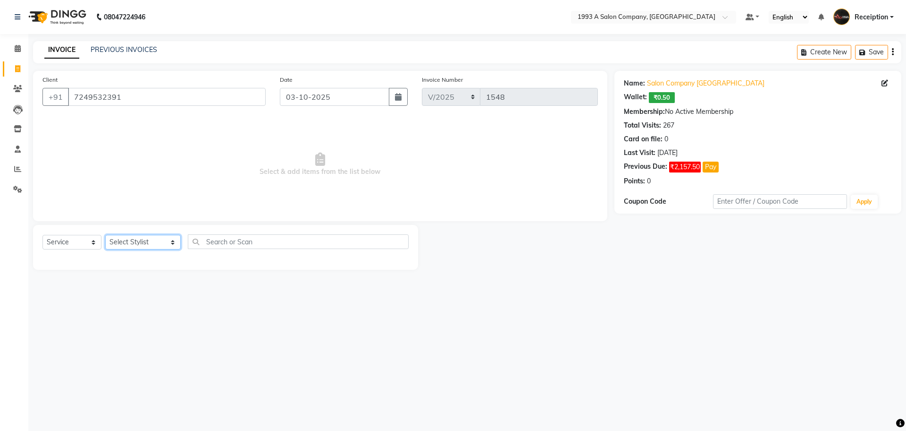
click at [131, 237] on select "Select Stylist [PERSON_NAME] [PERSON_NAME] [PERSON_NAME] [MEDICAL_DATA][PERSON_…" at bounding box center [143, 242] width 76 height 15
select select "85294"
click at [105, 235] on select "Select Stylist [PERSON_NAME] [PERSON_NAME] [PERSON_NAME] [MEDICAL_DATA][PERSON_…" at bounding box center [143, 242] width 76 height 15
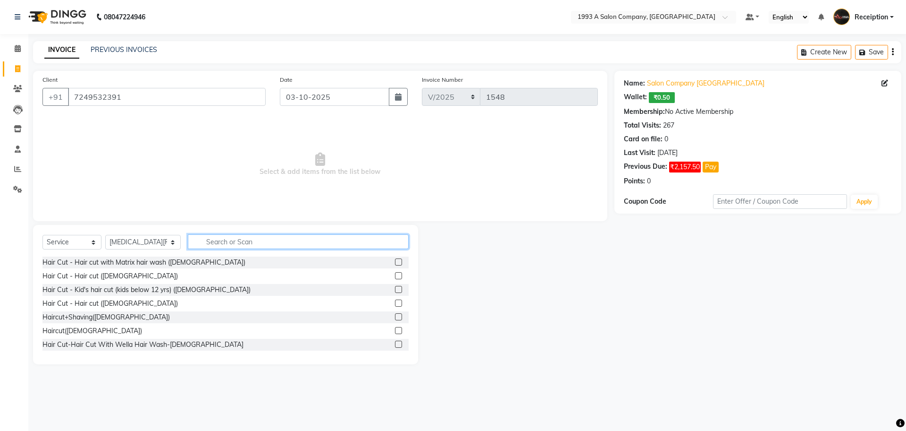
click at [231, 241] on input "text" at bounding box center [298, 241] width 221 height 15
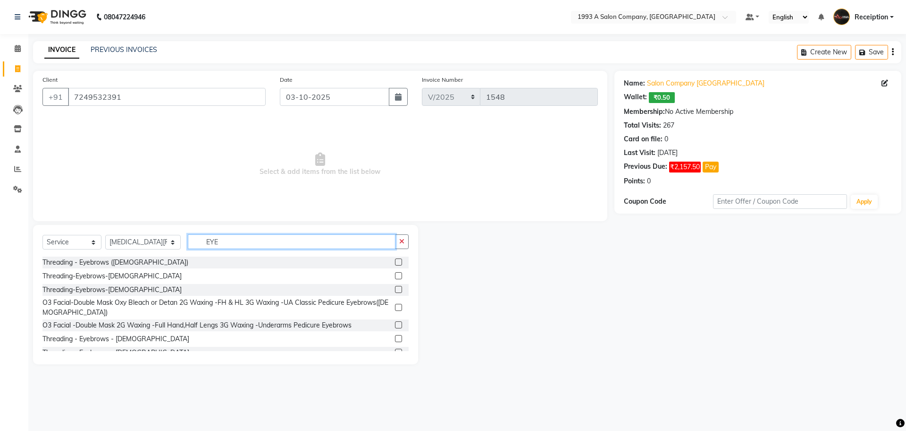
type input "EYE"
click at [395, 338] on label at bounding box center [398, 338] width 7 height 7
click at [395, 338] on input "checkbox" at bounding box center [398, 339] width 6 height 6
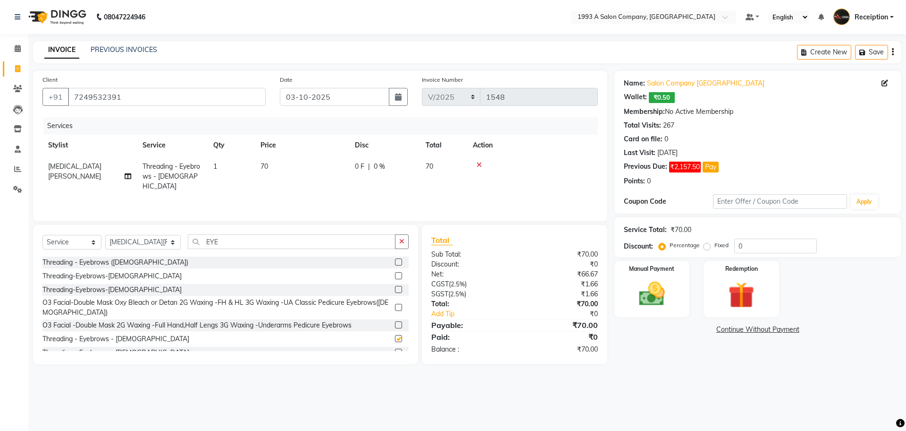
checkbox input "false"
drag, startPoint x: 218, startPoint y: 241, endPoint x: 0, endPoint y: 206, distance: 220.9
click at [0, 208] on app-home "08047224946 Select Location × 1993 A Salon Company, Tathawade Default Panel My …" at bounding box center [453, 189] width 906 height 378
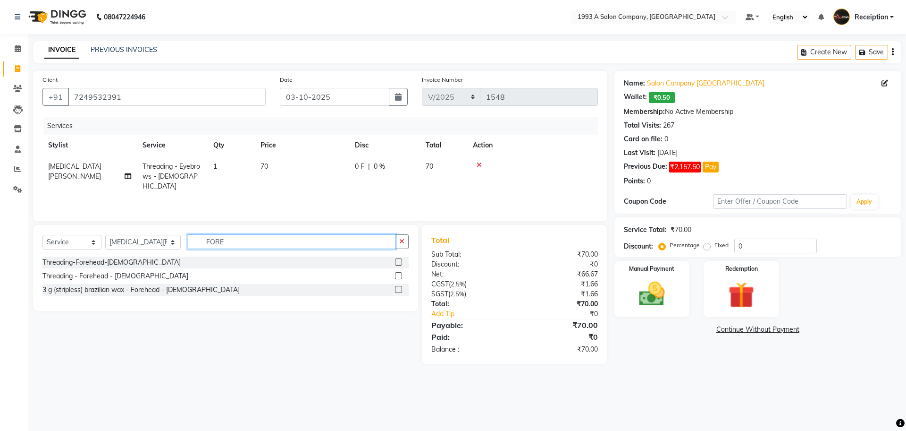
type input "FORE"
click at [397, 275] on label at bounding box center [398, 275] width 7 height 7
click at [397, 275] on input "checkbox" at bounding box center [398, 276] width 6 height 6
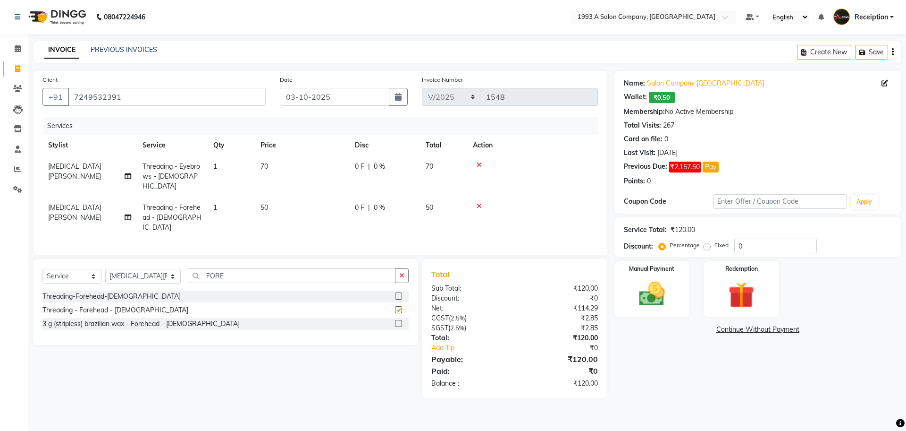
checkbox input "false"
drag, startPoint x: 651, startPoint y: 245, endPoint x: 597, endPoint y: 236, distance: 55.0
click at [597, 236] on div "Client [PHONE_NUMBER] Date [DATE] Invoice Number V/2025 V/[PHONE_NUMBER] Servic…" at bounding box center [467, 234] width 883 height 327
type input "15"
click at [651, 292] on img at bounding box center [652, 293] width 44 height 31
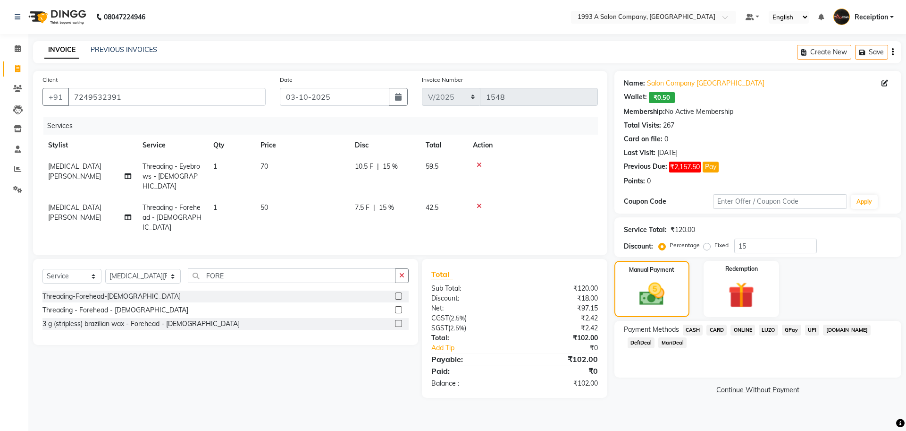
click at [745, 326] on span "ONLINE" at bounding box center [743, 329] width 25 height 11
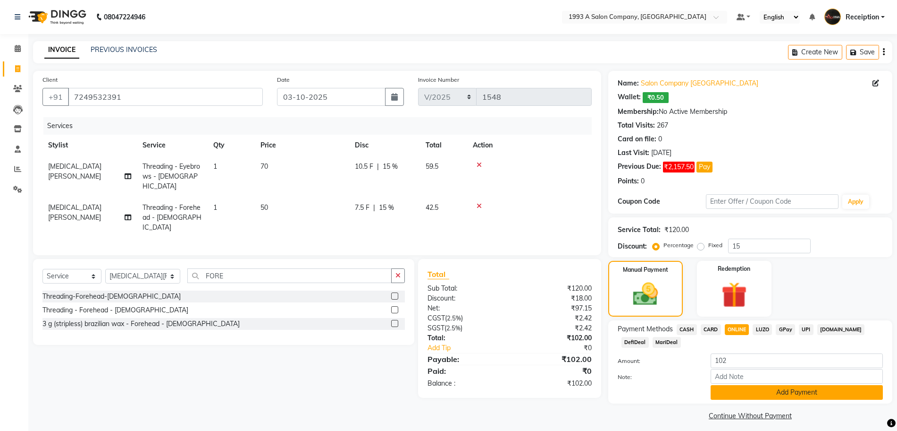
click at [741, 395] on button "Add Payment" at bounding box center [797, 392] width 172 height 15
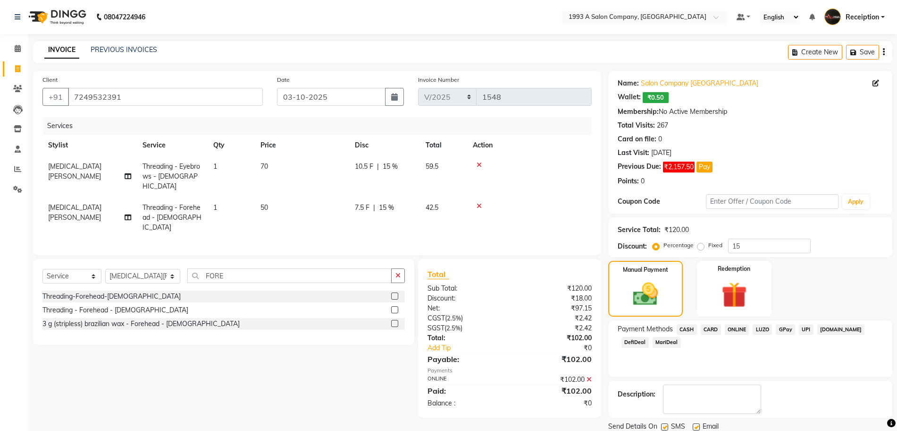
scroll to position [33, 0]
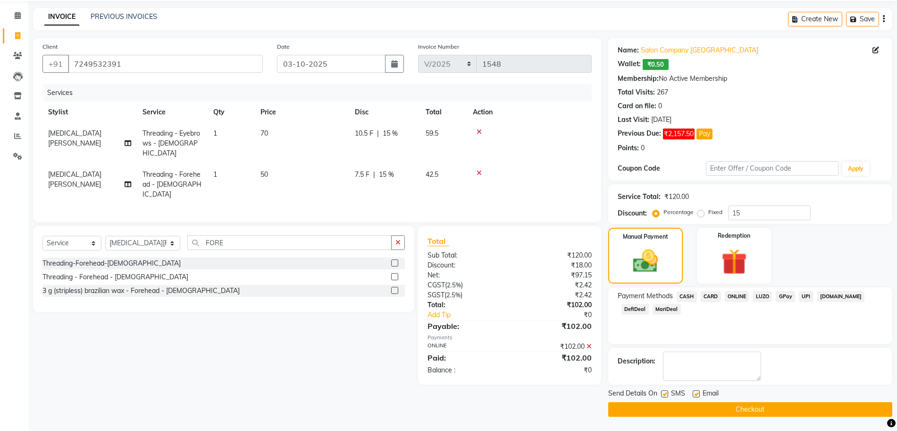
click at [665, 391] on label at bounding box center [664, 393] width 7 height 7
click at [665, 391] on input "checkbox" at bounding box center [664, 394] width 6 height 6
checkbox input "false"
click at [672, 406] on button "Checkout" at bounding box center [750, 409] width 284 height 15
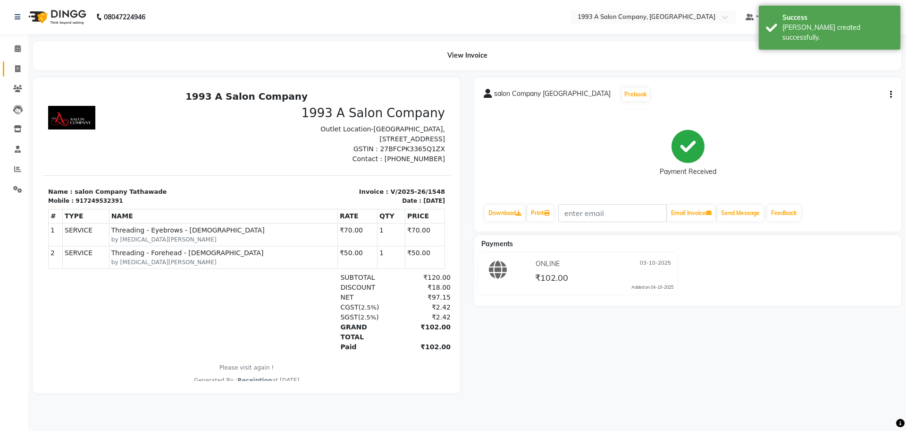
click at [19, 69] on icon at bounding box center [17, 68] width 5 height 7
select select "688"
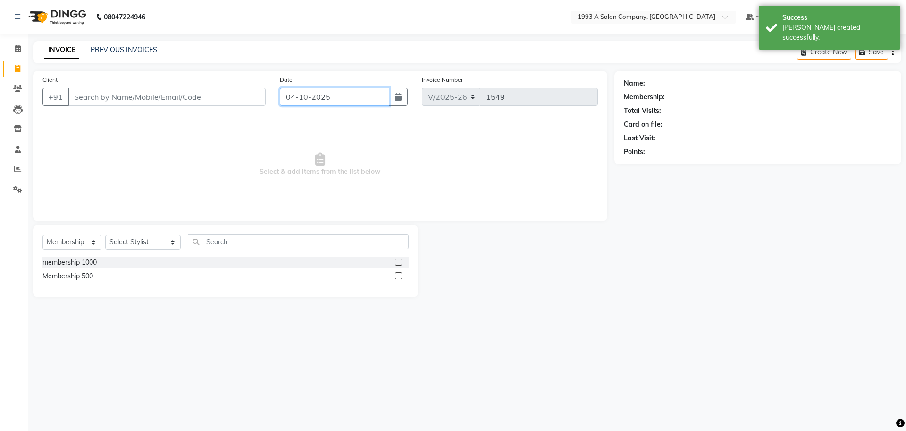
click at [346, 104] on input "04-10-2025" at bounding box center [335, 97] width 110 height 18
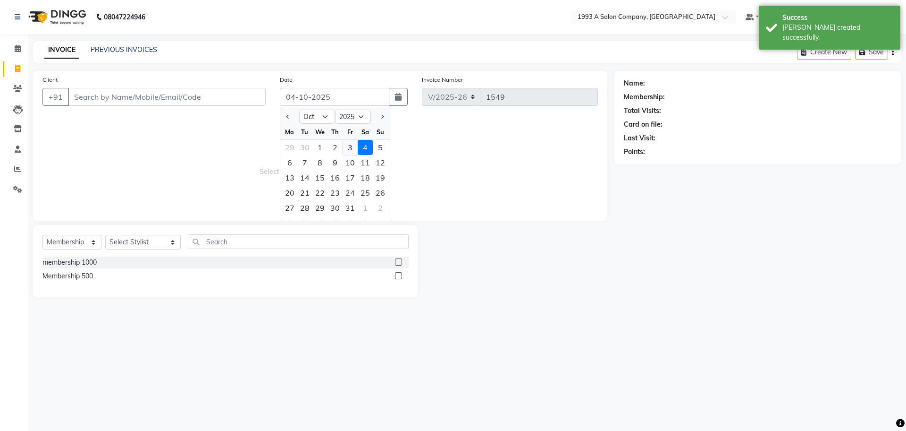
click at [355, 149] on div "3" at bounding box center [350, 147] width 15 height 15
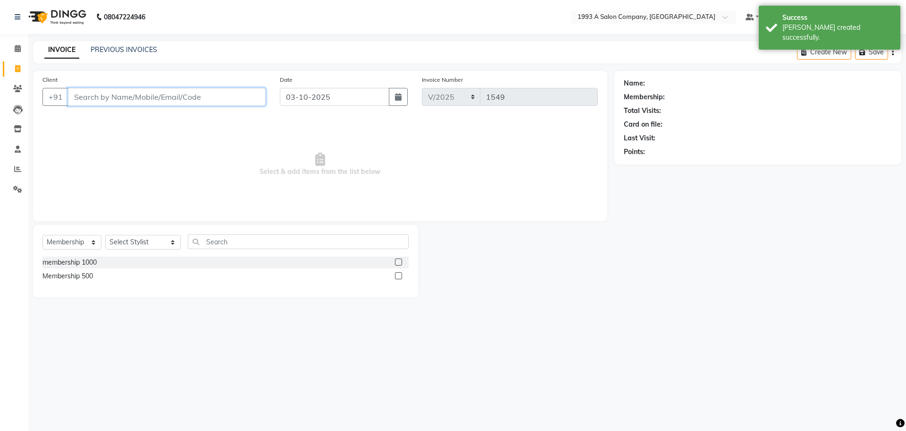
click at [235, 95] on input "Client" at bounding box center [167, 97] width 198 height 18
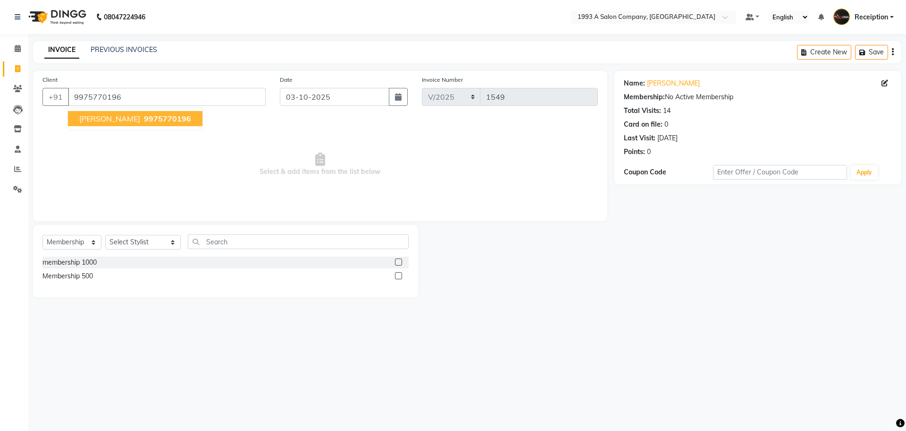
click at [144, 119] on span "9975770196" at bounding box center [167, 118] width 47 height 9
click at [59, 245] on select "Select Service Product Membership Package Voucher Prepaid Gift Card" at bounding box center [71, 242] width 59 height 15
click at [42, 235] on select "Select Service Product Membership Package Voucher Prepaid Gift Card" at bounding box center [71, 242] width 59 height 15
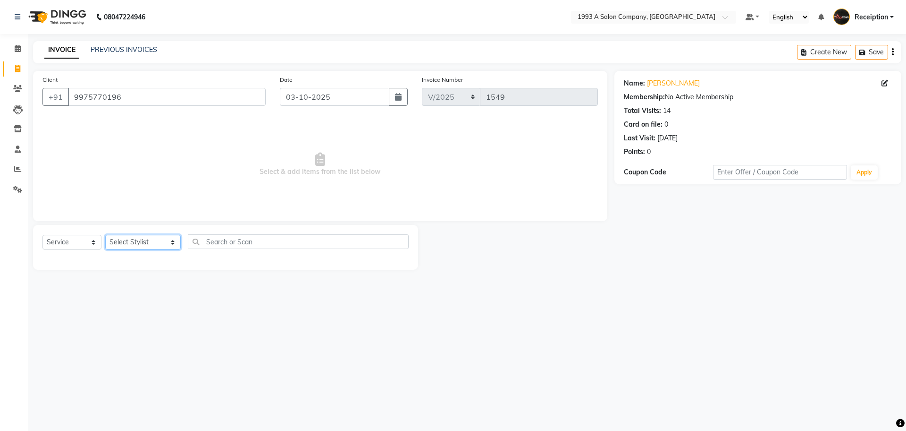
click at [155, 239] on select "Select Stylist [PERSON_NAME] [PERSON_NAME] [PERSON_NAME] [MEDICAL_DATA][PERSON_…" at bounding box center [143, 242] width 76 height 15
click at [138, 242] on select "Select Stylist [PERSON_NAME] [PERSON_NAME] [PERSON_NAME] [MEDICAL_DATA][PERSON_…" at bounding box center [143, 242] width 76 height 15
click at [132, 245] on select "Select Stylist [PERSON_NAME] [PERSON_NAME] [PERSON_NAME] [MEDICAL_DATA][PERSON_…" at bounding box center [143, 242] width 76 height 15
click at [135, 243] on select "Select Stylist [PERSON_NAME] [PERSON_NAME] [PERSON_NAME] [MEDICAL_DATA][PERSON_…" at bounding box center [143, 242] width 76 height 15
click at [105, 235] on select "Select Stylist [PERSON_NAME] [PERSON_NAME] [PERSON_NAME] [MEDICAL_DATA][PERSON_…" at bounding box center [143, 242] width 76 height 15
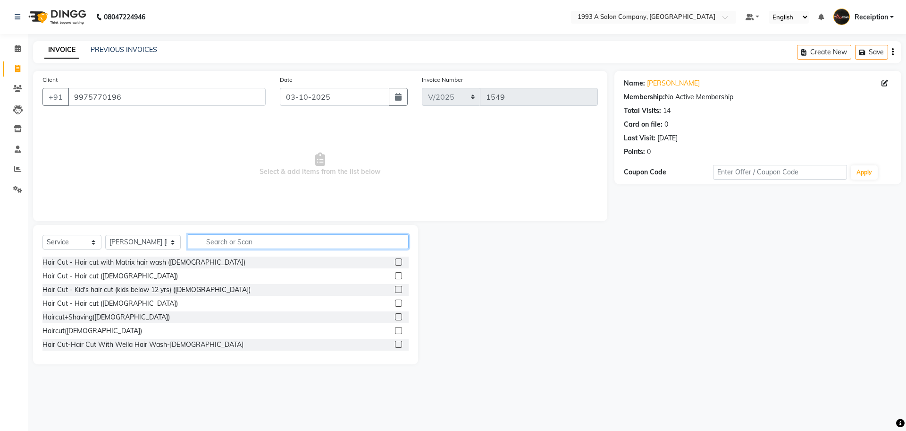
click at [234, 244] on input "text" at bounding box center [298, 241] width 221 height 15
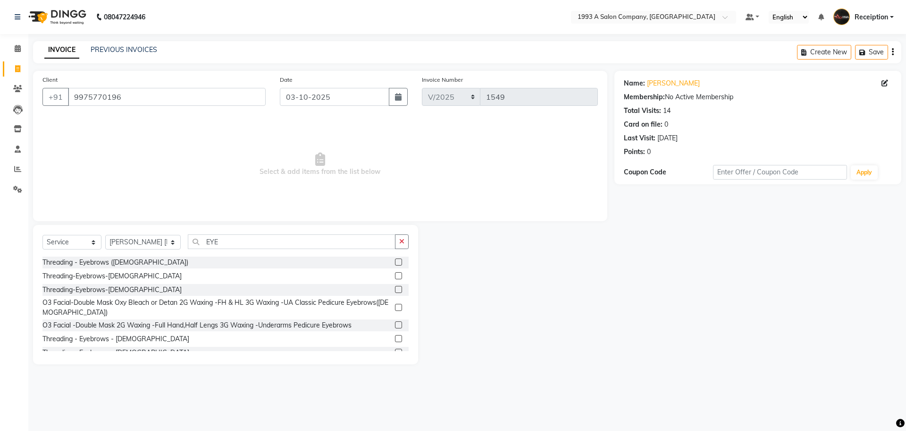
click at [395, 342] on div at bounding box center [398, 340] width 6 height 10
click at [395, 340] on label at bounding box center [398, 338] width 7 height 7
click at [395, 340] on input "checkbox" at bounding box center [398, 339] width 6 height 6
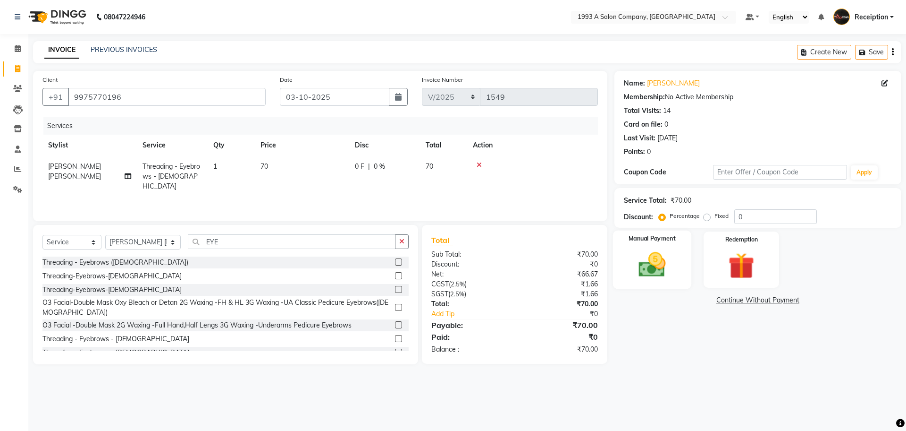
click at [645, 248] on div "Manual Payment" at bounding box center [652, 259] width 78 height 58
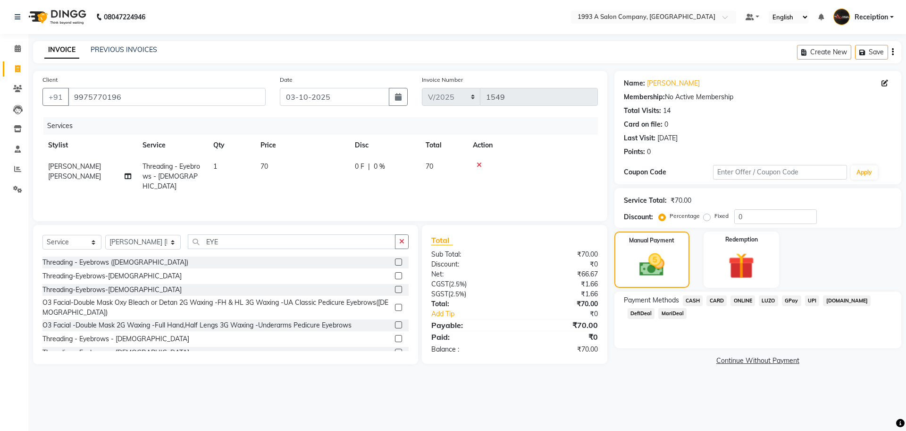
click at [748, 296] on span "ONLINE" at bounding box center [743, 300] width 25 height 11
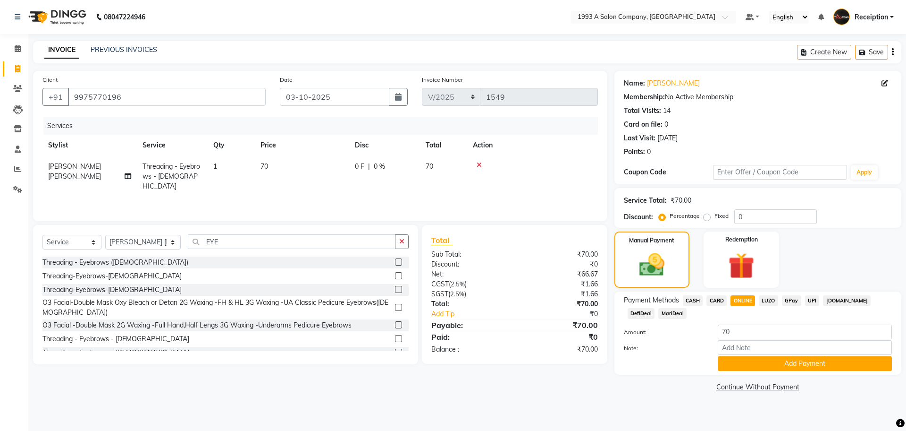
click at [741, 376] on div "Name: [PERSON_NAME] Membership: No Active Membership Total Visits: 14 Card on f…" at bounding box center [762, 232] width 294 height 323
click at [741, 360] on button "Add Payment" at bounding box center [805, 363] width 174 height 15
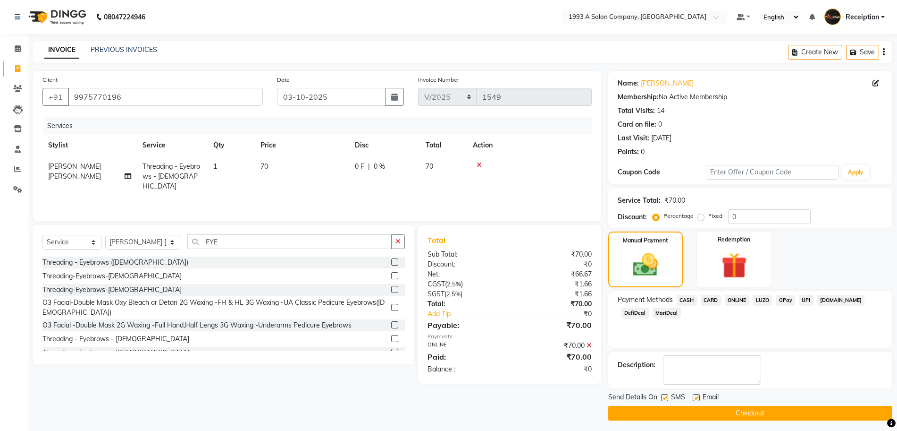
click at [665, 396] on label at bounding box center [664, 397] width 7 height 7
click at [665, 396] on input "checkbox" at bounding box center [664, 398] width 6 height 6
click at [675, 407] on button "Checkout" at bounding box center [750, 412] width 284 height 15
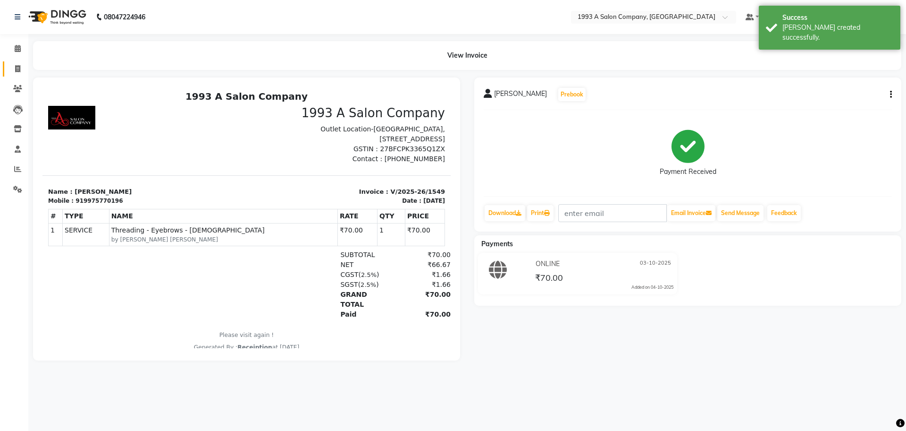
click at [18, 70] on icon at bounding box center [17, 68] width 5 height 7
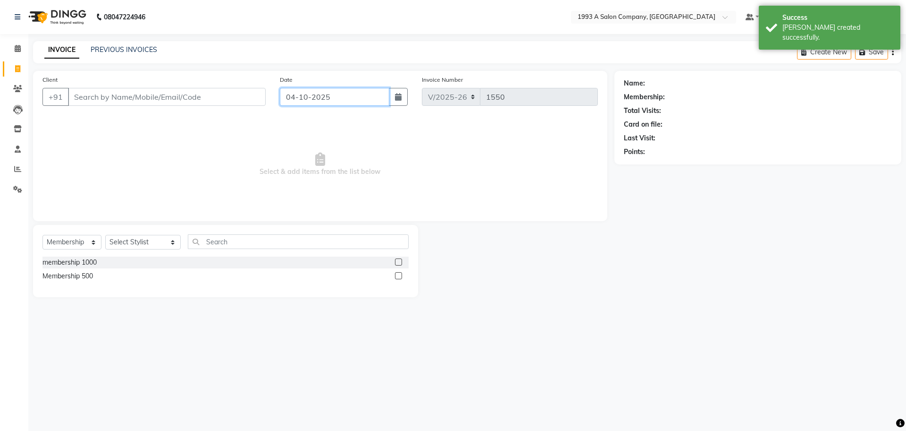
click at [340, 98] on input "04-10-2025" at bounding box center [335, 97] width 110 height 18
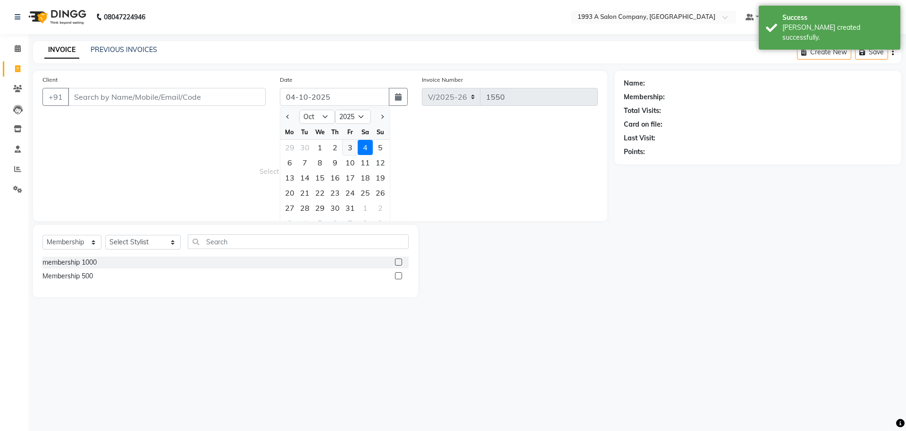
click at [354, 149] on div "3" at bounding box center [350, 147] width 15 height 15
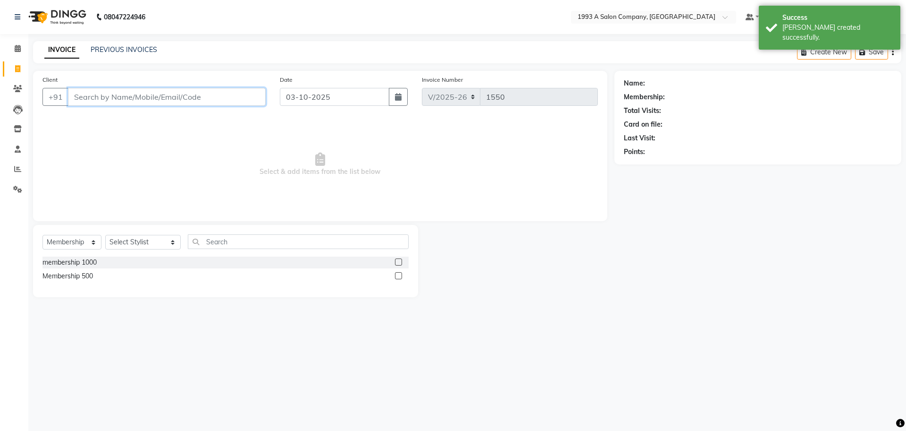
click at [206, 92] on input "Client" at bounding box center [167, 97] width 198 height 18
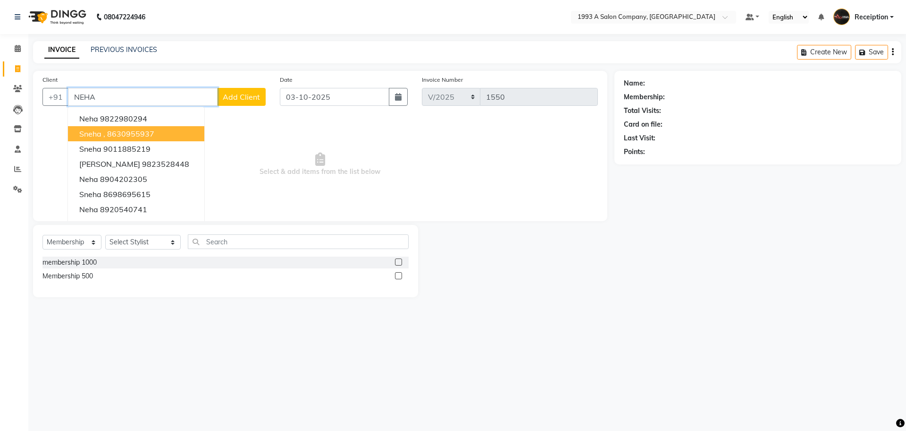
drag, startPoint x: 106, startPoint y: 96, endPoint x: 0, endPoint y: 92, distance: 105.8
click at [0, 92] on app-home "08047224946 Select Location × 1993 A Salon Company, Tathawade Default Panel My …" at bounding box center [453, 155] width 906 height 311
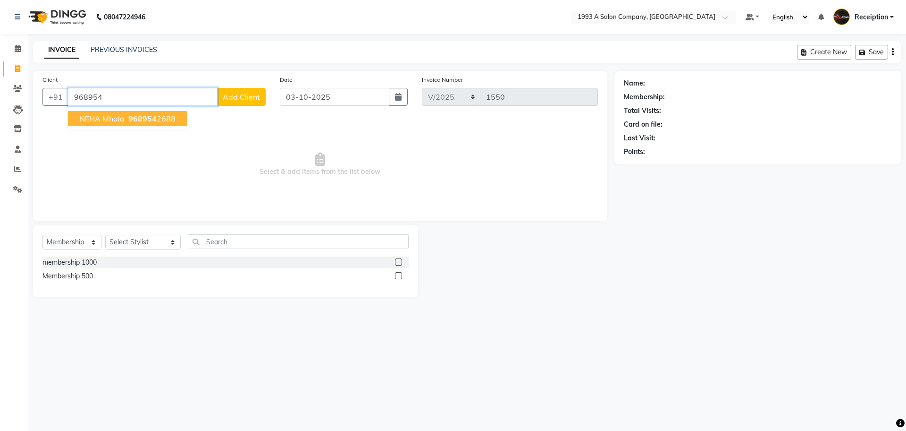
click at [142, 114] on span "968954" at bounding box center [142, 118] width 28 height 9
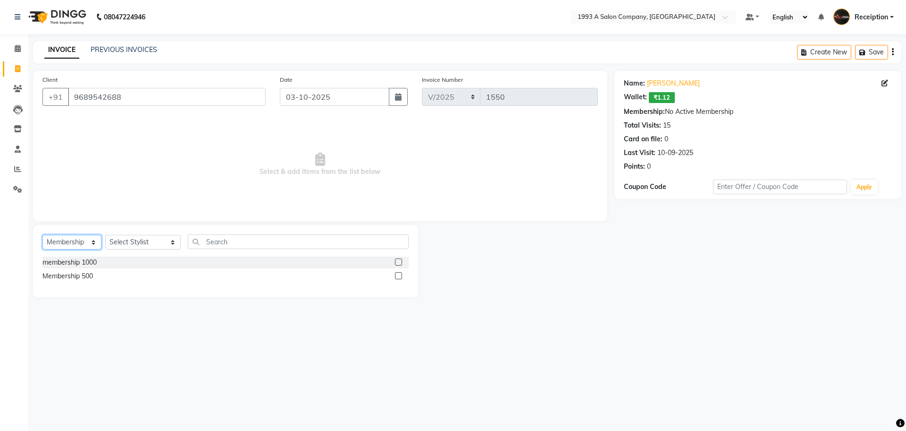
click at [55, 245] on select "Select Service Product Membership Package Voucher Prepaid Gift Card" at bounding box center [71, 242] width 59 height 15
click at [42, 235] on select "Select Service Product Membership Package Voucher Prepaid Gift Card" at bounding box center [71, 242] width 59 height 15
click at [44, 243] on select "Select Service Product Membership Package Voucher Prepaid Gift Card" at bounding box center [71, 242] width 59 height 15
click at [42, 235] on select "Select Service Product Membership Package Voucher Prepaid Gift Card" at bounding box center [71, 242] width 59 height 15
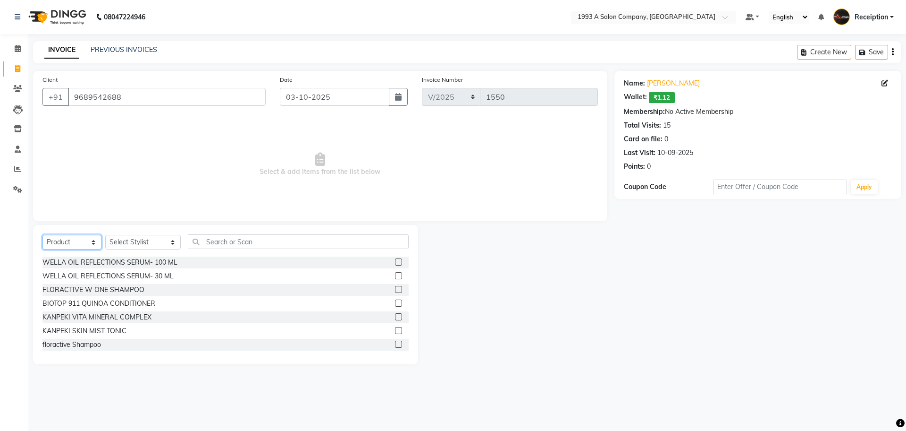
click at [63, 244] on select "Select Service Product Membership Package Voucher Prepaid Gift Card" at bounding box center [71, 242] width 59 height 15
click at [42, 235] on select "Select Service Product Membership Package Voucher Prepaid Gift Card" at bounding box center [71, 242] width 59 height 15
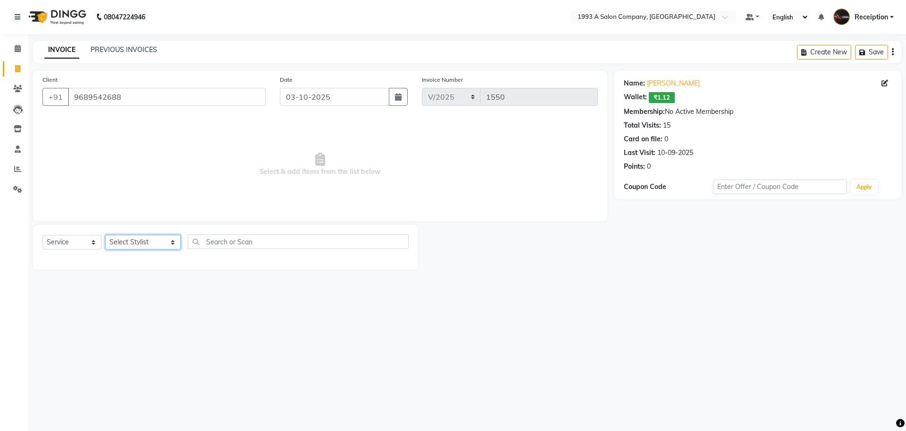
click at [135, 237] on select "Select Stylist [PERSON_NAME] [PERSON_NAME] [PERSON_NAME] [MEDICAL_DATA][PERSON_…" at bounding box center [143, 242] width 76 height 15
click at [105, 235] on select "Select Stylist [PERSON_NAME] [PERSON_NAME] [PERSON_NAME] [MEDICAL_DATA][PERSON_…" at bounding box center [143, 242] width 76 height 15
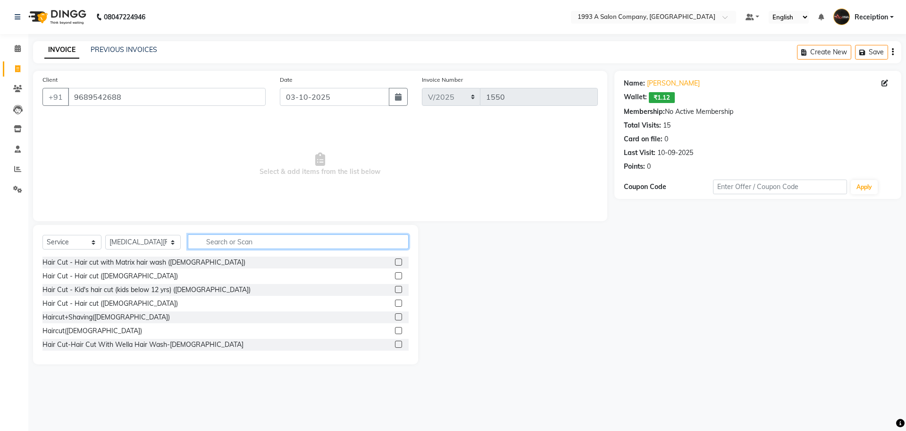
click at [260, 241] on input "text" at bounding box center [298, 241] width 221 height 15
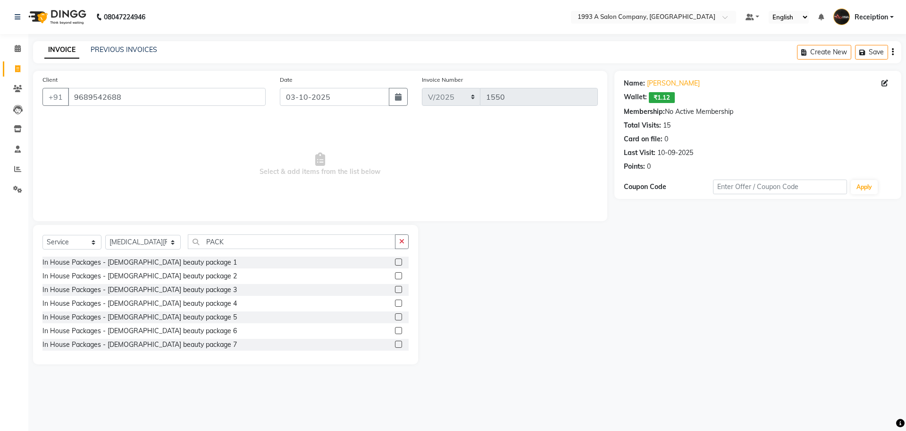
click at [395, 315] on label at bounding box center [398, 316] width 7 height 7
click at [395, 315] on input "checkbox" at bounding box center [398, 317] width 6 height 6
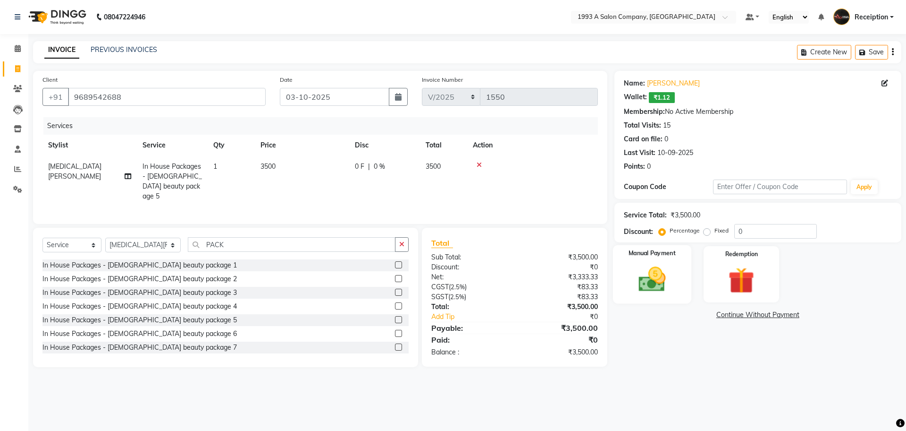
click at [657, 266] on img at bounding box center [652, 278] width 44 height 31
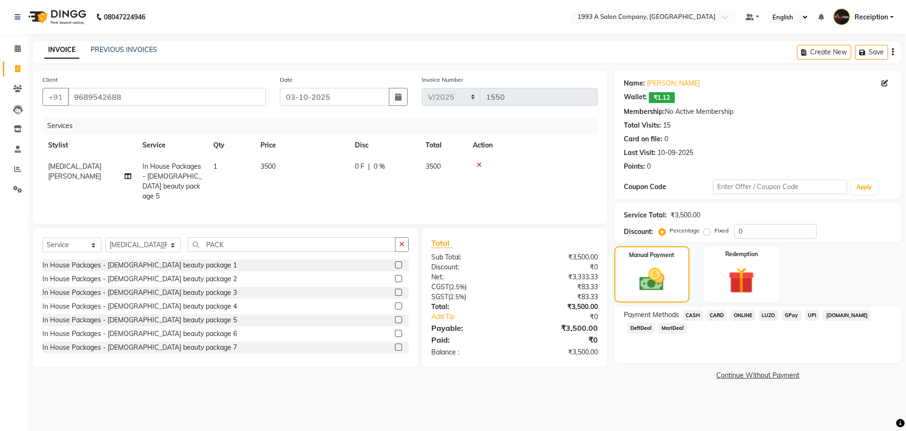
click at [747, 314] on span "ONLINE" at bounding box center [743, 315] width 25 height 11
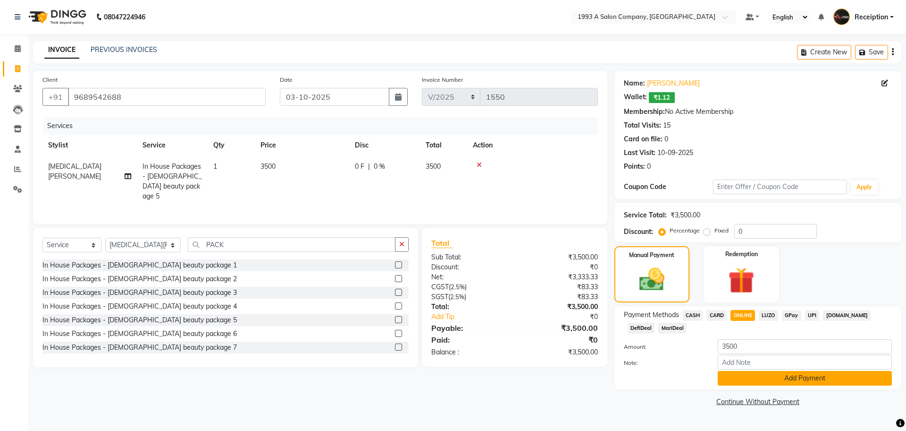
click at [732, 375] on button "Add Payment" at bounding box center [805, 378] width 174 height 15
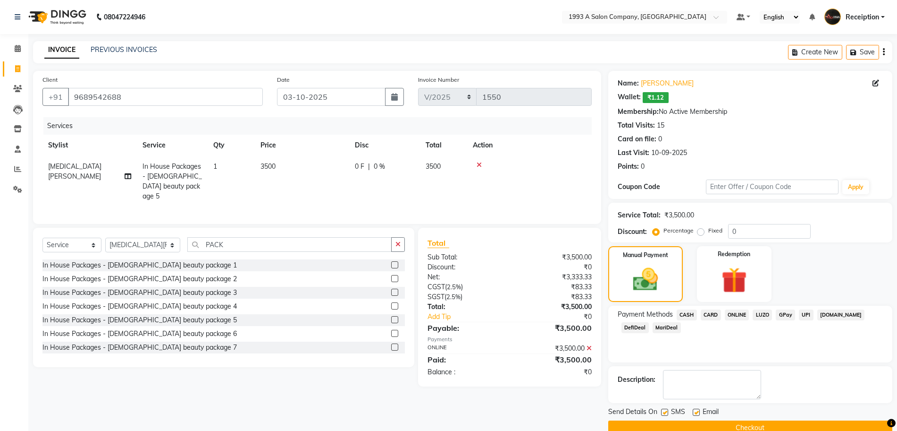
click at [663, 411] on label at bounding box center [664, 411] width 7 height 7
click at [663, 411] on input "checkbox" at bounding box center [664, 412] width 6 height 6
click at [672, 423] on button "Checkout" at bounding box center [750, 427] width 284 height 15
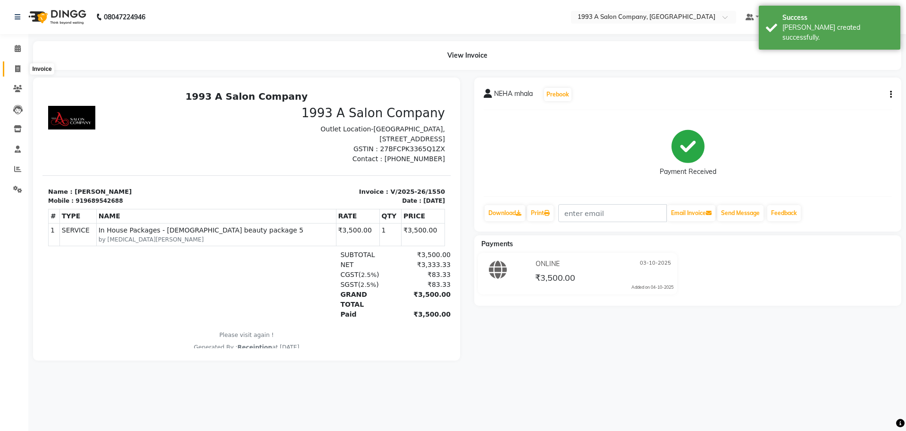
click at [16, 66] on icon at bounding box center [17, 68] width 5 height 7
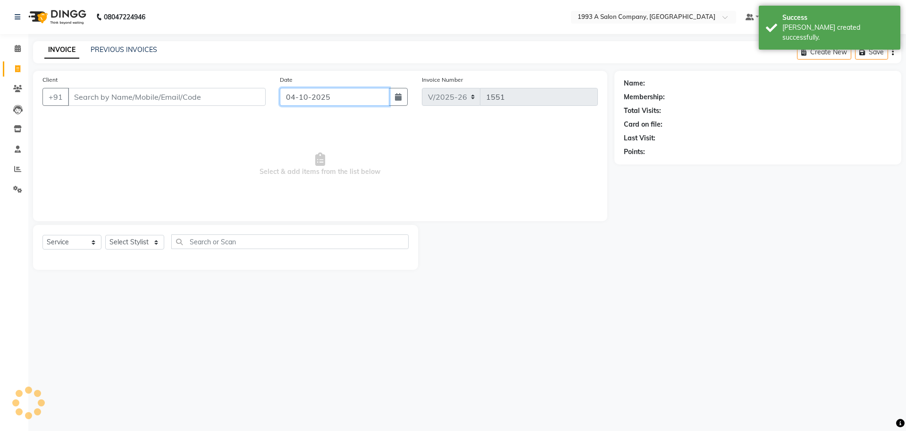
click at [357, 93] on input "04-10-2025" at bounding box center [335, 97] width 110 height 18
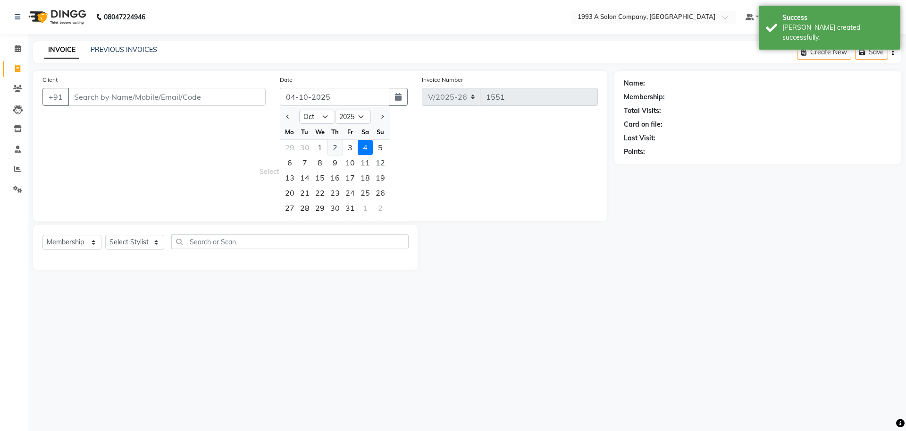
click at [342, 148] on div "2" at bounding box center [335, 147] width 15 height 15
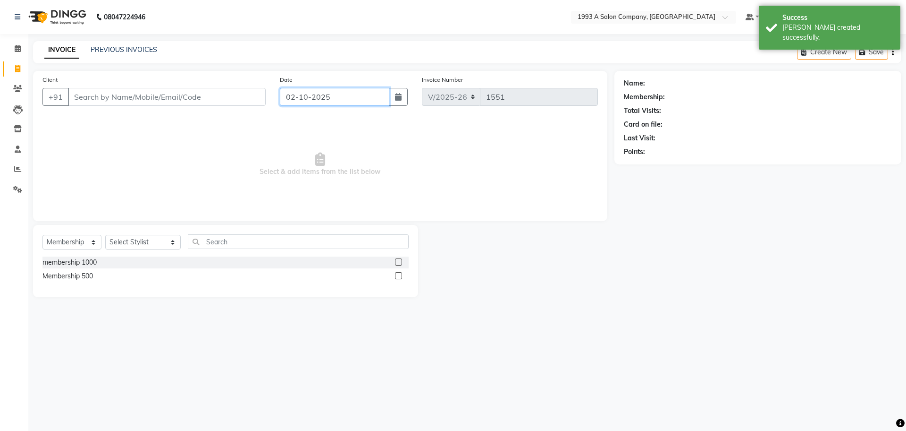
click at [323, 90] on input "02-10-2025" at bounding box center [335, 97] width 110 height 18
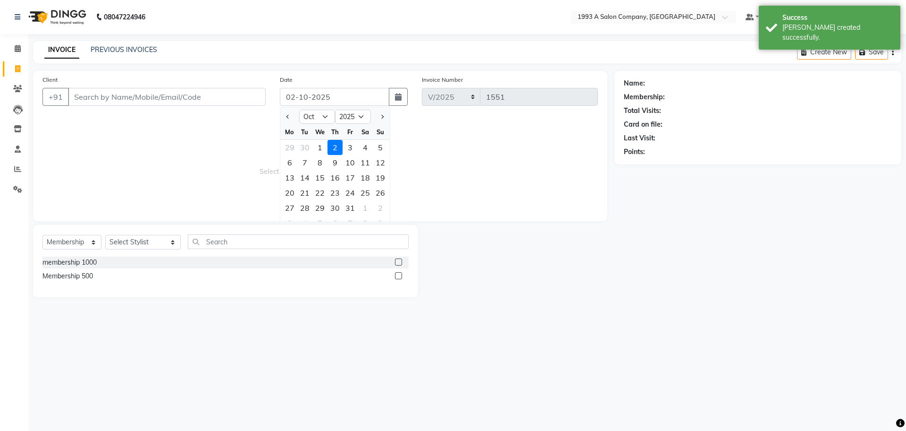
drag, startPoint x: 349, startPoint y: 143, endPoint x: 340, endPoint y: 136, distance: 11.1
click at [349, 144] on div "3" at bounding box center [350, 147] width 15 height 15
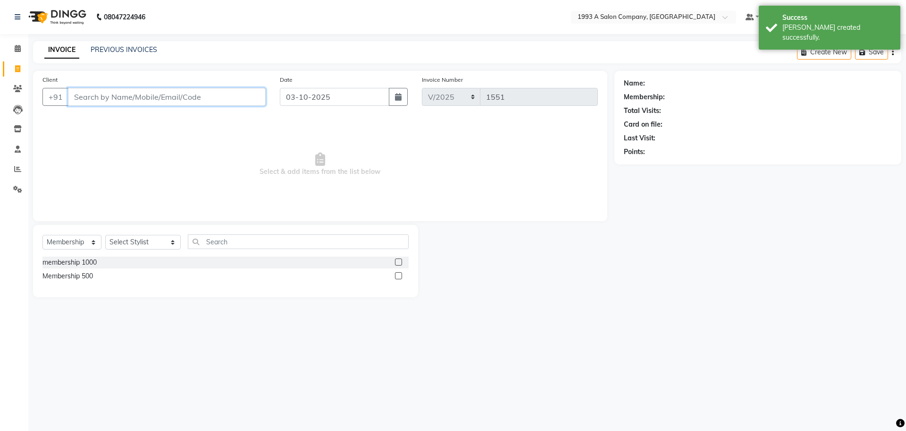
click at [230, 91] on input "Client" at bounding box center [167, 97] width 198 height 18
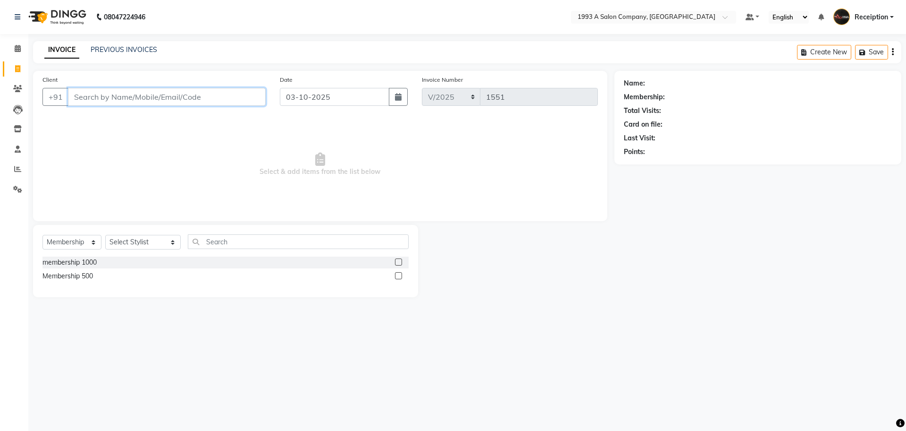
click at [180, 89] on input "Client" at bounding box center [167, 97] width 198 height 18
click at [242, 96] on span "Add Client" at bounding box center [241, 96] width 37 height 9
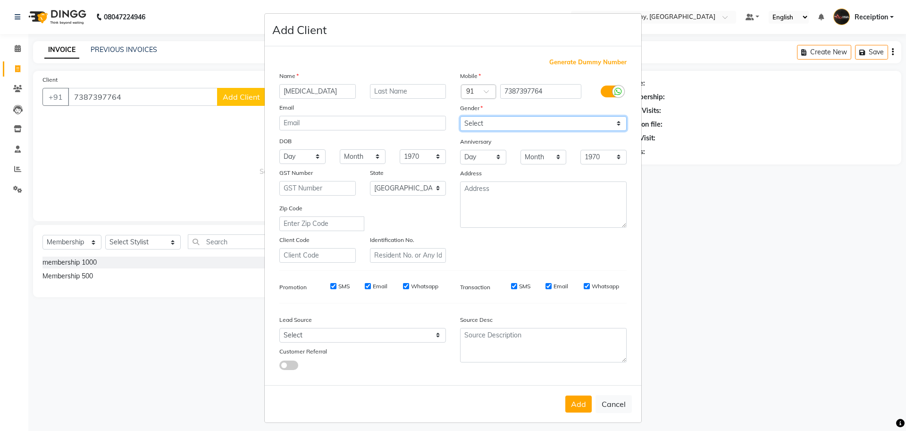
drag, startPoint x: 519, startPoint y: 120, endPoint x: 512, endPoint y: 128, distance: 11.0
click at [519, 120] on select "Select [DEMOGRAPHIC_DATA] [DEMOGRAPHIC_DATA] Other Prefer Not To Say" at bounding box center [543, 123] width 167 height 15
click at [460, 116] on select "Select [DEMOGRAPHIC_DATA] [DEMOGRAPHIC_DATA] Other Prefer Not To Say" at bounding box center [543, 123] width 167 height 15
click at [576, 404] on button "Add" at bounding box center [579, 403] width 26 height 17
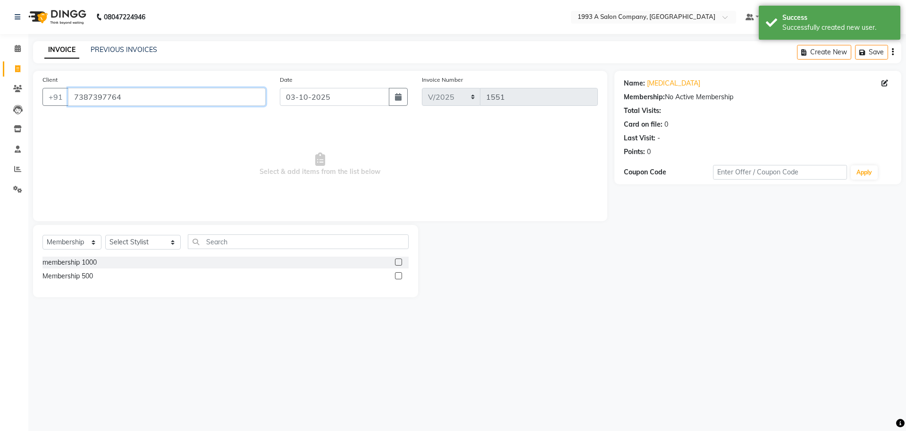
click at [127, 97] on input "7387397764" at bounding box center [167, 97] width 198 height 18
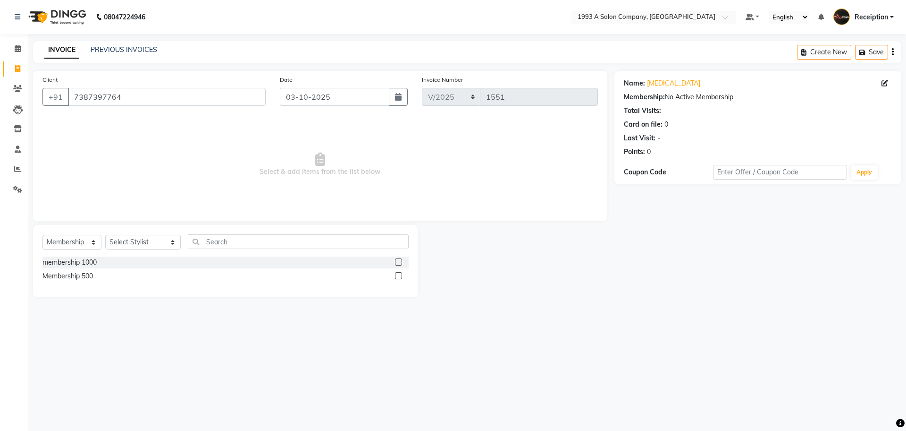
click at [271, 156] on span "Select & add items from the list below" at bounding box center [320, 164] width 556 height 94
click at [54, 244] on select "Select Service Product Membership Package Voucher Prepaid Gift Card" at bounding box center [71, 242] width 59 height 15
click at [42, 235] on select "Select Service Product Membership Package Voucher Prepaid Gift Card" at bounding box center [71, 242] width 59 height 15
click at [120, 248] on select "Select Stylist [PERSON_NAME] [PERSON_NAME] [PERSON_NAME] [MEDICAL_DATA][PERSON_…" at bounding box center [143, 242] width 76 height 15
click at [105, 235] on select "Select Stylist [PERSON_NAME] [PERSON_NAME] [PERSON_NAME] [MEDICAL_DATA][PERSON_…" at bounding box center [143, 242] width 76 height 15
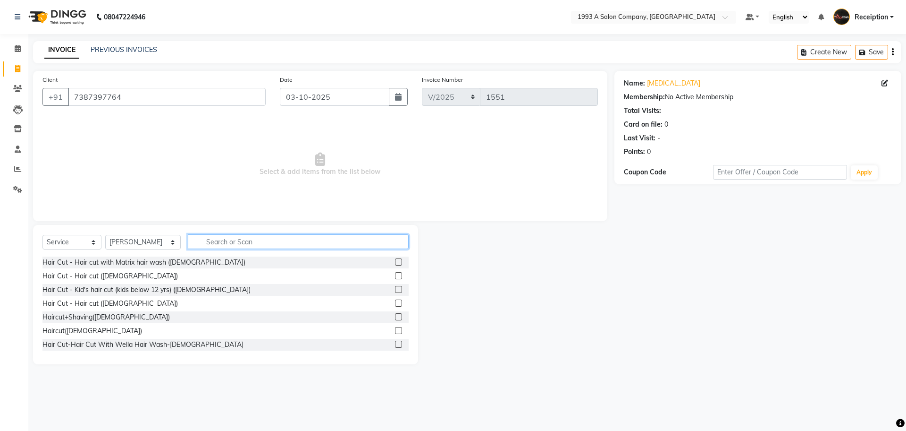
click at [229, 238] on input "text" at bounding box center [298, 241] width 221 height 15
click at [222, 236] on input "text" at bounding box center [298, 241] width 221 height 15
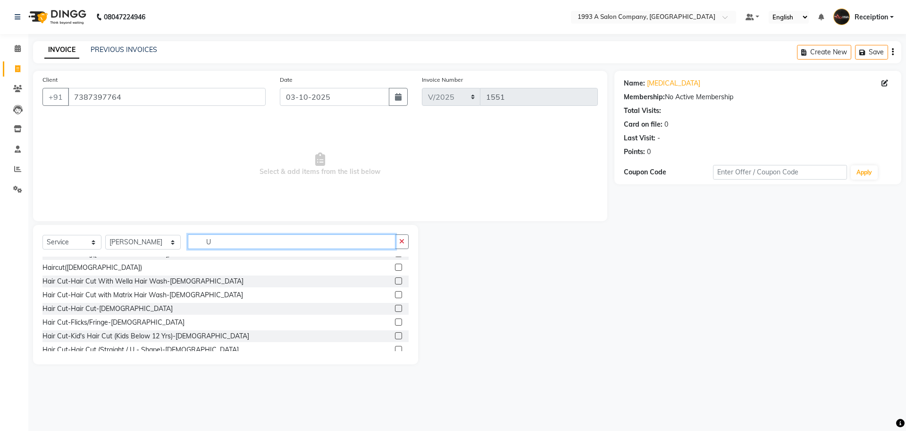
scroll to position [71, 0]
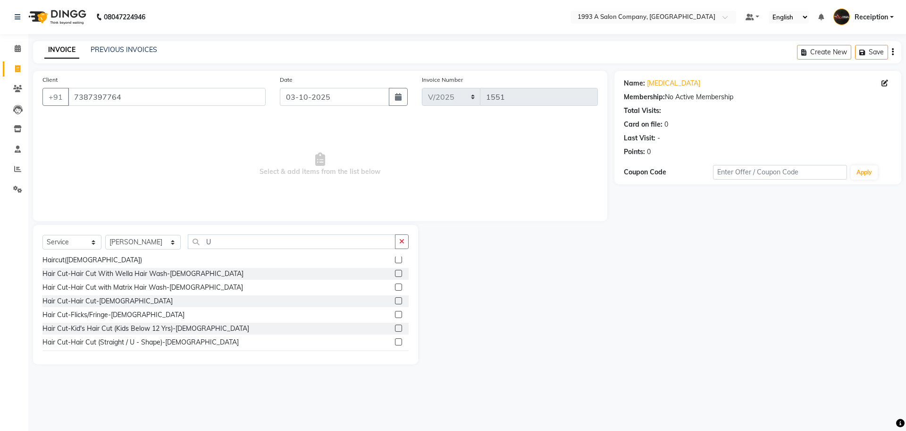
click at [395, 340] on label at bounding box center [398, 341] width 7 height 7
click at [395, 340] on input "checkbox" at bounding box center [398, 342] width 6 height 6
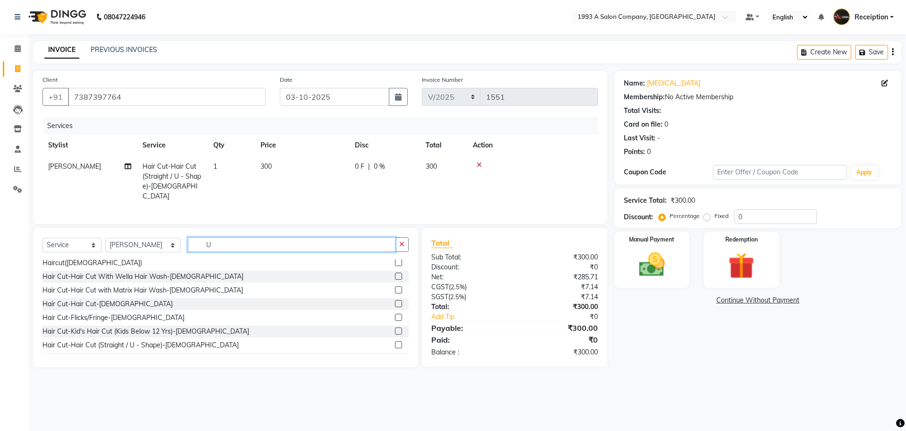
drag, startPoint x: 224, startPoint y: 240, endPoint x: 0, endPoint y: 230, distance: 224.0
click at [11, 236] on app-home "08047224946 Select Location × 1993 A Salon Company, Tathawade Default Panel My …" at bounding box center [453, 190] width 906 height 381
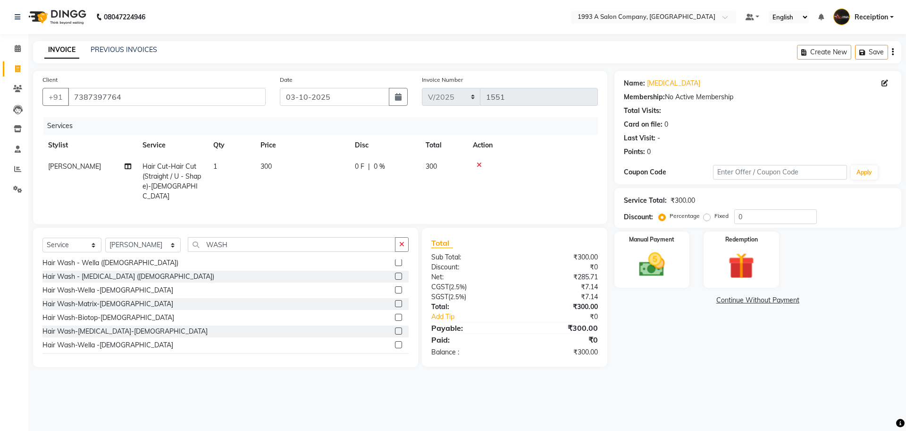
click at [395, 302] on label at bounding box center [398, 303] width 7 height 7
click at [395, 302] on input "checkbox" at bounding box center [398, 304] width 6 height 6
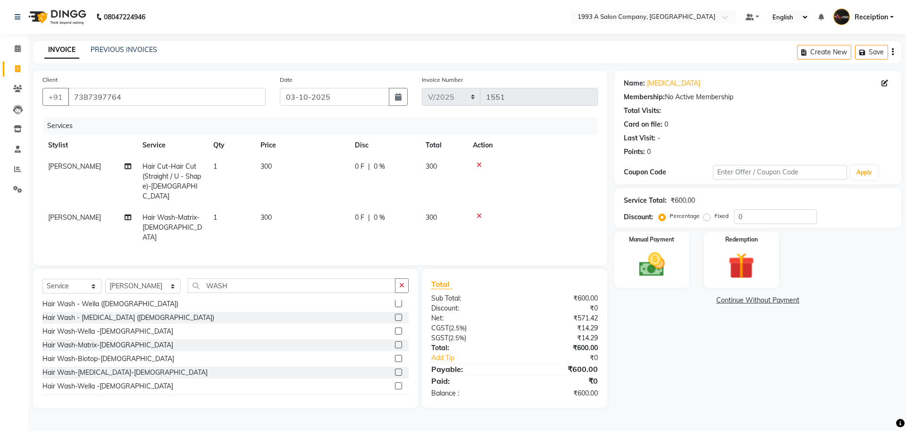
click at [480, 212] on icon at bounding box center [479, 215] width 5 height 7
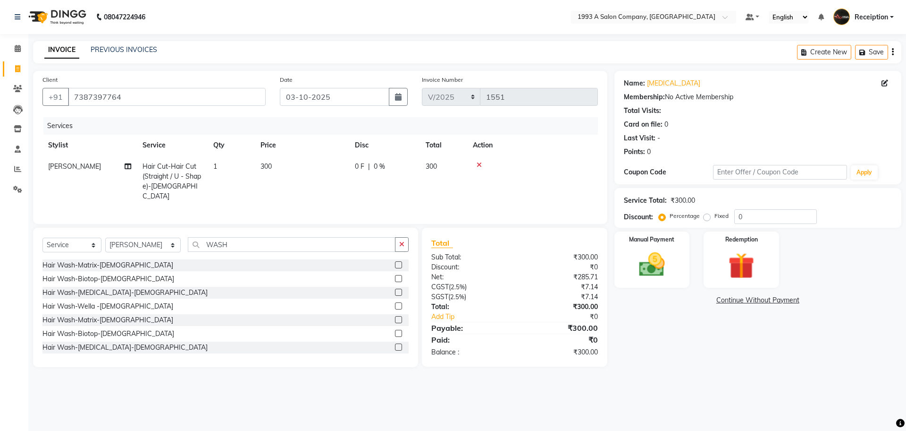
scroll to position [98, 0]
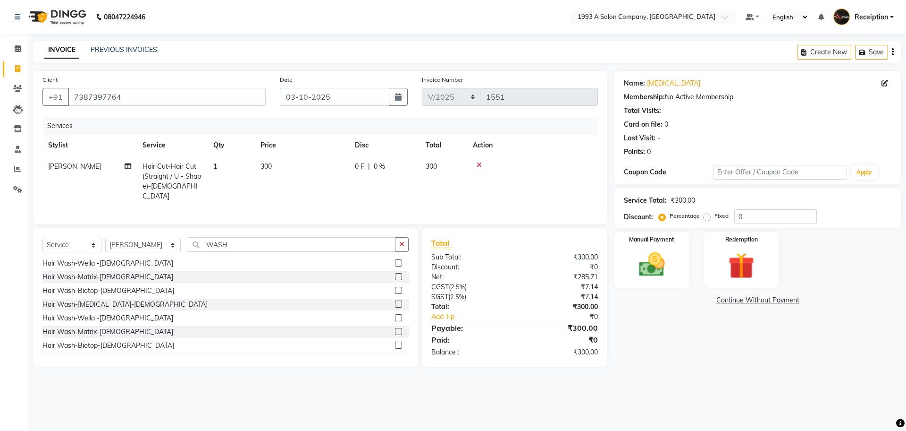
click at [395, 262] on label at bounding box center [398, 262] width 7 height 7
click at [395, 262] on input "checkbox" at bounding box center [398, 263] width 6 height 6
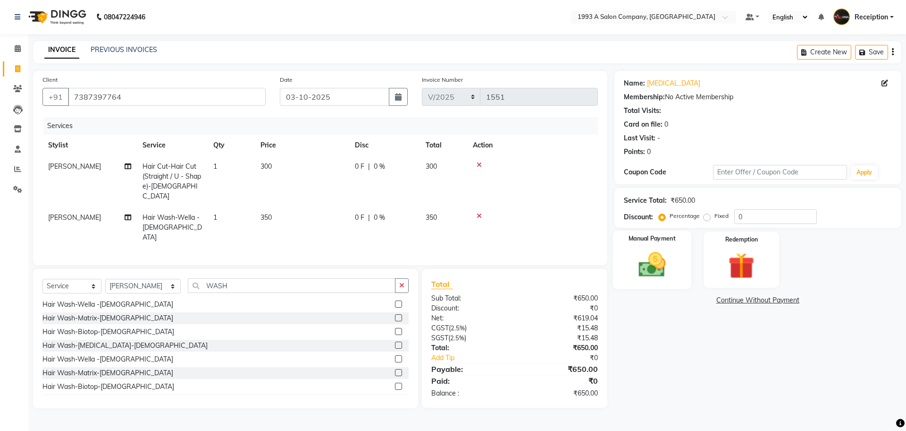
click at [668, 258] on img at bounding box center [652, 264] width 44 height 31
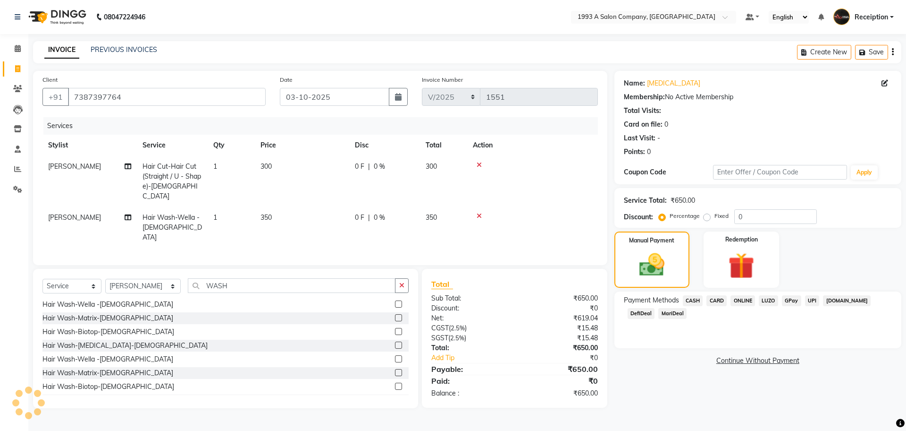
click at [742, 303] on span "ONLINE" at bounding box center [743, 300] width 25 height 11
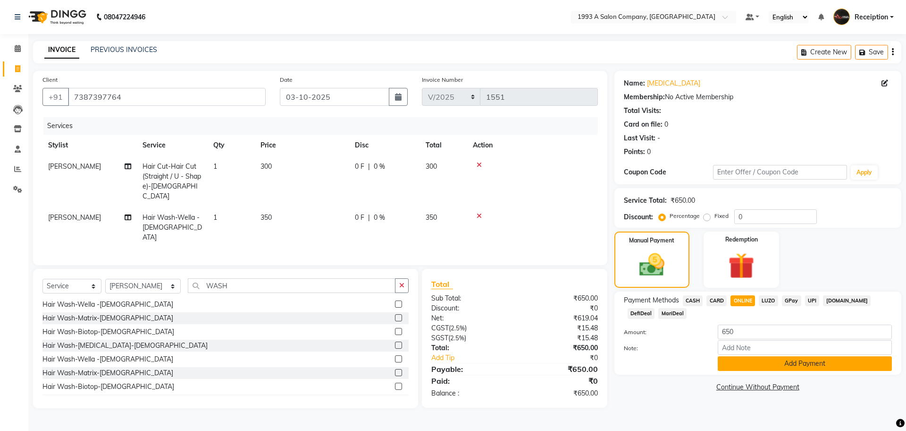
click at [730, 356] on button "Add Payment" at bounding box center [805, 363] width 174 height 15
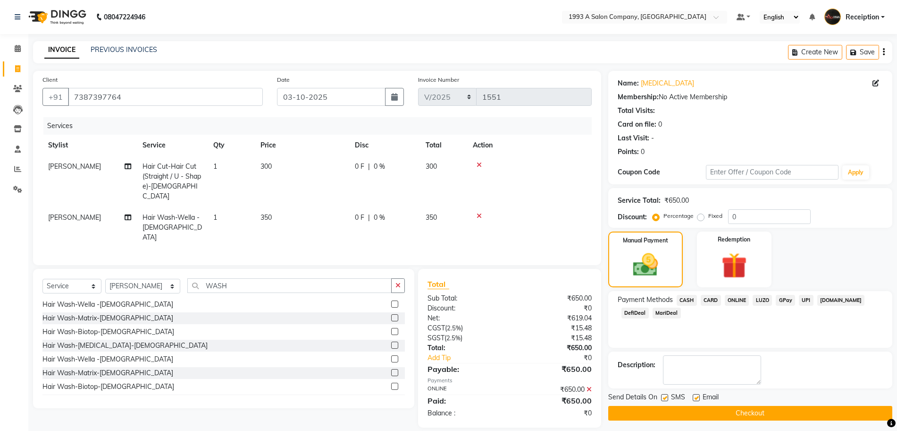
click at [667, 395] on label at bounding box center [664, 397] width 7 height 7
click at [667, 395] on input "checkbox" at bounding box center [664, 398] width 6 height 6
click at [711, 411] on button "Checkout" at bounding box center [750, 412] width 284 height 15
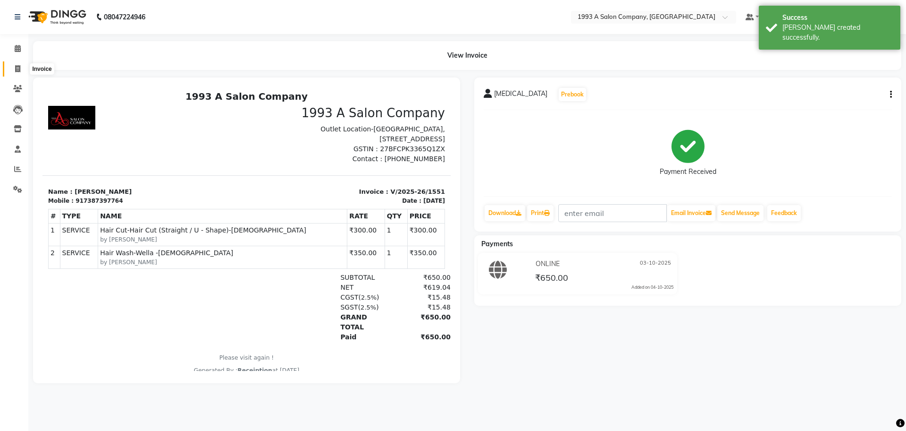
click at [15, 69] on icon at bounding box center [17, 68] width 5 height 7
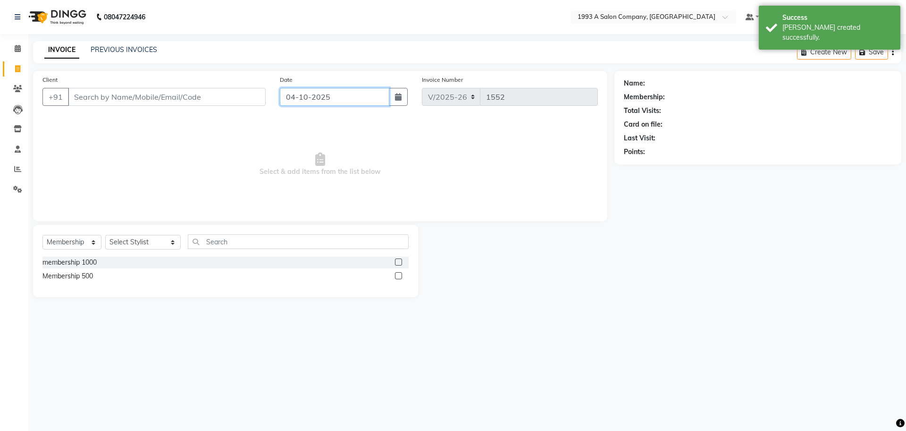
click at [348, 96] on input "04-10-2025" at bounding box center [335, 97] width 110 height 18
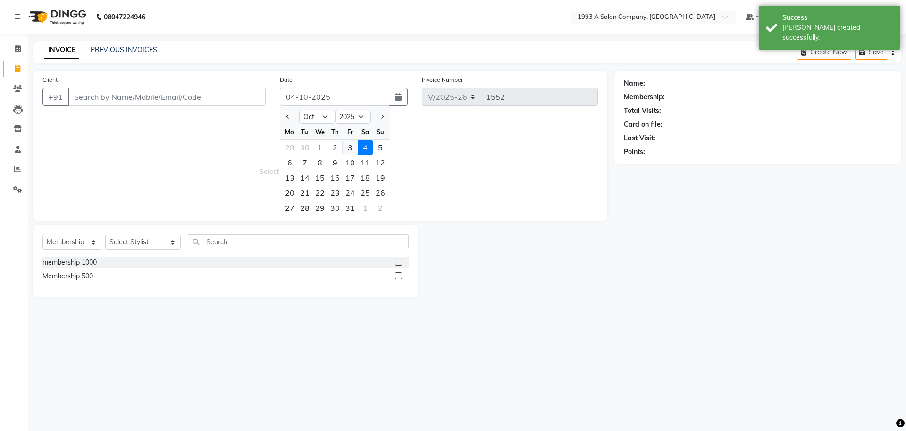
click at [346, 145] on div "3" at bounding box center [350, 147] width 15 height 15
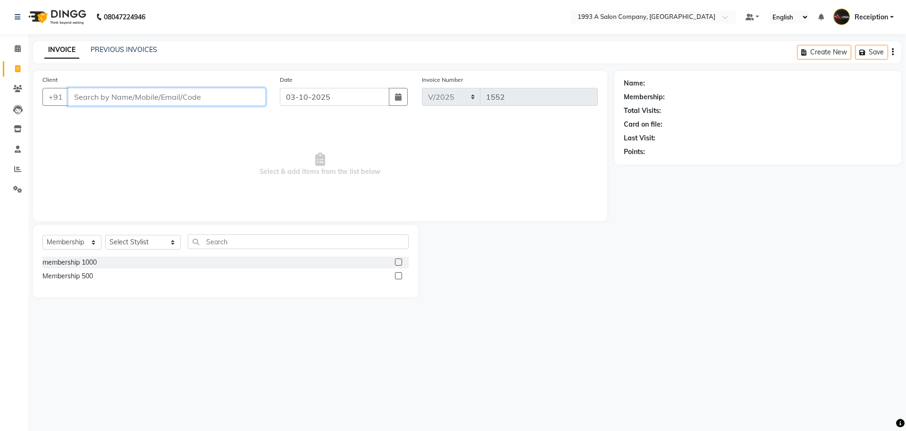
click at [233, 98] on input "Client" at bounding box center [167, 97] width 198 height 18
click at [172, 96] on input "Client" at bounding box center [167, 97] width 198 height 18
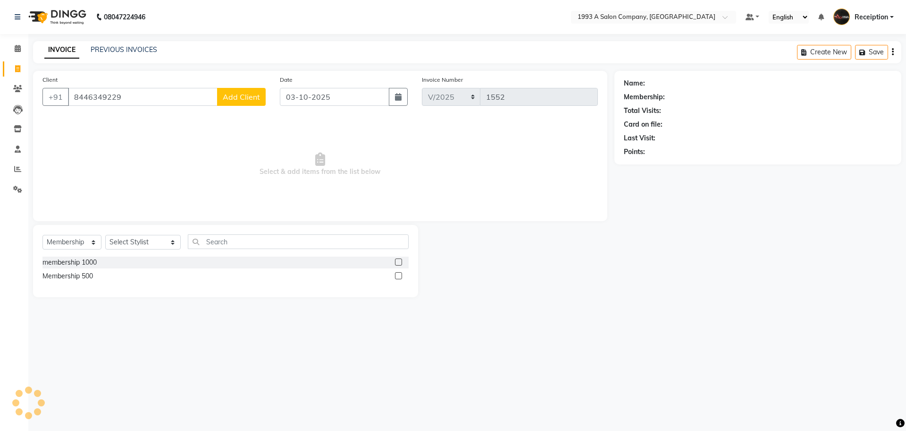
click at [238, 100] on span "Add Client" at bounding box center [241, 96] width 37 height 9
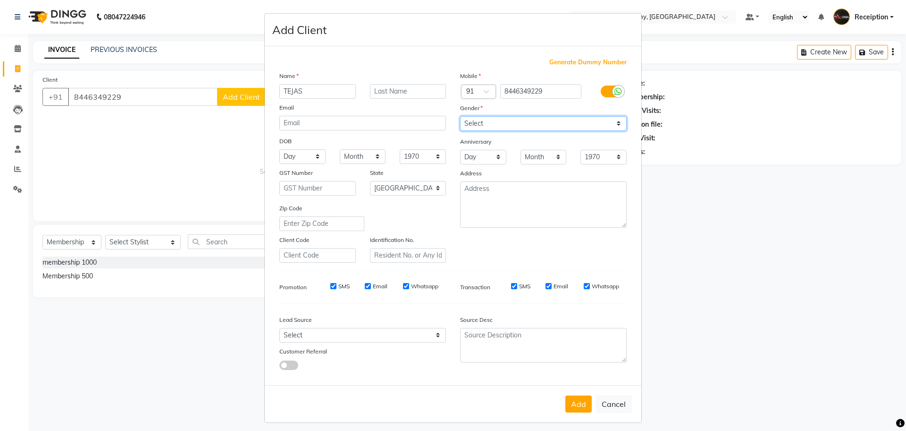
drag, startPoint x: 521, startPoint y: 118, endPoint x: 517, endPoint y: 128, distance: 11.3
click at [521, 118] on select "Select [DEMOGRAPHIC_DATA] [DEMOGRAPHIC_DATA] Other Prefer Not To Say" at bounding box center [543, 123] width 167 height 15
click at [460, 116] on select "Select [DEMOGRAPHIC_DATA] [DEMOGRAPHIC_DATA] Other Prefer Not To Say" at bounding box center [543, 123] width 167 height 15
click at [574, 411] on button "Add" at bounding box center [579, 403] width 26 height 17
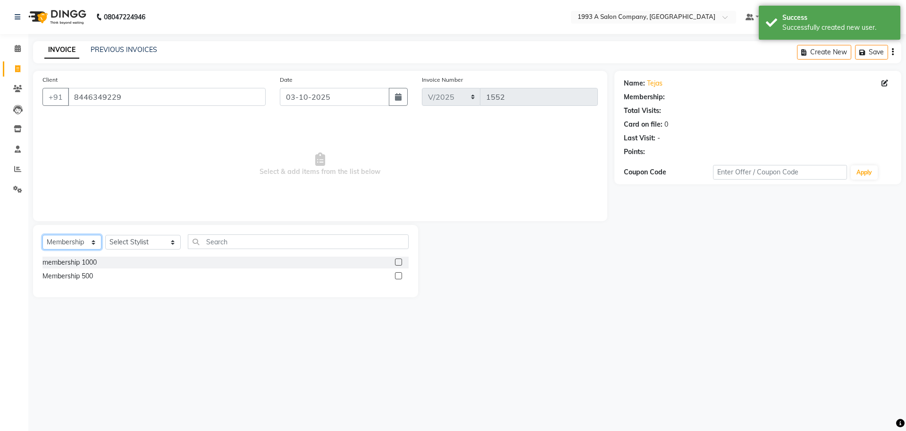
drag, startPoint x: 77, startPoint y: 238, endPoint x: 75, endPoint y: 247, distance: 8.8
click at [77, 238] on select "Select Service Product Membership Package Voucher Prepaid Gift Card" at bounding box center [71, 242] width 59 height 15
click at [42, 235] on select "Select Service Product Membership Package Voucher Prepaid Gift Card" at bounding box center [71, 242] width 59 height 15
click at [132, 240] on select "Select Stylist [PERSON_NAME] [PERSON_NAME] [PERSON_NAME] [MEDICAL_DATA][PERSON_…" at bounding box center [143, 242] width 76 height 15
click at [105, 235] on select "Select Stylist [PERSON_NAME] [PERSON_NAME] [PERSON_NAME] [MEDICAL_DATA][PERSON_…" at bounding box center [143, 242] width 76 height 15
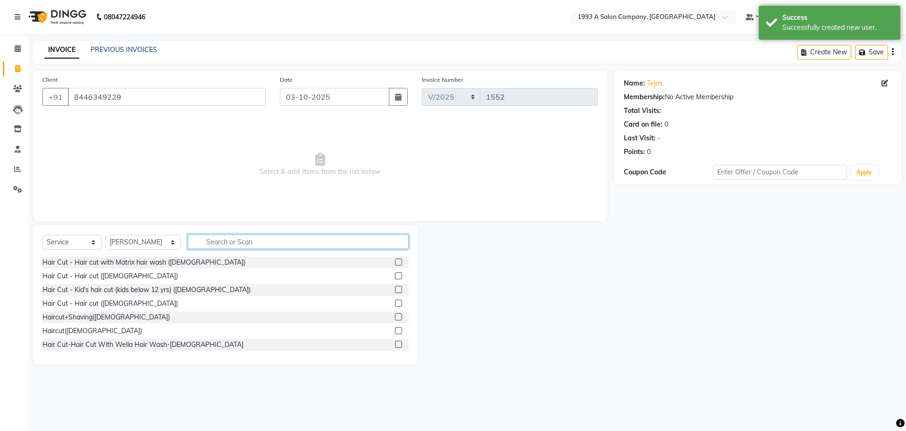
click at [237, 238] on input "text" at bounding box center [298, 241] width 221 height 15
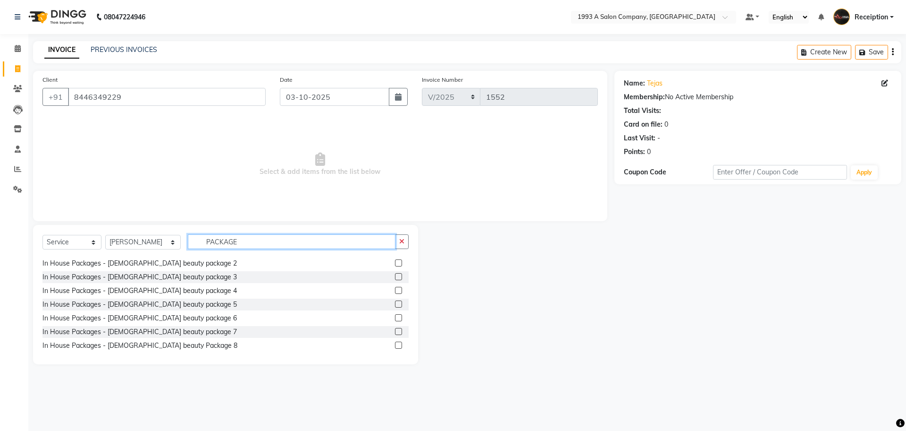
scroll to position [24, 0]
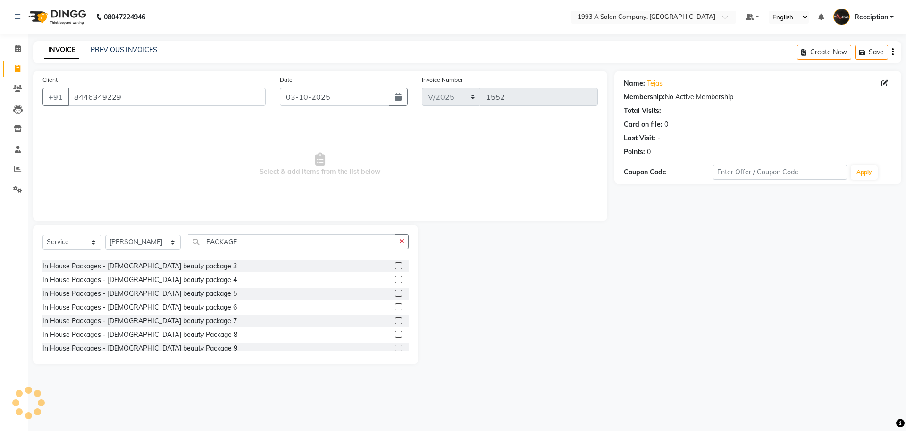
click at [395, 266] on label at bounding box center [398, 265] width 7 height 7
click at [395, 266] on input "checkbox" at bounding box center [398, 266] width 6 height 6
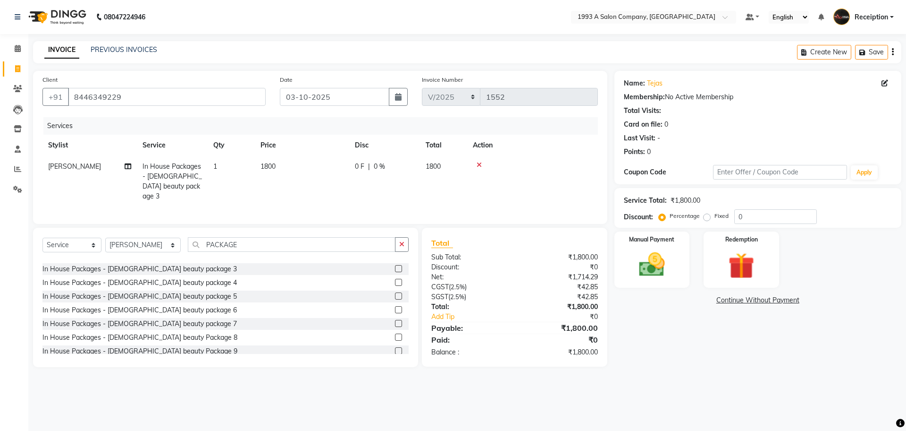
click at [478, 162] on icon at bounding box center [479, 164] width 5 height 7
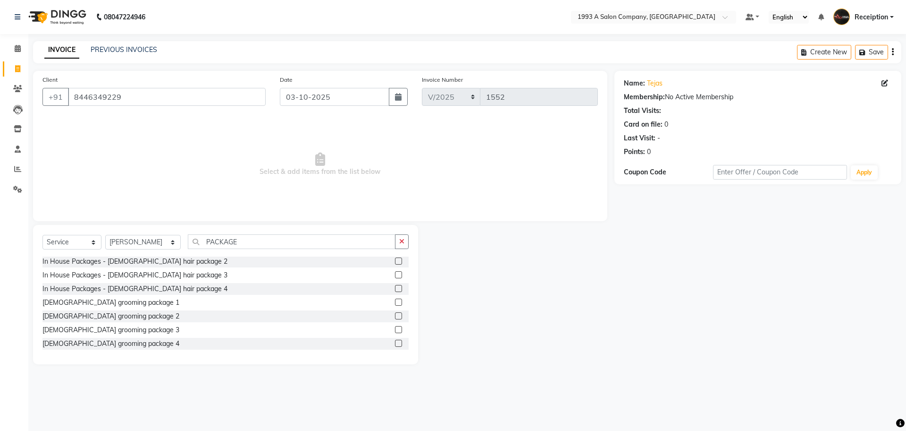
scroll to position [142, 0]
click at [386, 304] on div "In House Packages - [DEMOGRAPHIC_DATA] beauty package 1 In House Packages - [DE…" at bounding box center [225, 303] width 366 height 94
click at [395, 309] on label at bounding box center [398, 311] width 7 height 7
click at [395, 309] on input "checkbox" at bounding box center [398, 312] width 6 height 6
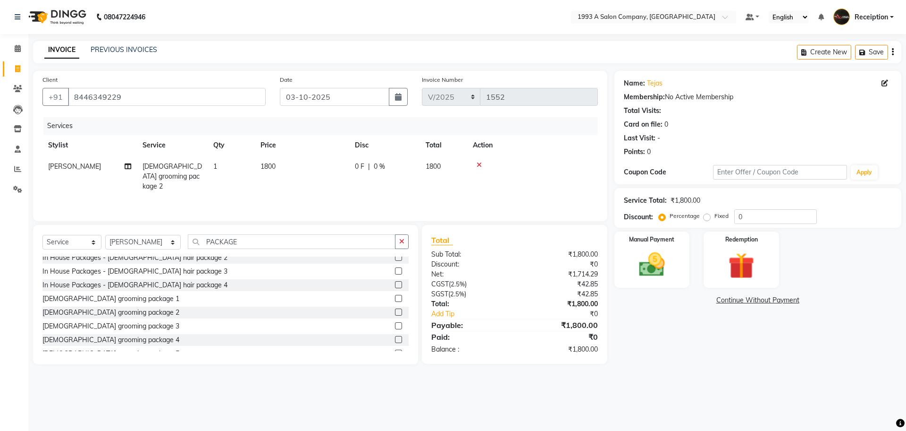
click at [395, 297] on label at bounding box center [398, 298] width 7 height 7
click at [395, 297] on input "checkbox" at bounding box center [398, 299] width 6 height 6
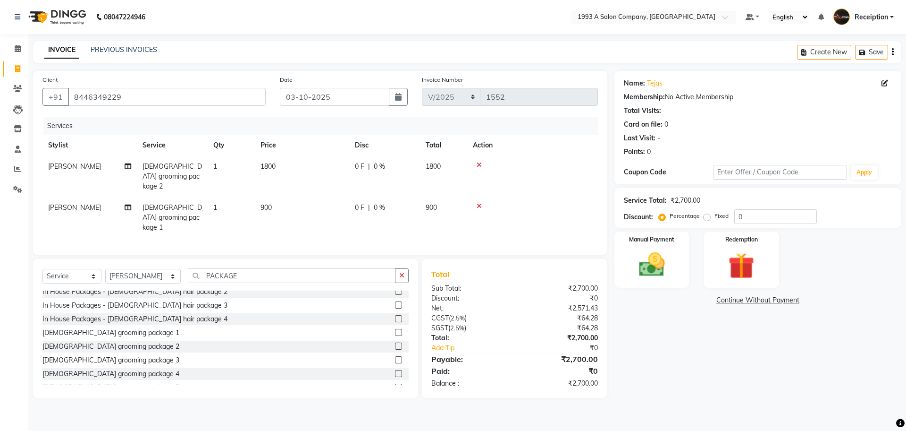
click at [480, 163] on icon at bounding box center [479, 164] width 5 height 7
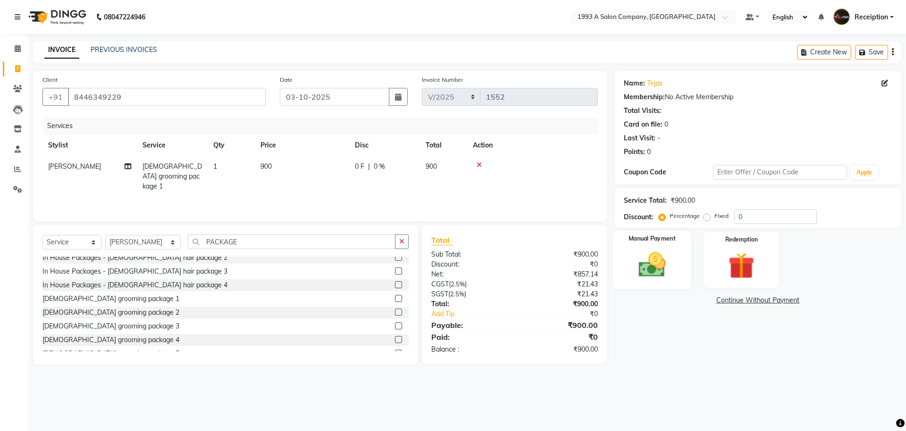
click at [660, 268] on img at bounding box center [652, 264] width 44 height 31
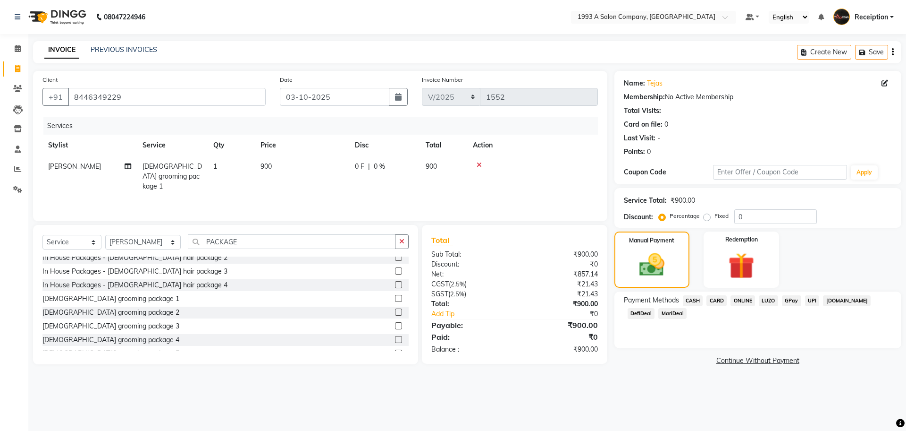
click at [736, 297] on span "ONLINE" at bounding box center [743, 300] width 25 height 11
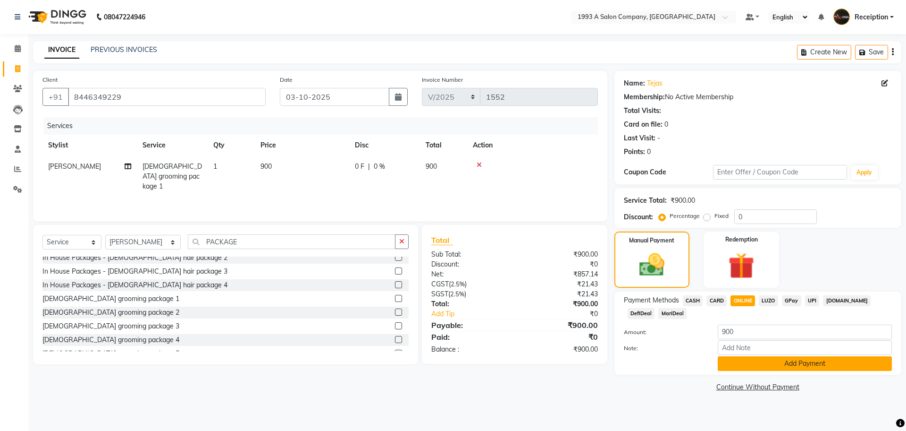
click at [737, 364] on button "Add Payment" at bounding box center [805, 363] width 174 height 15
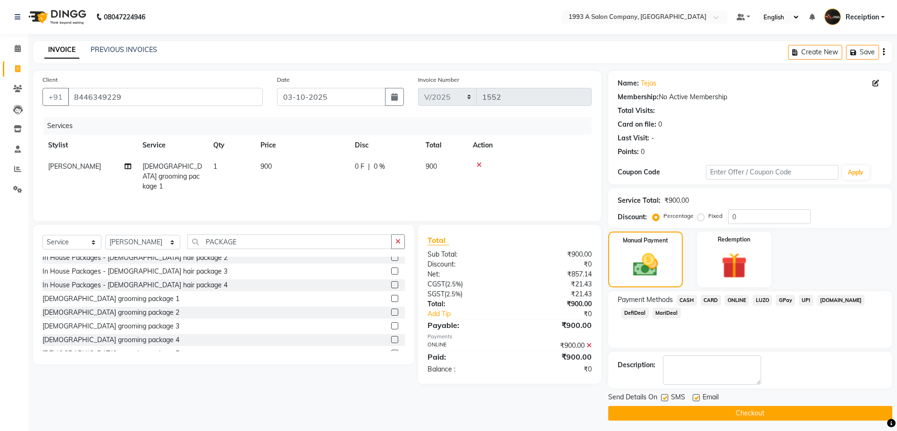
click at [666, 394] on label at bounding box center [664, 397] width 7 height 7
click at [666, 395] on input "checkbox" at bounding box center [664, 398] width 6 height 6
click at [671, 412] on button "Checkout" at bounding box center [750, 412] width 284 height 15
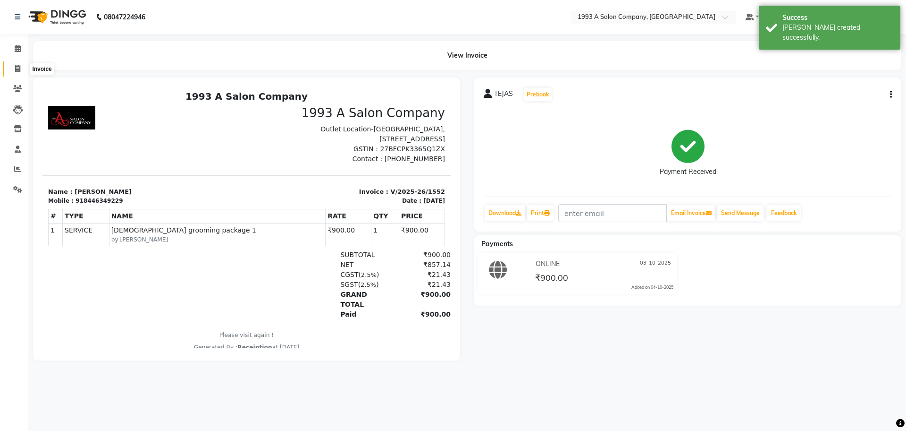
click at [18, 67] on icon at bounding box center [17, 68] width 5 height 7
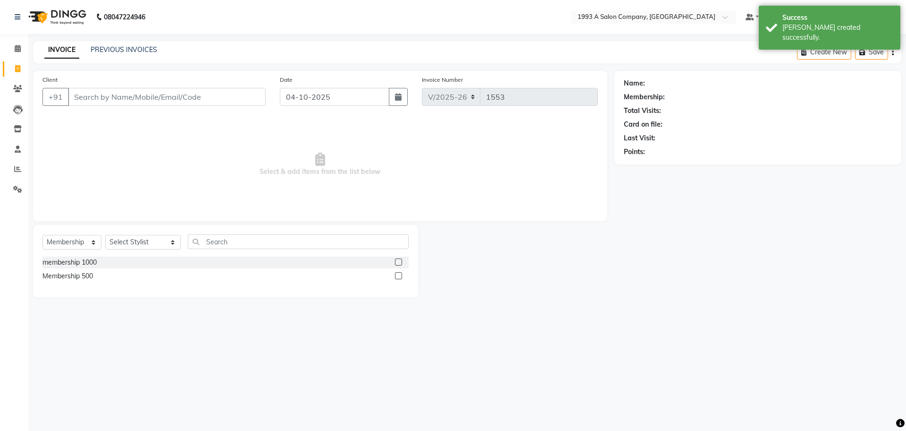
click at [177, 97] on input "Client" at bounding box center [167, 97] width 198 height 18
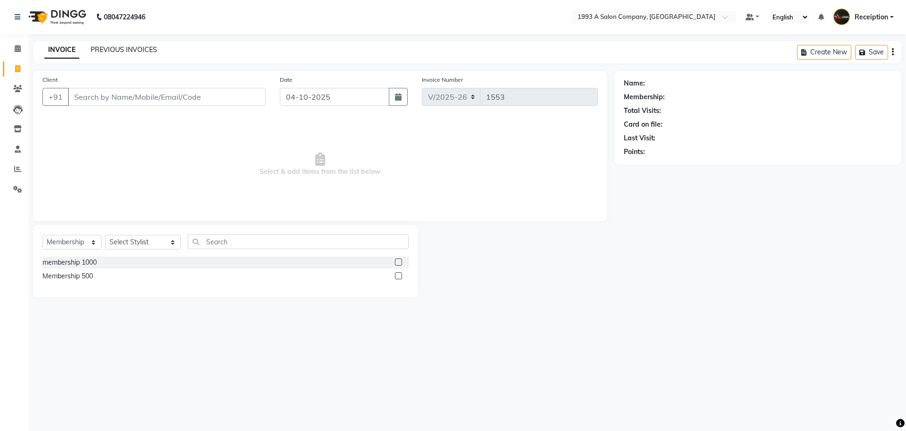
click at [141, 53] on link "PREVIOUS INVOICES" at bounding box center [124, 49] width 67 height 8
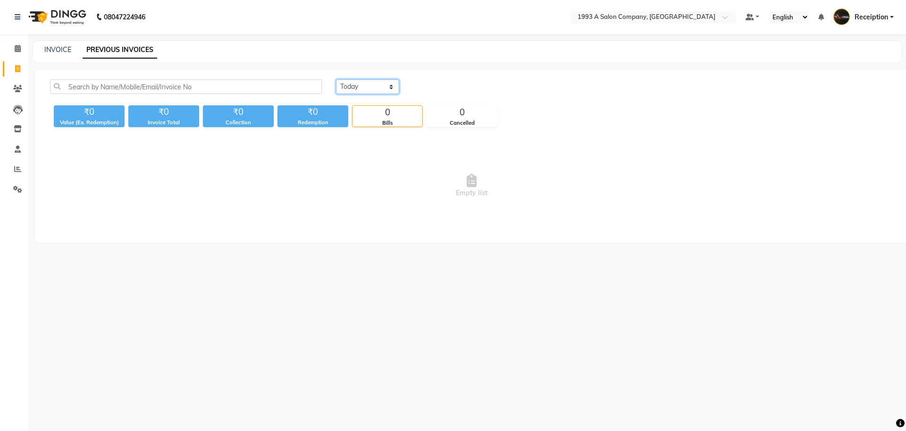
click at [355, 87] on select "[DATE] [DATE] Custom Range" at bounding box center [367, 86] width 63 height 15
click at [336, 79] on select "[DATE] [DATE] Custom Range" at bounding box center [367, 86] width 63 height 15
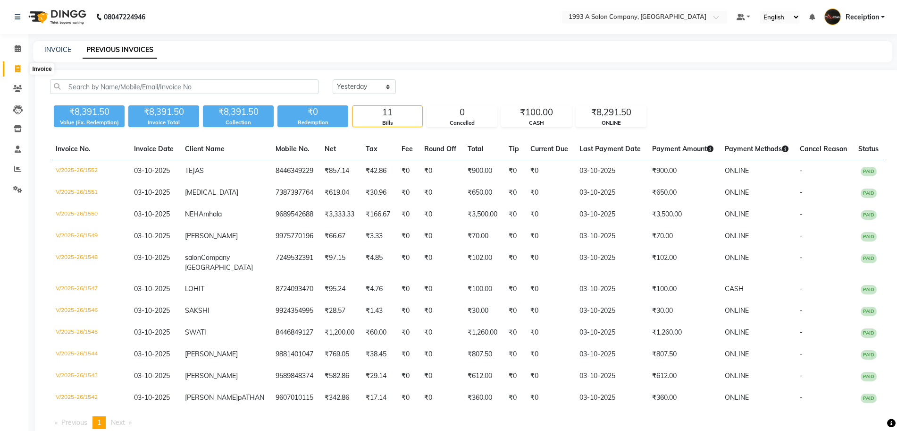
click at [14, 68] on span at bounding box center [17, 69] width 17 height 11
